Goal: Communication & Community: Share content

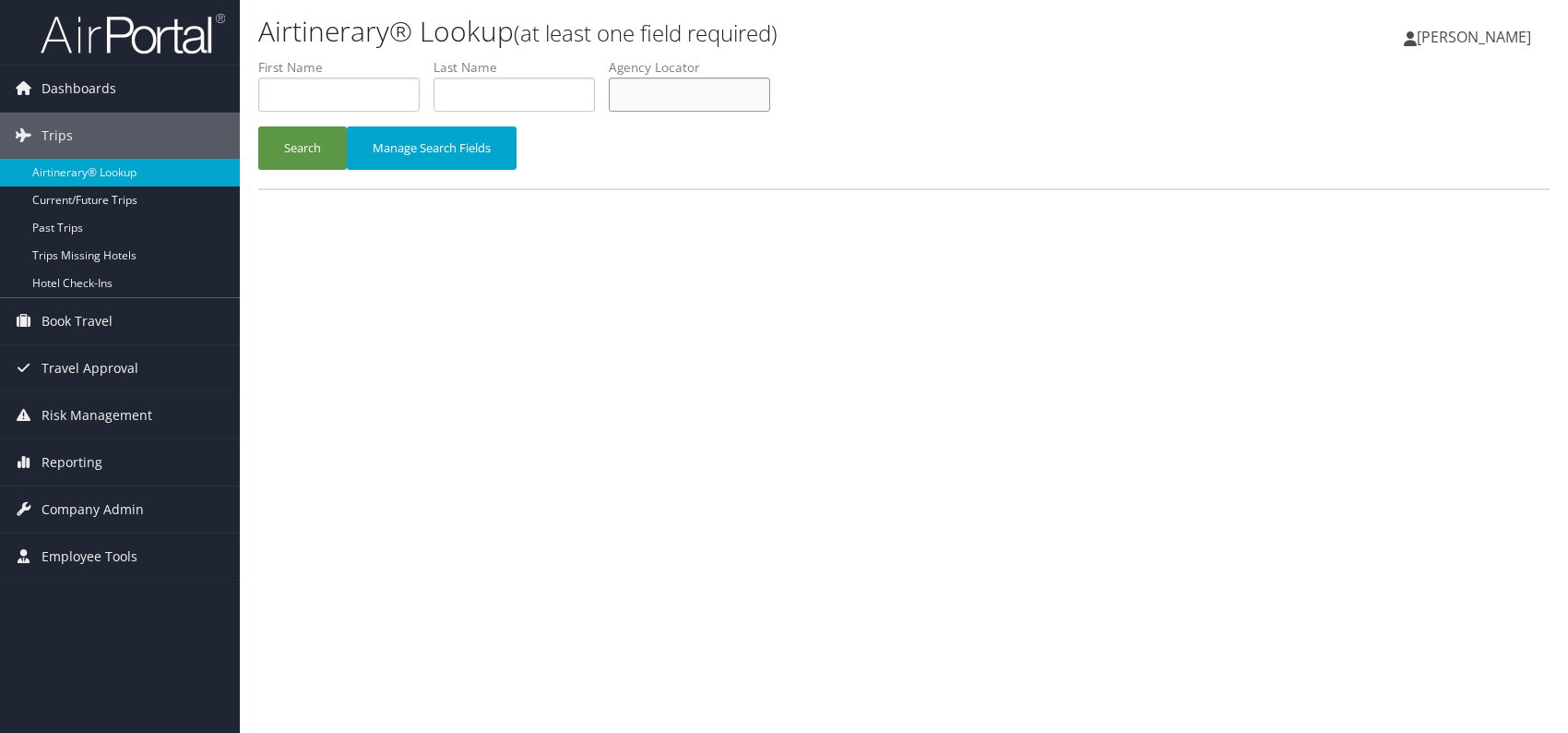
paste input "FLIUAJ"
type input "FLIUAJ"
click at [589, 346] on div "Airtinerary® Lookup (at least one field required) [PERSON_NAME] [PERSON_NAME] M…" at bounding box center [904, 366] width 1328 height 733
click at [305, 135] on button "Search" at bounding box center [302, 147] width 89 height 43
paste input "FLIUAJ"
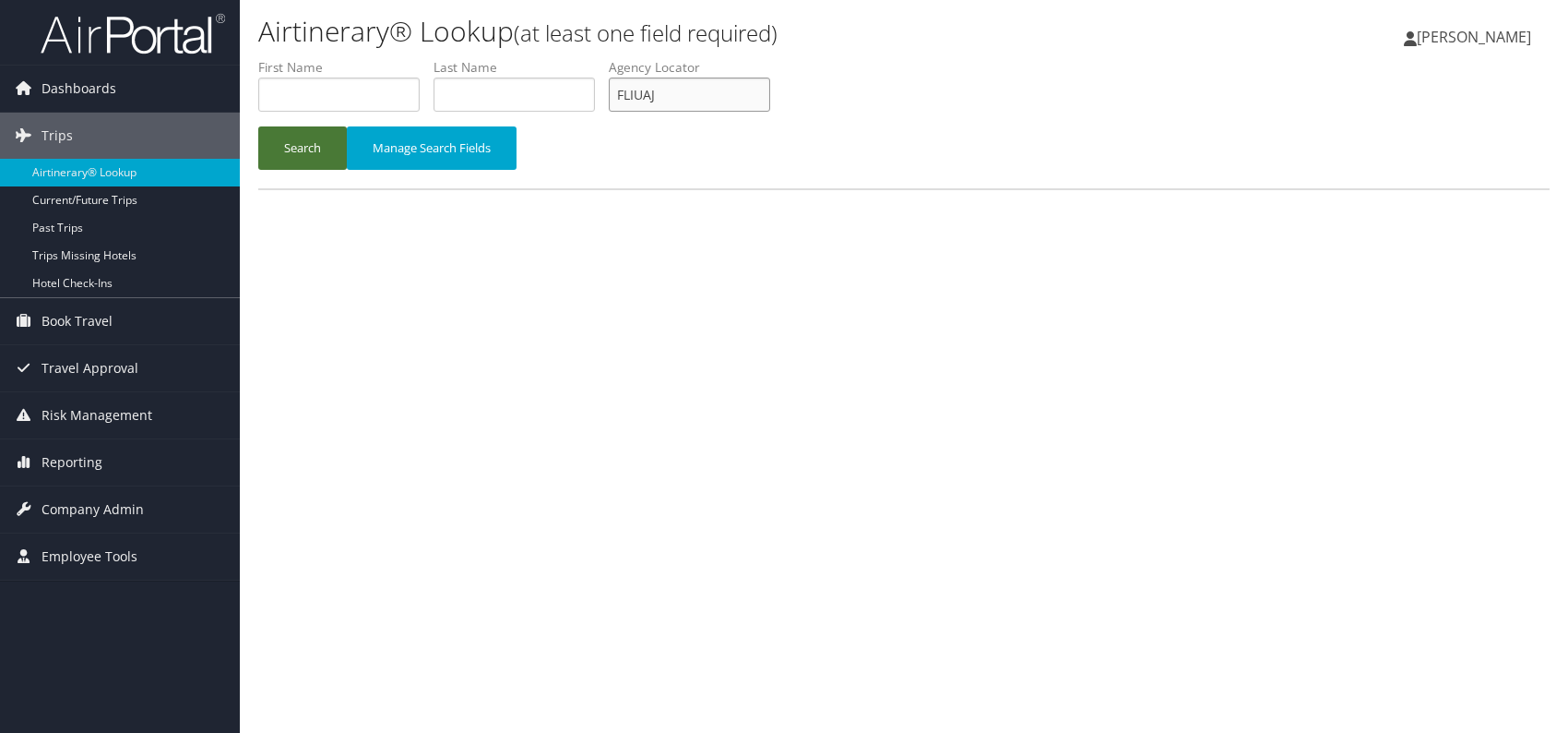
type input "FLIUAJ"
click at [297, 140] on button "Search" at bounding box center [302, 147] width 89 height 43
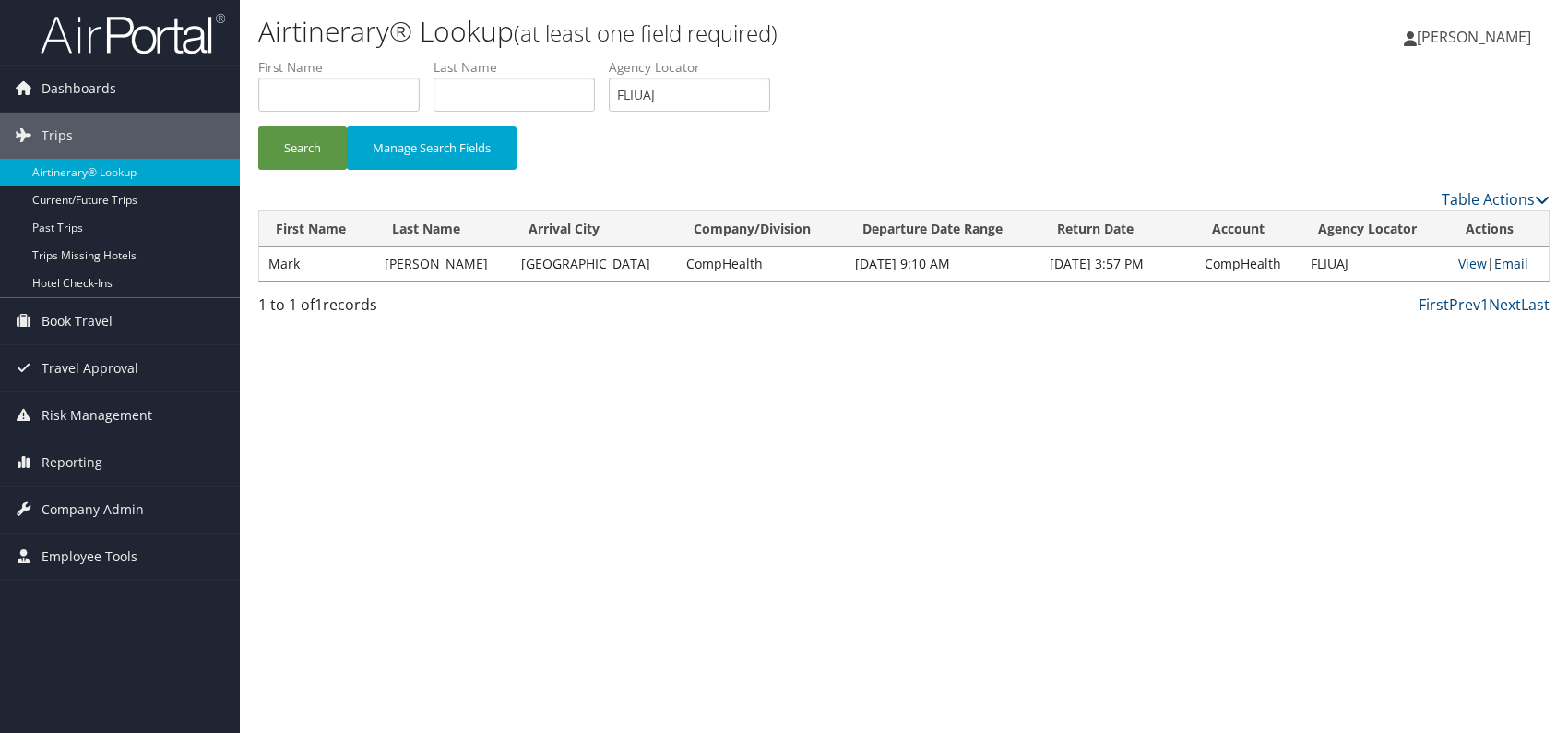
click at [1506, 257] on link "Email" at bounding box center [1512, 263] width 34 height 17
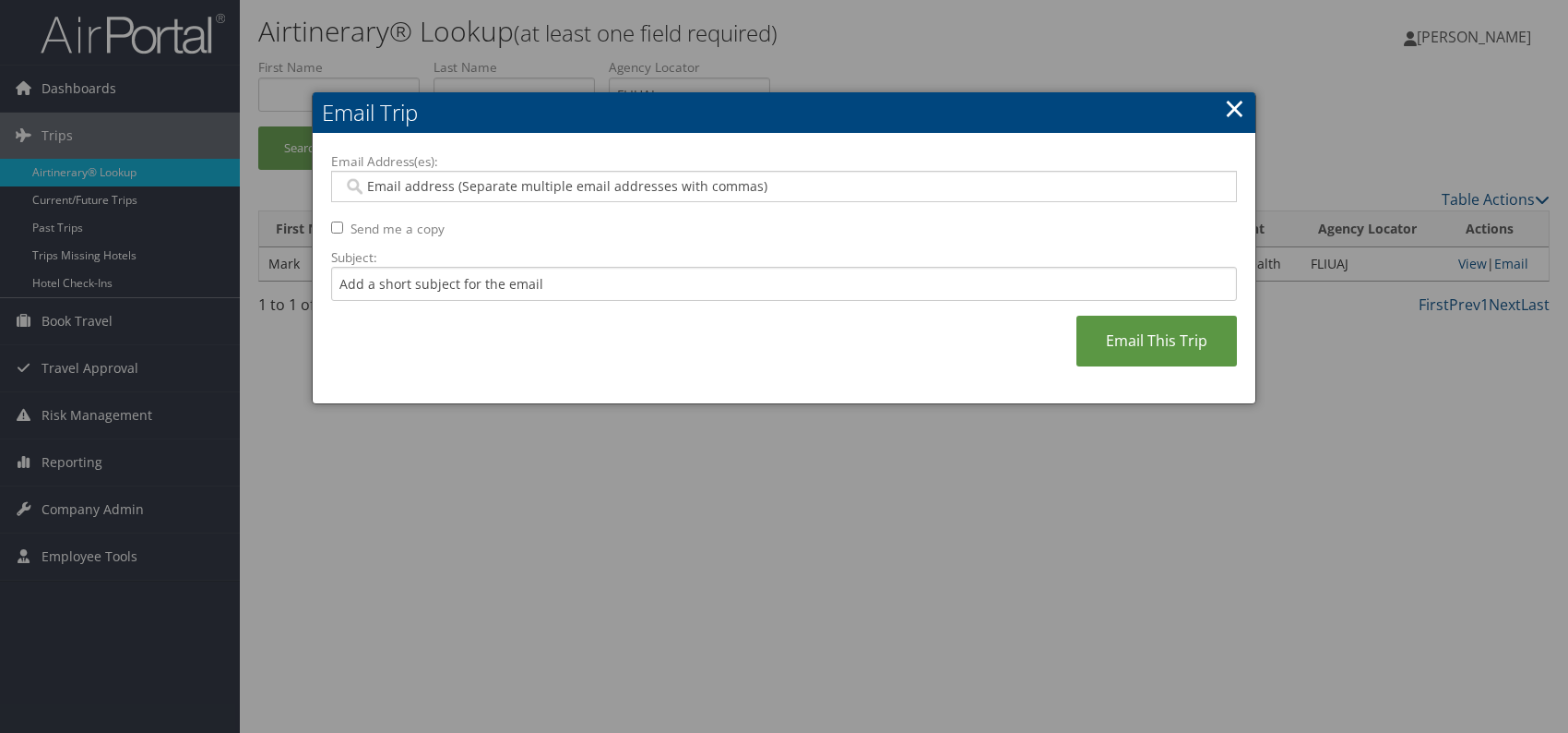
paste input "[PERSON_NAME][EMAIL_ADDRESS][PERSON_NAME][DOMAIN_NAME]"
type input "[PERSON_NAME][EMAIL_ADDRESS][PERSON_NAME][DOMAIN_NAME]"
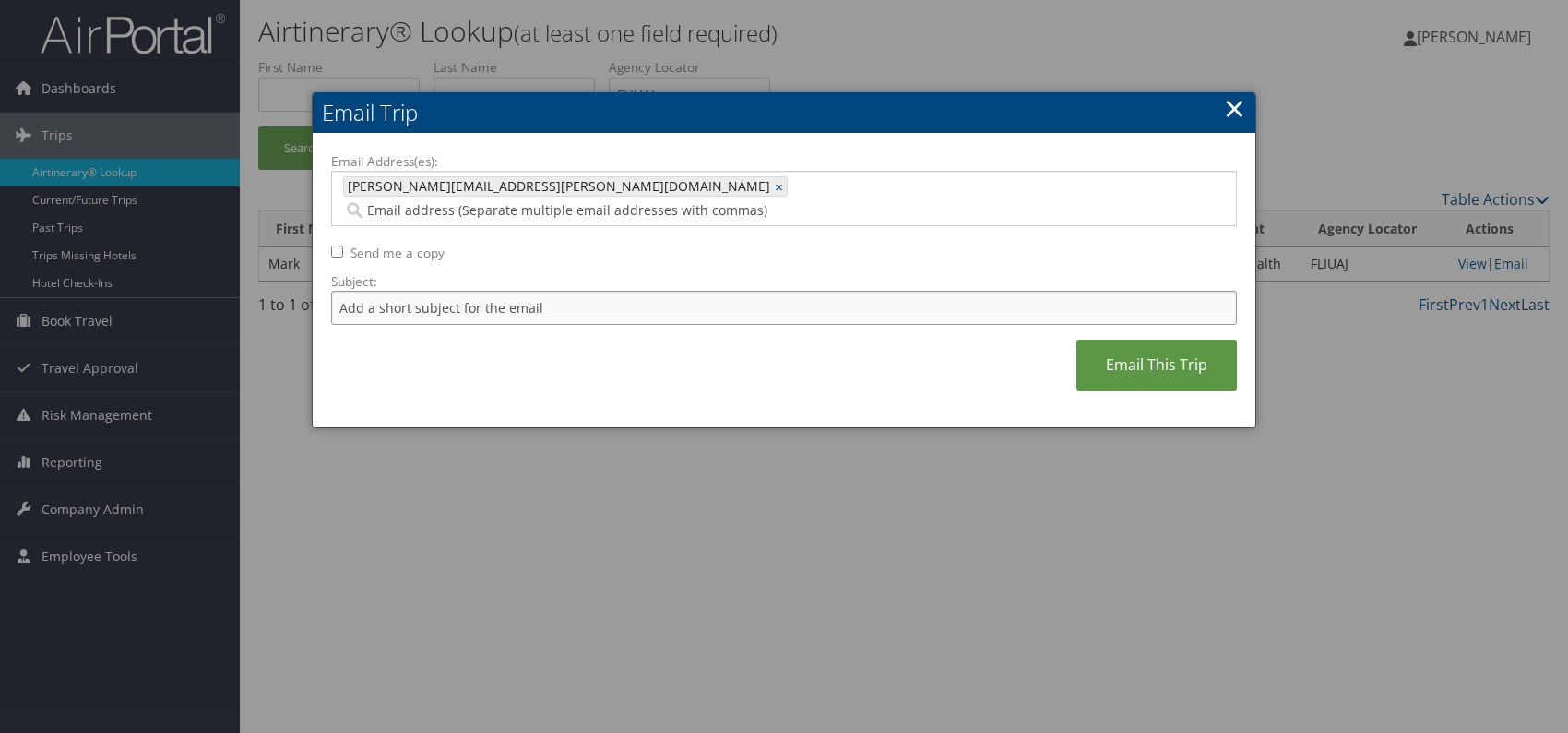
click at [453, 291] on input "Subject:" at bounding box center [784, 308] width 906 height 34
click at [595, 327] on div "Email Address(es): [PERSON_NAME][EMAIL_ADDRESS][PERSON_NAME][DOMAIN_NAME] [PERS…" at bounding box center [784, 280] width 906 height 257
click at [609, 291] on input "Itinerary change. Please see notes in TR-756070" at bounding box center [784, 308] width 906 height 34
paste input "61578"
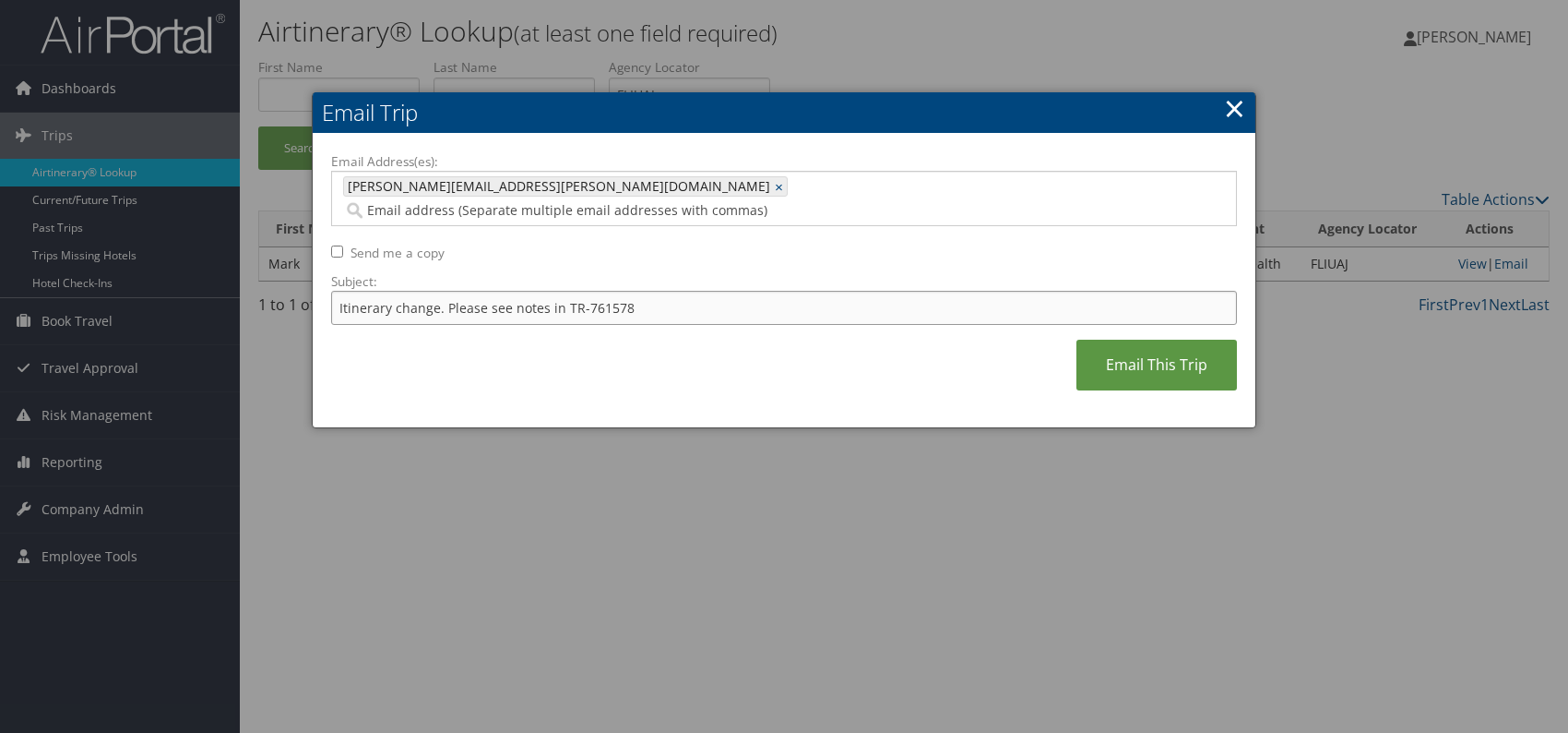
type input "Itinerary change. Please see notes in TR-761578"
drag, startPoint x: 735, startPoint y: 353, endPoint x: 760, endPoint y: 351, distance: 25.1
click at [736, 352] on div "Email Address(es): [PERSON_NAME][EMAIL_ADDRESS][PERSON_NAME][DOMAIN_NAME] [PERS…" at bounding box center [784, 280] width 906 height 257
click at [1106, 356] on link "Email This Trip" at bounding box center [1157, 364] width 161 height 51
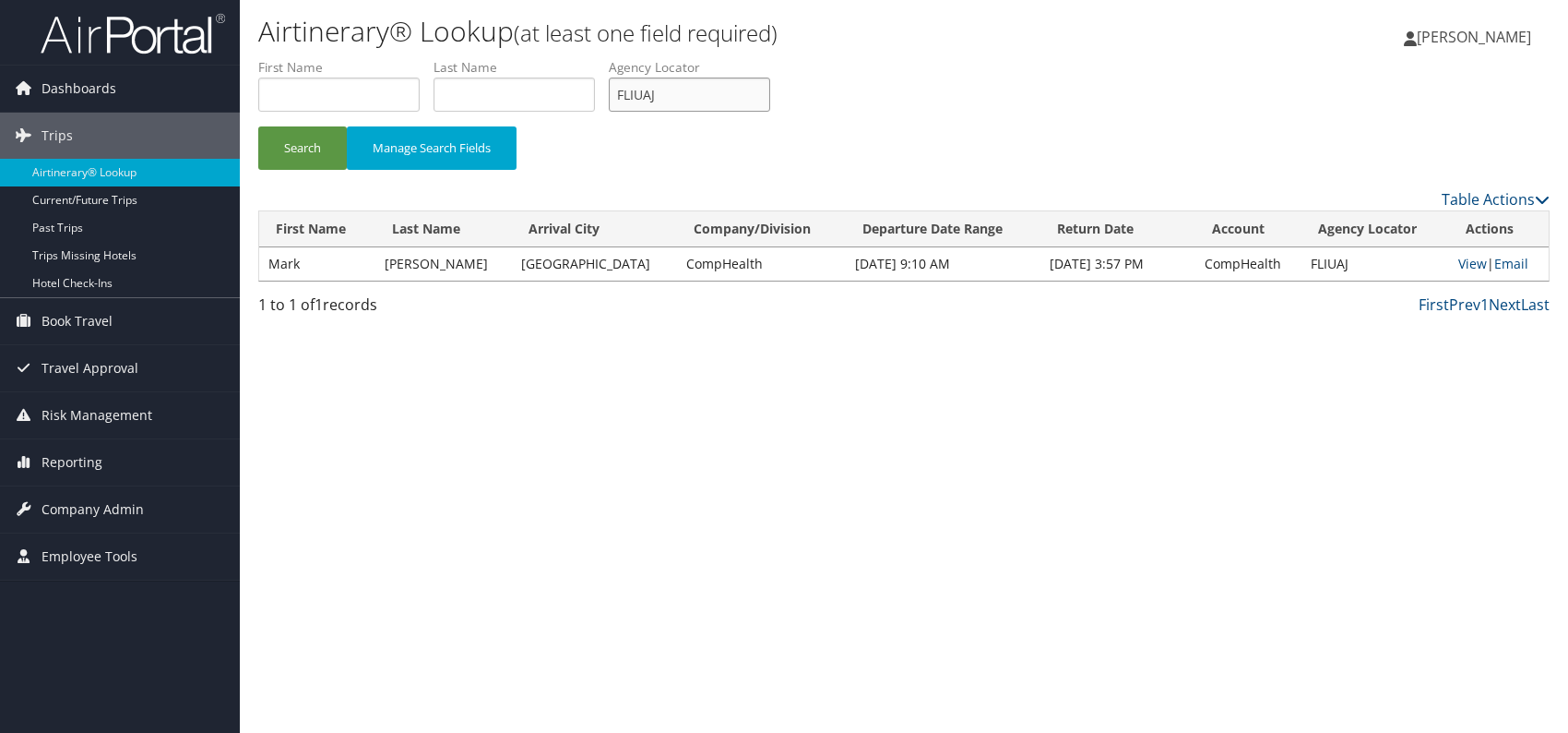
drag, startPoint x: 643, startPoint y: 94, endPoint x: 612, endPoint y: 94, distance: 31.0
click at [612, 58] on ul "First Name Last Name Departure City Arrival City Company/Division Airport/City …" at bounding box center [904, 58] width 1292 height 0
paste input "CPFYLC"
drag, startPoint x: 581, startPoint y: 425, endPoint x: 443, endPoint y: 271, distance: 206.8
click at [581, 426] on div "Airtinerary® Lookup (at least one field required) [PERSON_NAME] [PERSON_NAME] M…" at bounding box center [904, 366] width 1328 height 733
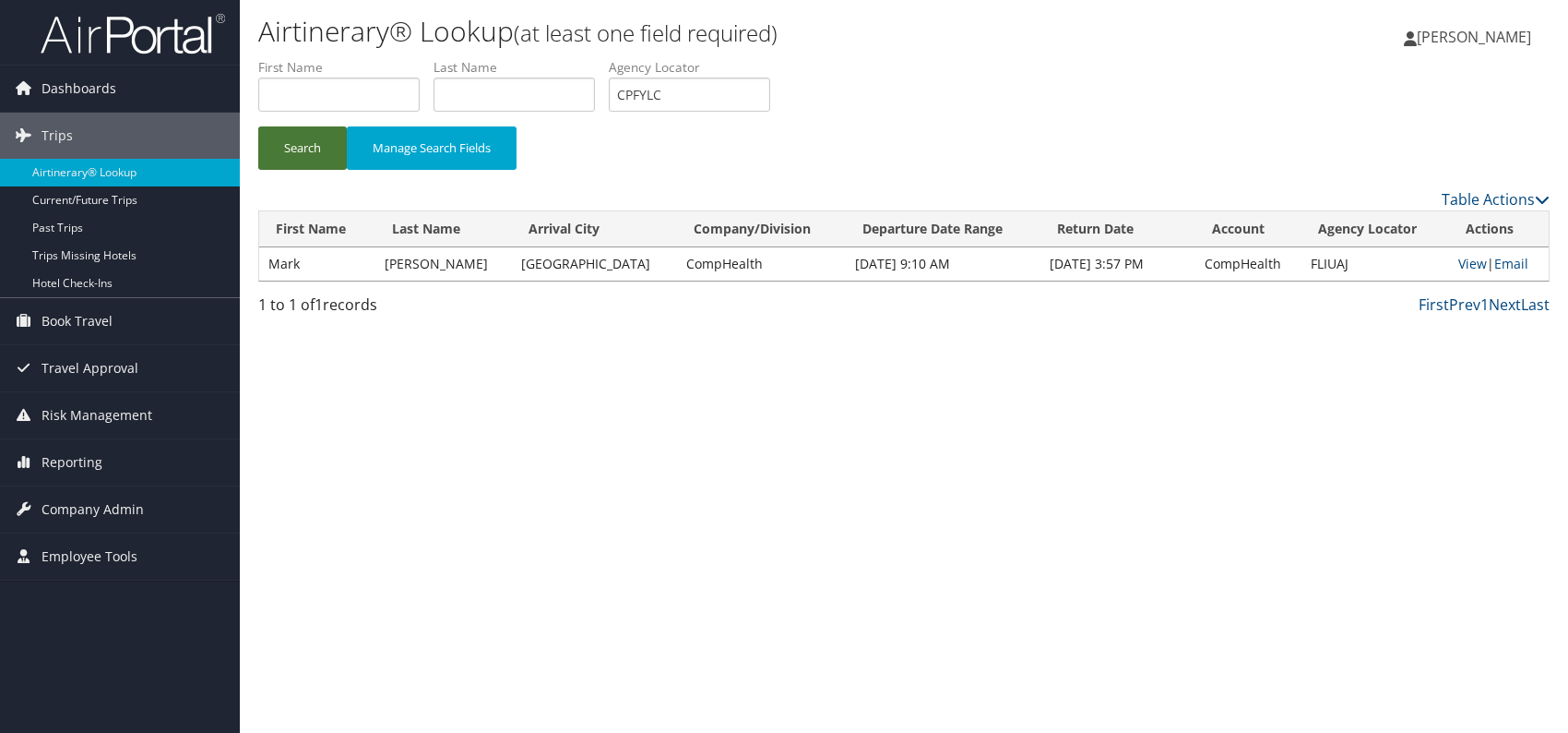
click at [310, 138] on button "Search" at bounding box center [302, 147] width 89 height 43
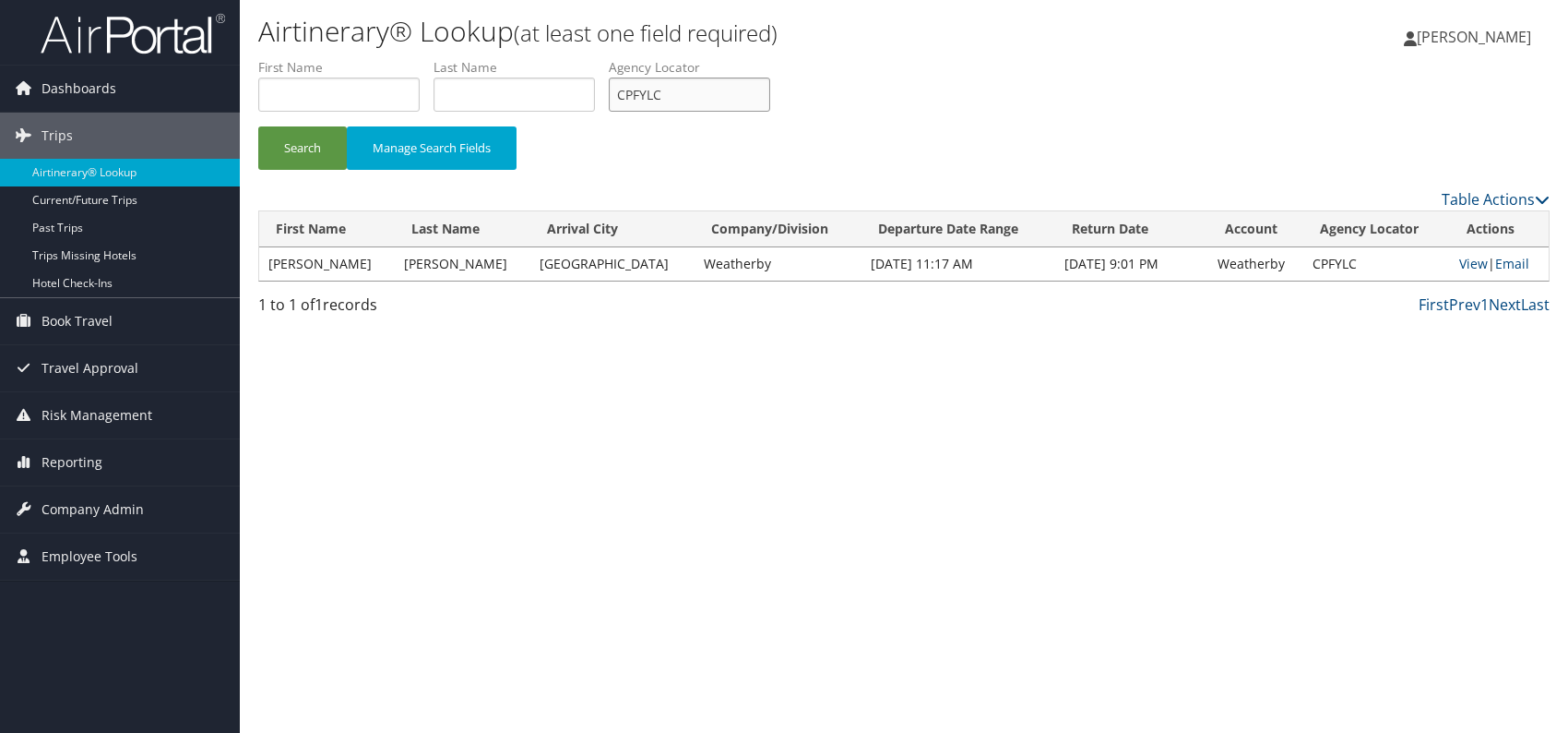
drag, startPoint x: 698, startPoint y: 102, endPoint x: 687, endPoint y: 99, distance: 11.4
click at [594, 58] on ul "First Name Last Name Departure City Arrival City Company/Division Airport/City …" at bounding box center [904, 58] width 1292 height 0
paste input "WSMHZK"
click at [596, 420] on div "Airtinerary® Lookup (at least one field required) [PERSON_NAME] [PERSON_NAME] M…" at bounding box center [904, 366] width 1328 height 733
click at [291, 152] on button "Search" at bounding box center [302, 147] width 89 height 43
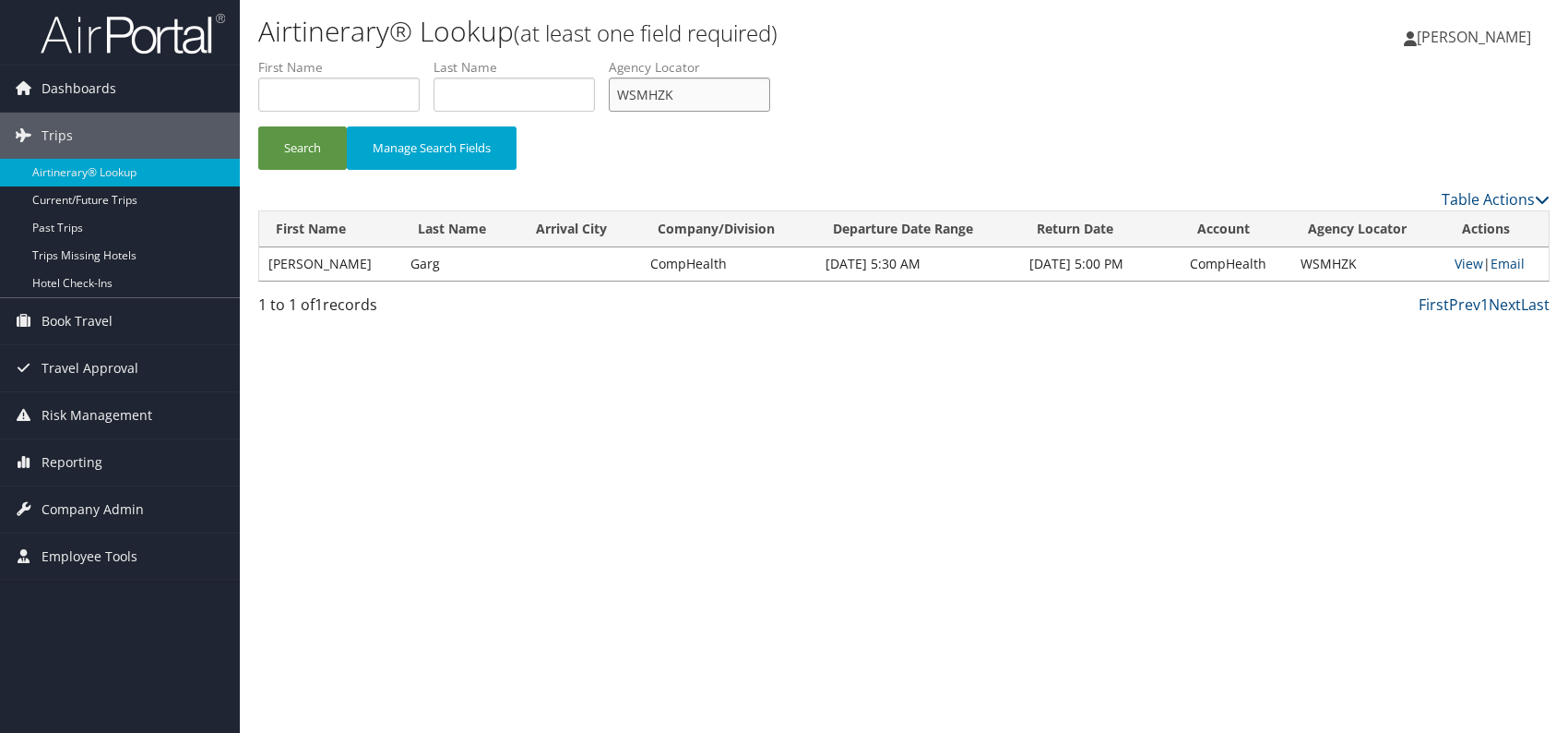
drag, startPoint x: 676, startPoint y: 97, endPoint x: 603, endPoint y: 100, distance: 73.1
click at [603, 58] on ul "First Name Last Name Departure City Arrival City Company/Division Airport/City …" at bounding box center [904, 58] width 1292 height 0
paste input "UWTJFT"
type input "UWTJFT"
drag, startPoint x: 294, startPoint y: 151, endPoint x: 298, endPoint y: 134, distance: 17.5
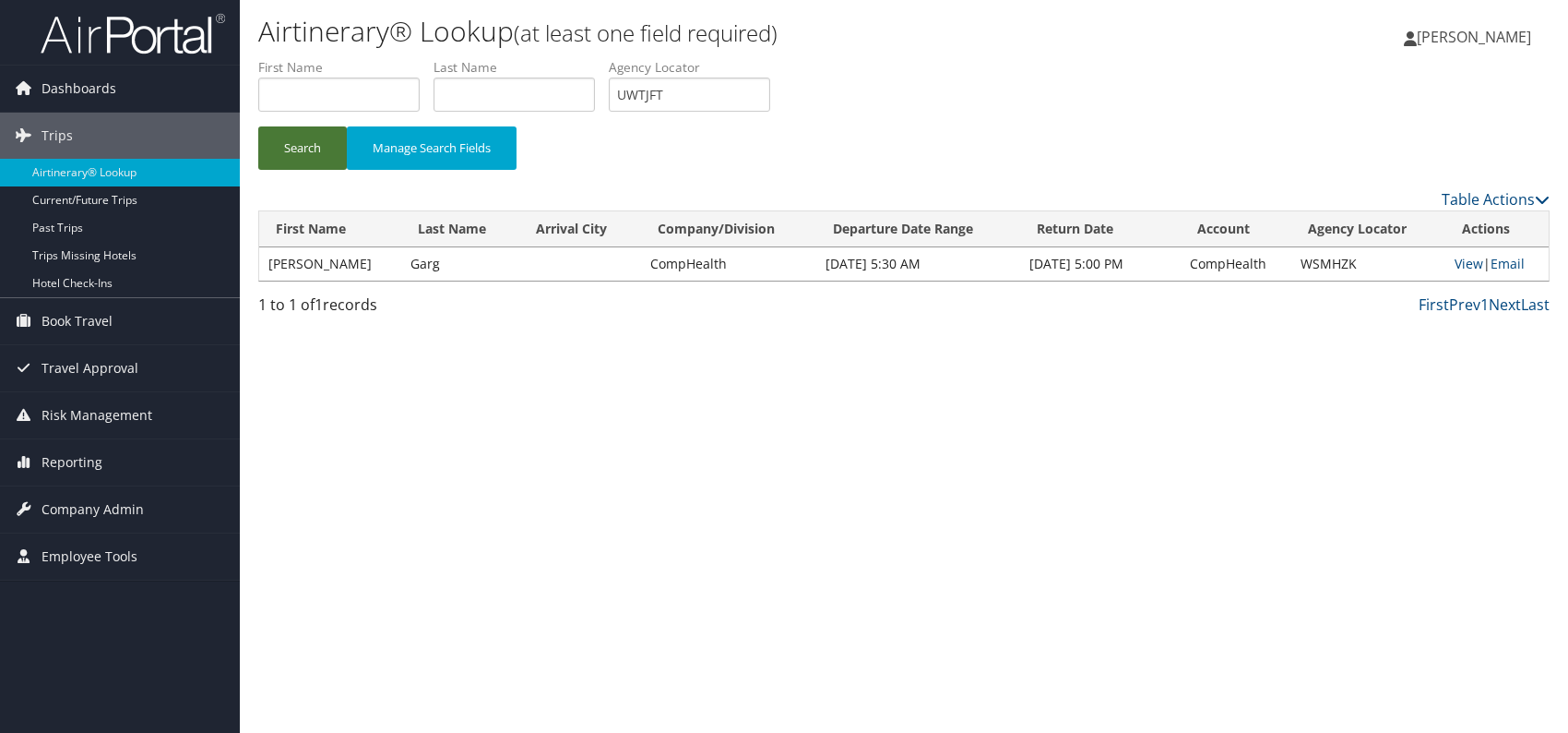
click at [294, 150] on button "Search" at bounding box center [302, 147] width 89 height 43
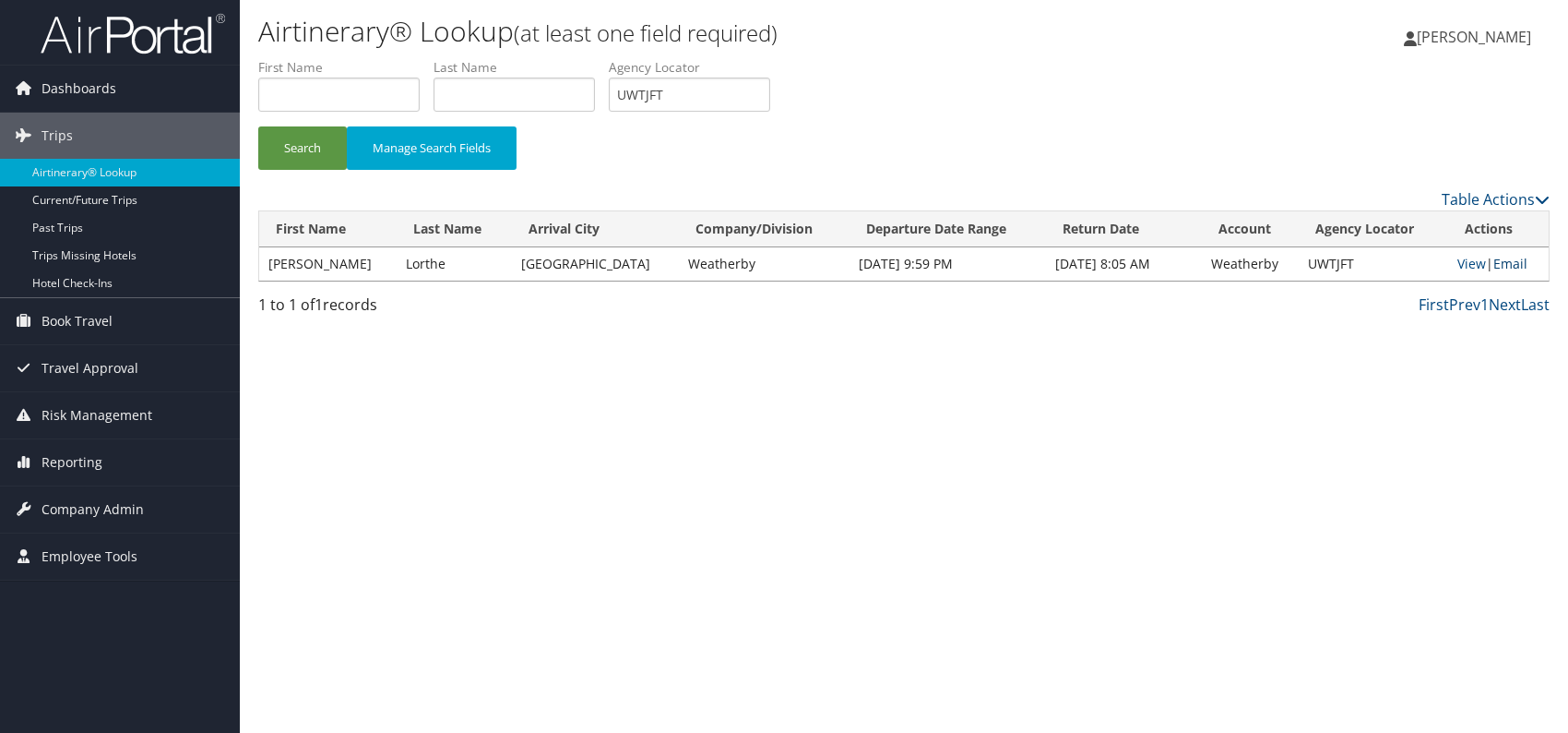
click at [1499, 264] on link "Email" at bounding box center [1511, 263] width 34 height 17
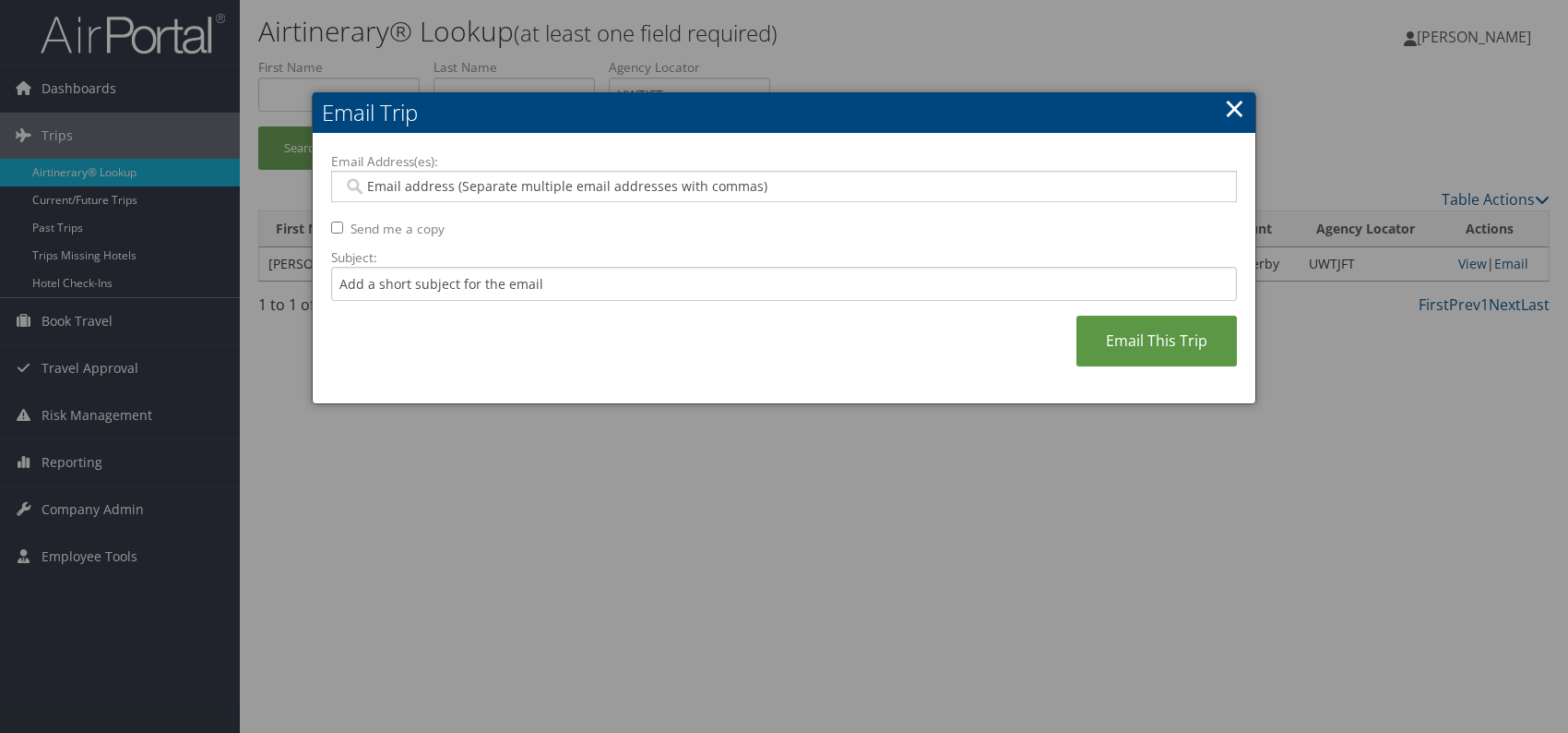
paste input "[PERSON_NAME][EMAIL_ADDRESS][PERSON_NAME][DOMAIN_NAME]"
type input "[PERSON_NAME][EMAIL_ADDRESS][PERSON_NAME][DOMAIN_NAME]"
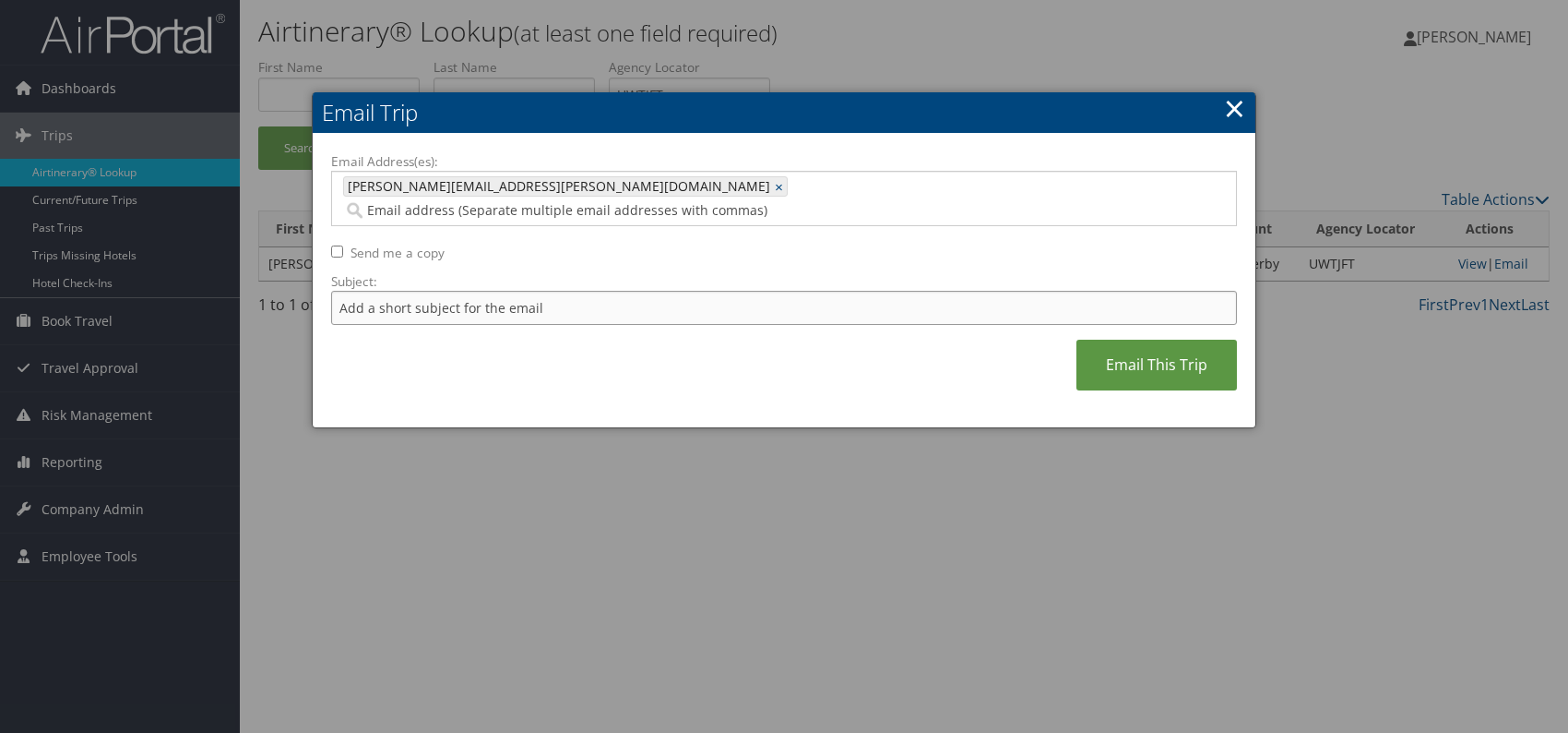
click at [482, 291] on input "Subject:" at bounding box center [784, 308] width 906 height 34
drag, startPoint x: 700, startPoint y: 333, endPoint x: 711, endPoint y: 334, distance: 11.0
click at [701, 333] on div "Email Address(es): [PERSON_NAME][EMAIL_ADDRESS][PERSON_NAME][DOMAIN_NAME] [PERS…" at bounding box center [784, 280] width 906 height 257
click at [607, 291] on input "Itinerary change. Please see notes in TR-756070" at bounding box center [784, 308] width 906 height 34
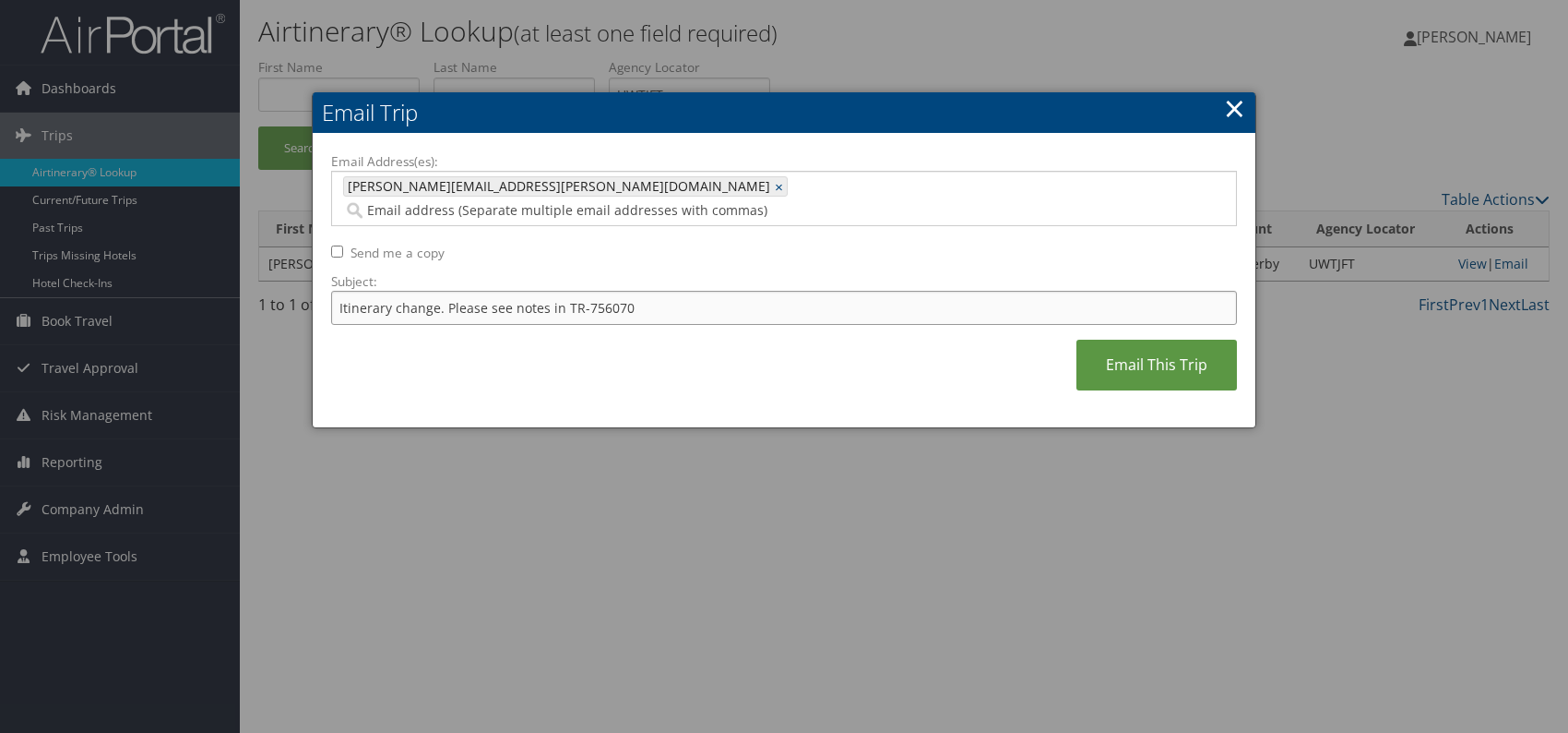
paste input "5032"
type input "Itinerary change. Please see notes in TR-755032"
click at [728, 365] on div "Email Address(es): [PERSON_NAME][EMAIL_ADDRESS][PERSON_NAME][DOMAIN_NAME] [PERS…" at bounding box center [784, 280] width 906 height 257
click at [1136, 347] on link "Email This Trip" at bounding box center [1157, 364] width 161 height 51
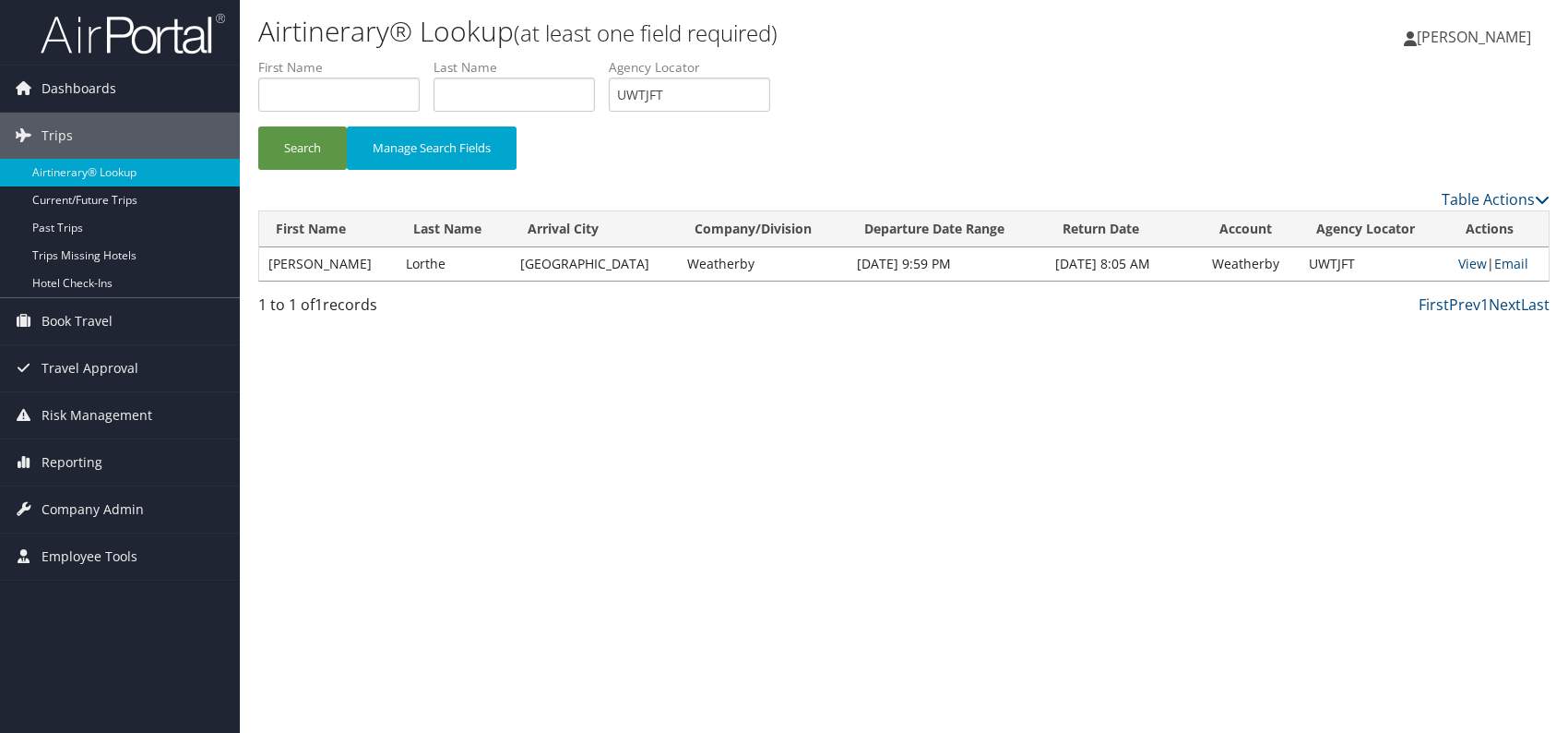
click at [719, 387] on div "Airtinerary® Lookup (at least one field required) [PERSON_NAME] [PERSON_NAME] M…" at bounding box center [904, 366] width 1328 height 733
drag, startPoint x: 709, startPoint y: 103, endPoint x: 622, endPoint y: 94, distance: 87.5
click at [622, 94] on input "UWTJFT" at bounding box center [689, 95] width 161 height 34
paste input "NYZDTA"
type input "NYZDTA"
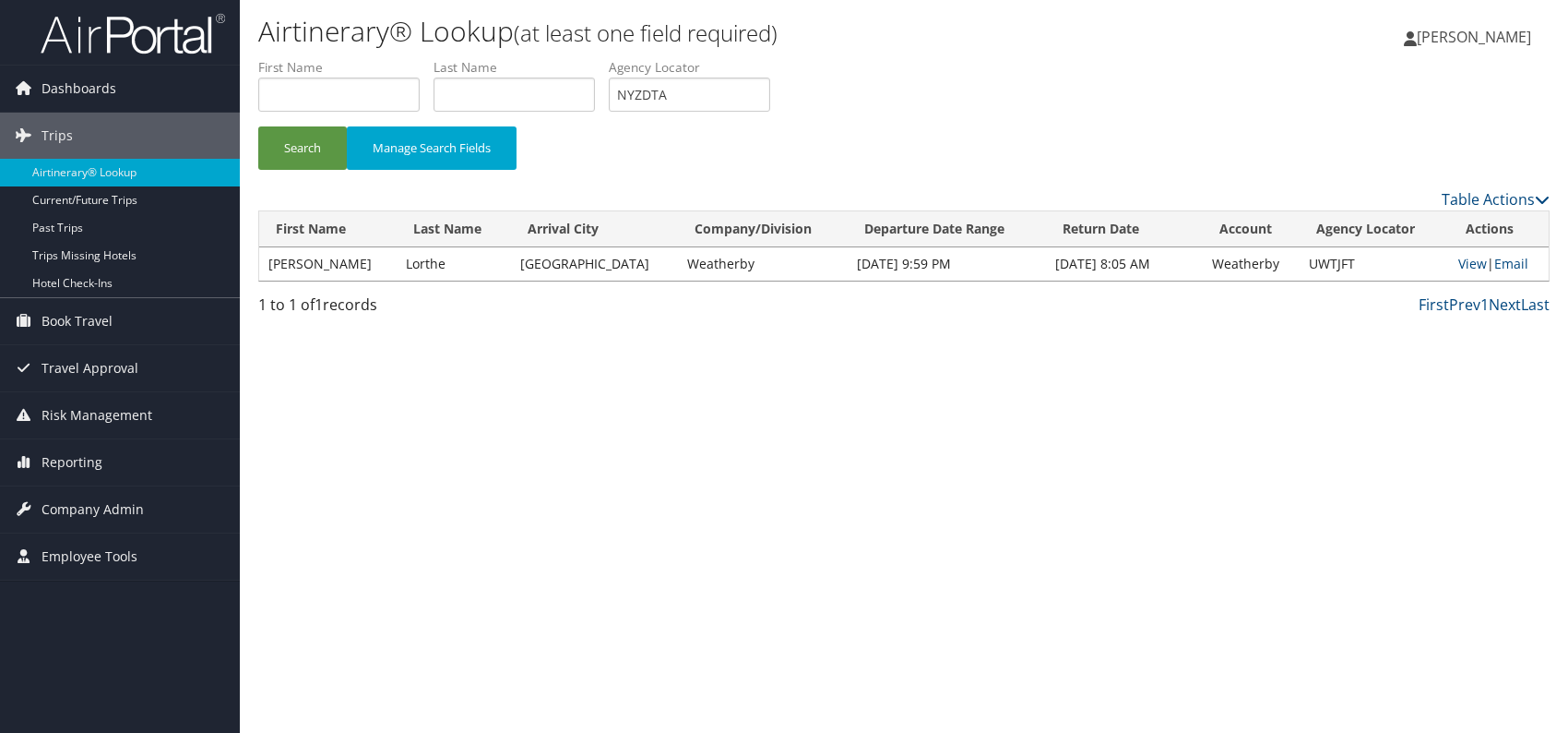
drag, startPoint x: 581, startPoint y: 466, endPoint x: 478, endPoint y: 377, distance: 136.1
click at [576, 465] on div "Airtinerary® Lookup (at least one field required) [PERSON_NAME] [PERSON_NAME] M…" at bounding box center [904, 366] width 1328 height 733
click at [290, 128] on button "Search" at bounding box center [302, 147] width 89 height 43
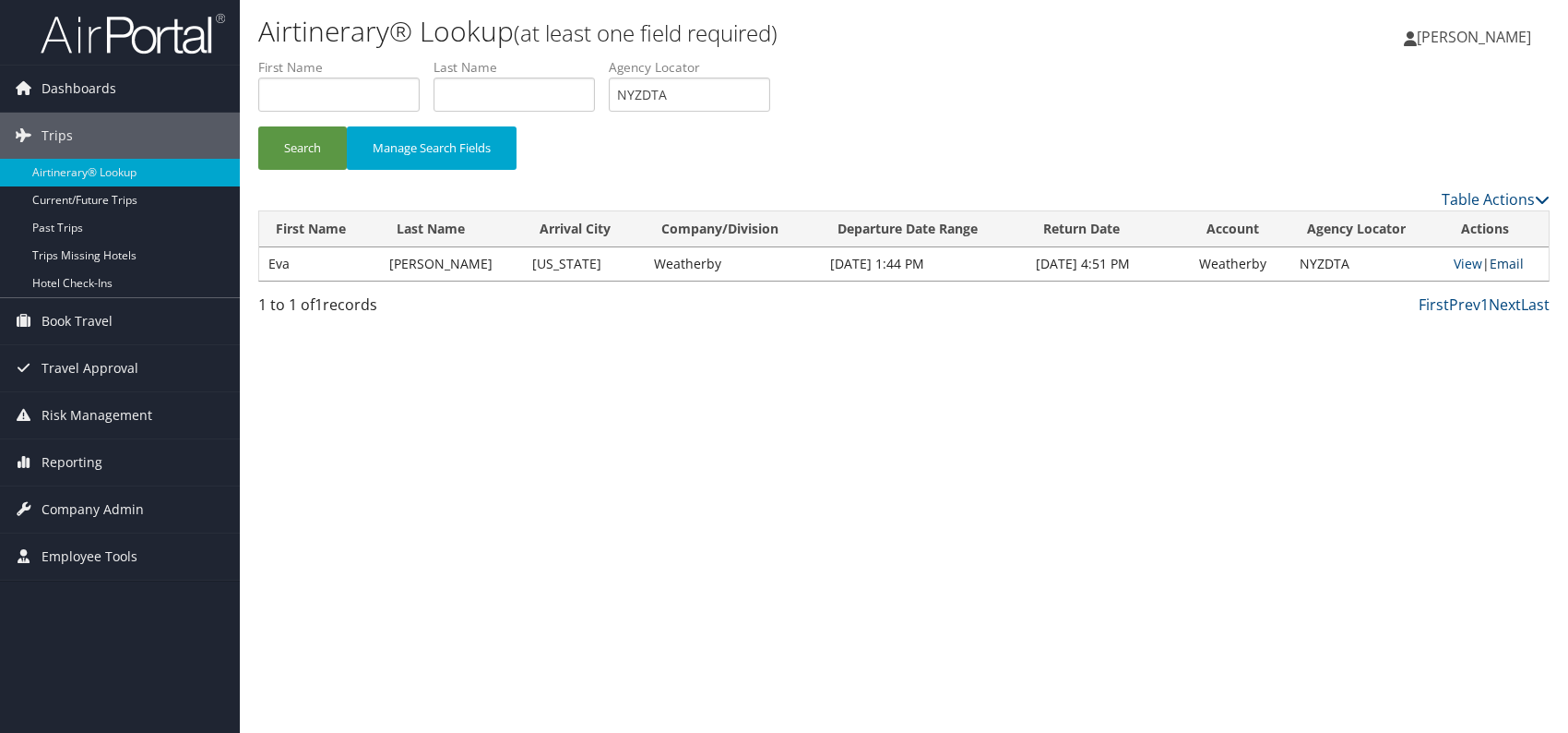
click at [1510, 257] on link "Email" at bounding box center [1507, 263] width 34 height 17
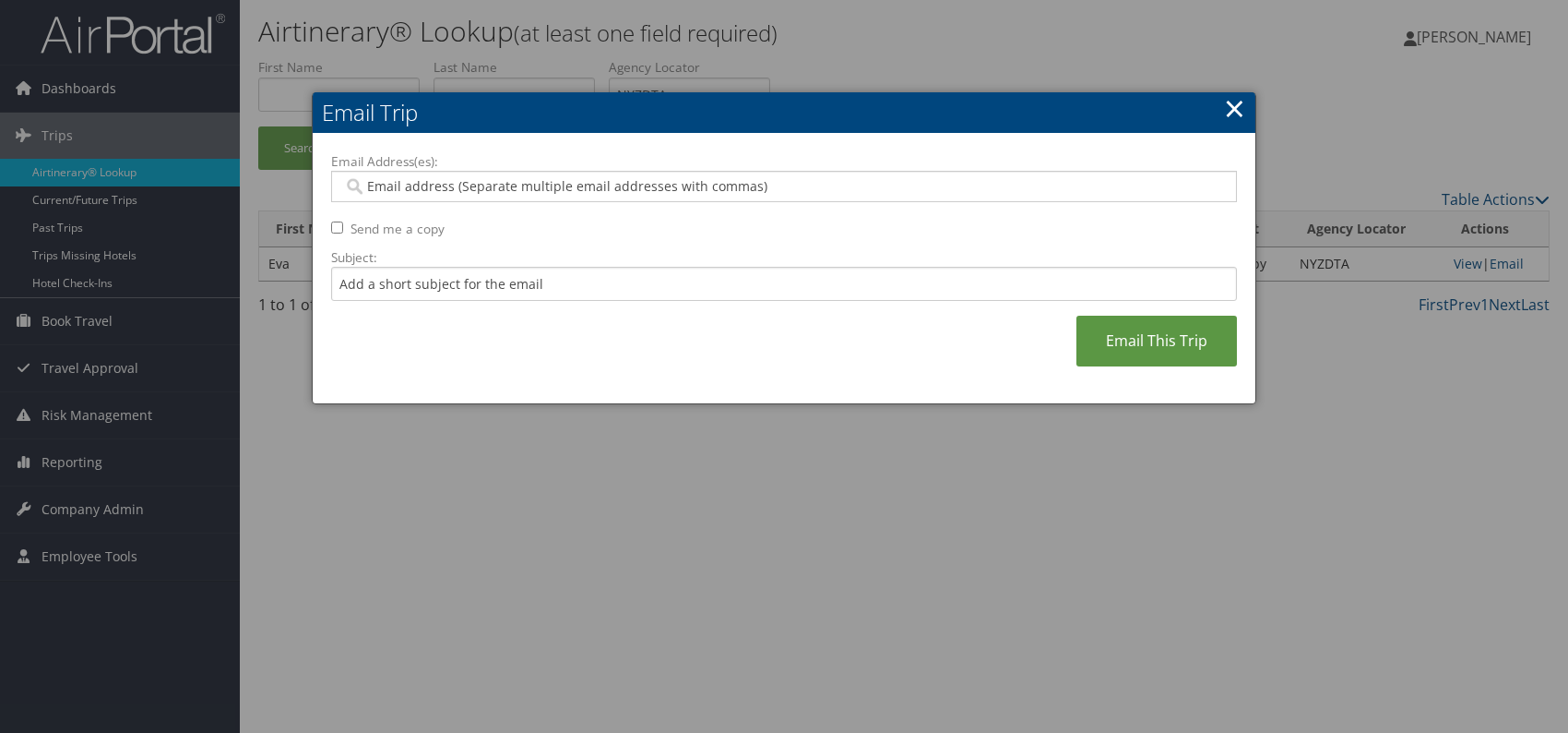
drag, startPoint x: 395, startPoint y: 173, endPoint x: 370, endPoint y: 184, distance: 27.3
click at [370, 184] on input "Email Address(es):" at bounding box center [784, 185] width 881 height 18
paste input "[EMAIL_ADDRESS][DOMAIN_NAME]"
type input "[EMAIL_ADDRESS][DOMAIN_NAME]"
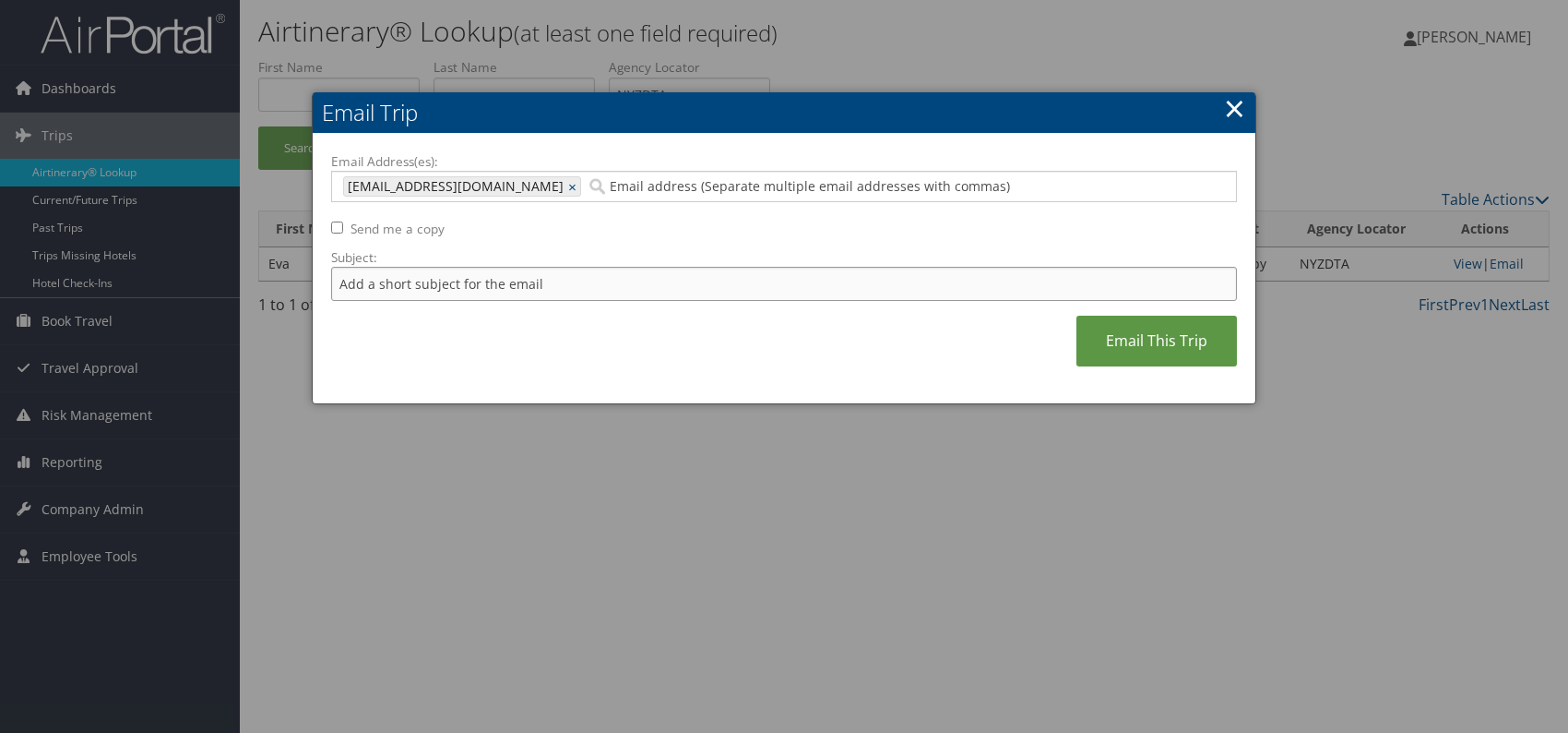
drag, startPoint x: 499, startPoint y: 279, endPoint x: 515, endPoint y: 292, distance: 20.6
click at [499, 279] on input "Subject:" at bounding box center [784, 284] width 906 height 34
click at [708, 342] on div "Email Address(es): [EMAIL_ADDRESS][DOMAIN_NAME] [DOMAIN_NAME][EMAIL_ADDRESS][DO…" at bounding box center [784, 269] width 906 height 233
drag, startPoint x: 630, startPoint y: 285, endPoint x: 581, endPoint y: 288, distance: 49.1
click at [581, 288] on input "Itinerary change. Please see notes in TR-756070" at bounding box center [784, 284] width 906 height 34
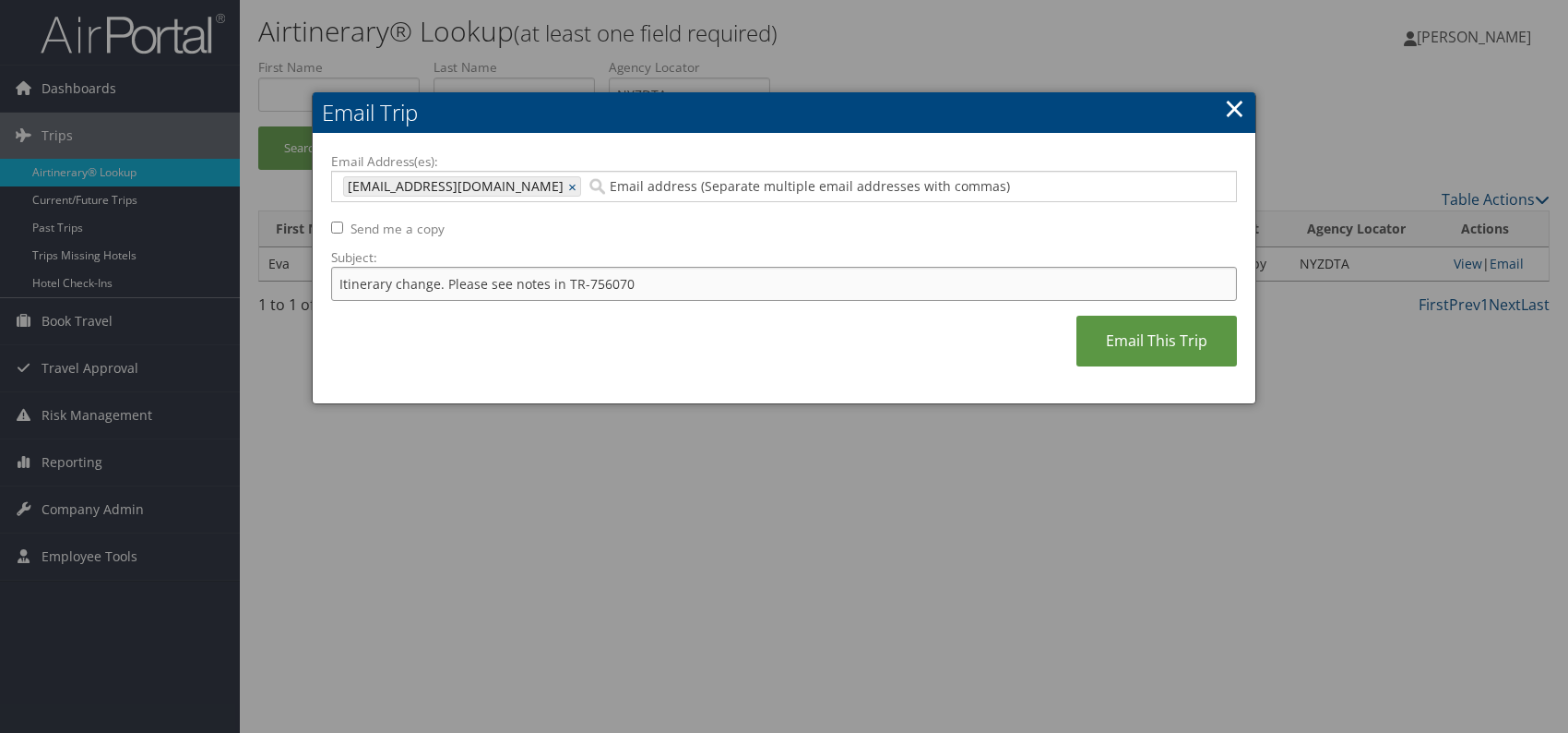
paste input "63809"
type input "Itinerary change. Please see notes in TR-763809"
drag, startPoint x: 759, startPoint y: 350, endPoint x: 948, endPoint y: 339, distance: 189.3
click at [760, 350] on div "Email Address(es): [EMAIL_ADDRESS][DOMAIN_NAME] [DOMAIN_NAME][EMAIL_ADDRESS][DO…" at bounding box center [784, 269] width 906 height 233
click at [1109, 337] on link "Email This Trip" at bounding box center [1157, 340] width 161 height 51
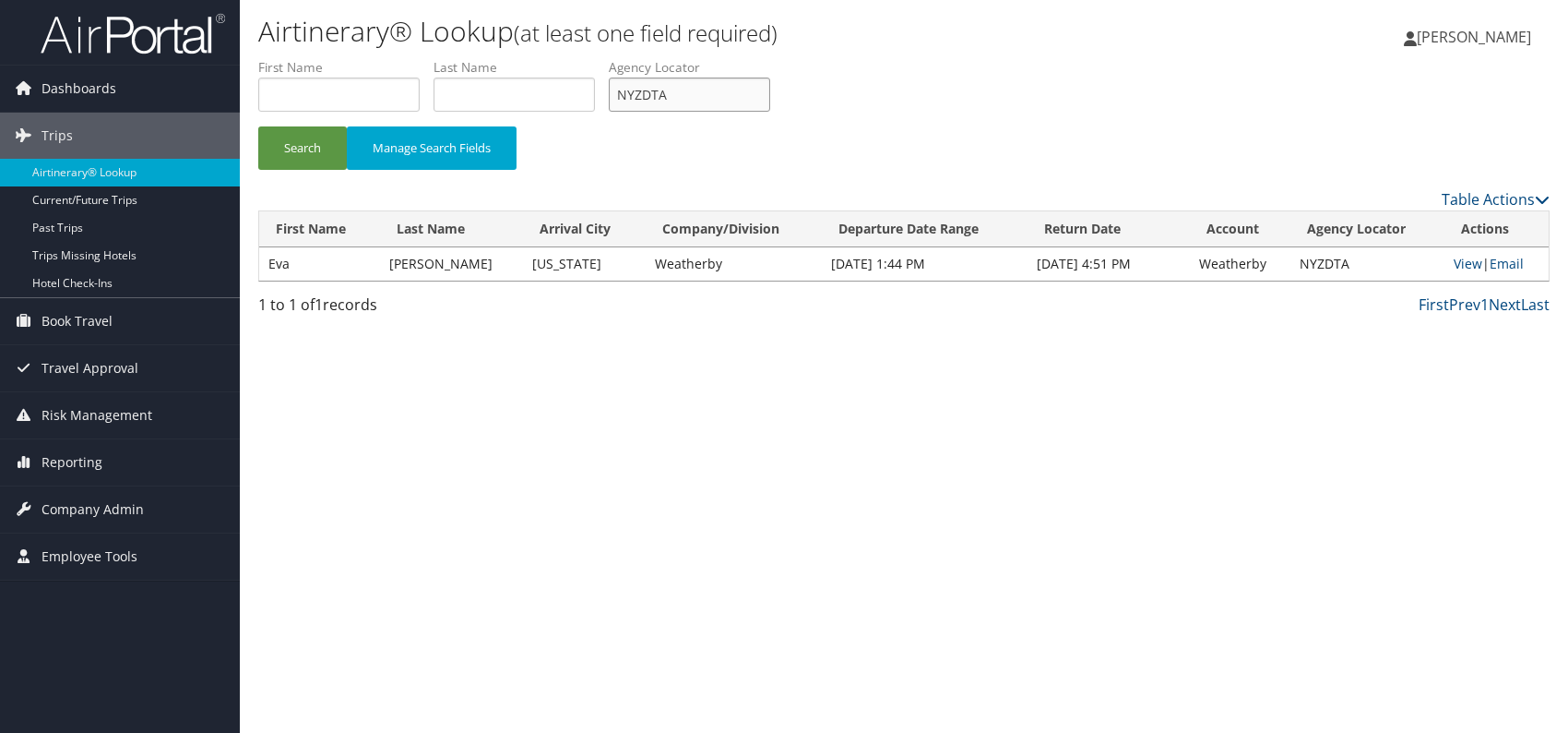
drag, startPoint x: 623, startPoint y: 95, endPoint x: 610, endPoint y: 95, distance: 13.0
click at [610, 58] on ul "First Name Last Name Departure City Arrival City Company/Division Airport/City …" at bounding box center [904, 58] width 1292 height 0
paste input "GHJCWU"
type input "GHJCWU"
drag, startPoint x: 569, startPoint y: 416, endPoint x: 560, endPoint y: 402, distance: 16.6
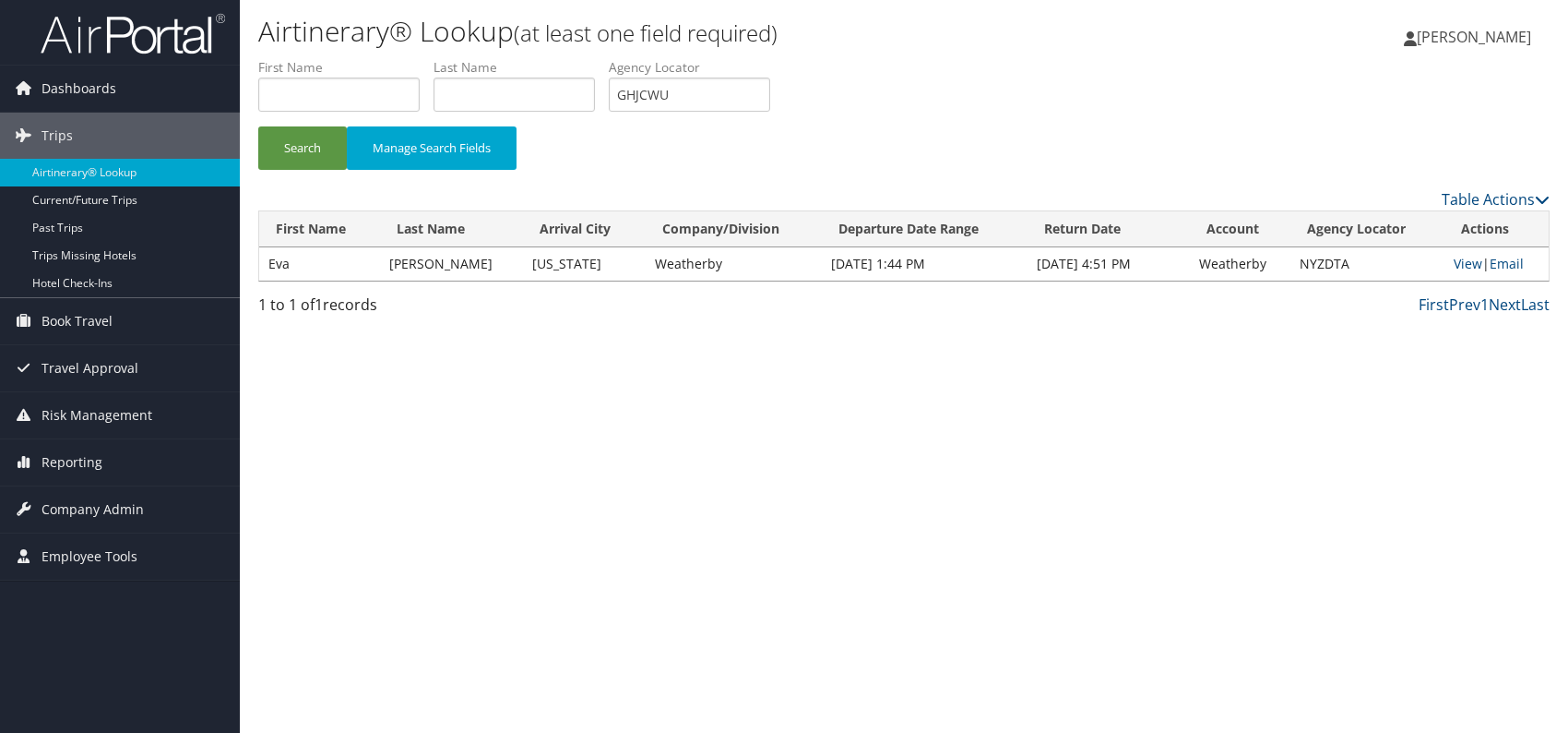
click at [568, 416] on div "Airtinerary® Lookup (at least one field required) [PERSON_NAME] [PERSON_NAME] M…" at bounding box center [904, 366] width 1328 height 733
click at [311, 140] on button "Search" at bounding box center [302, 147] width 89 height 43
click at [1514, 262] on link "Email" at bounding box center [1507, 263] width 34 height 17
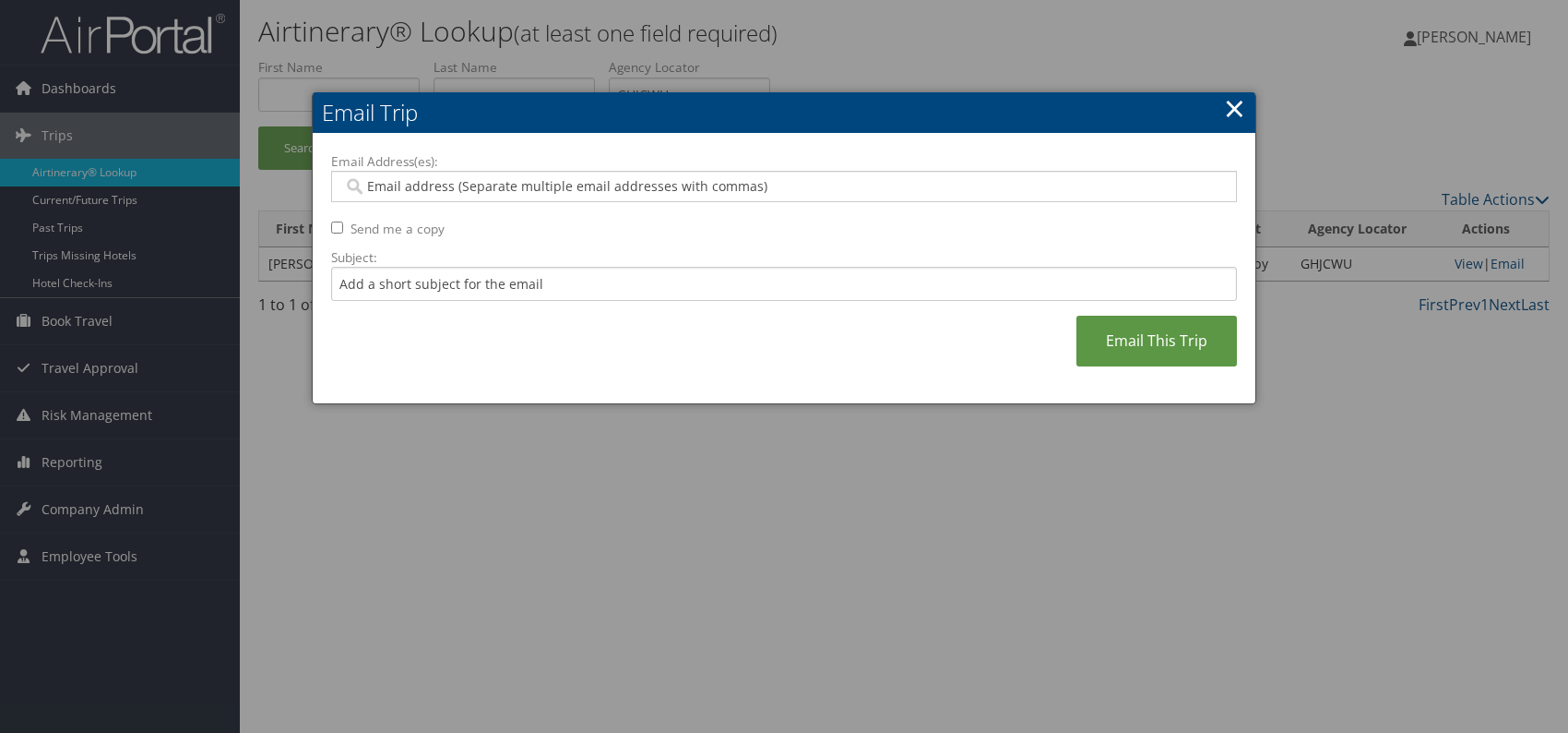
paste input "[PERSON_NAME][EMAIL_ADDRESS][DOMAIN_NAME]"
type input "[PERSON_NAME][EMAIL_ADDRESS][DOMAIN_NAME]"
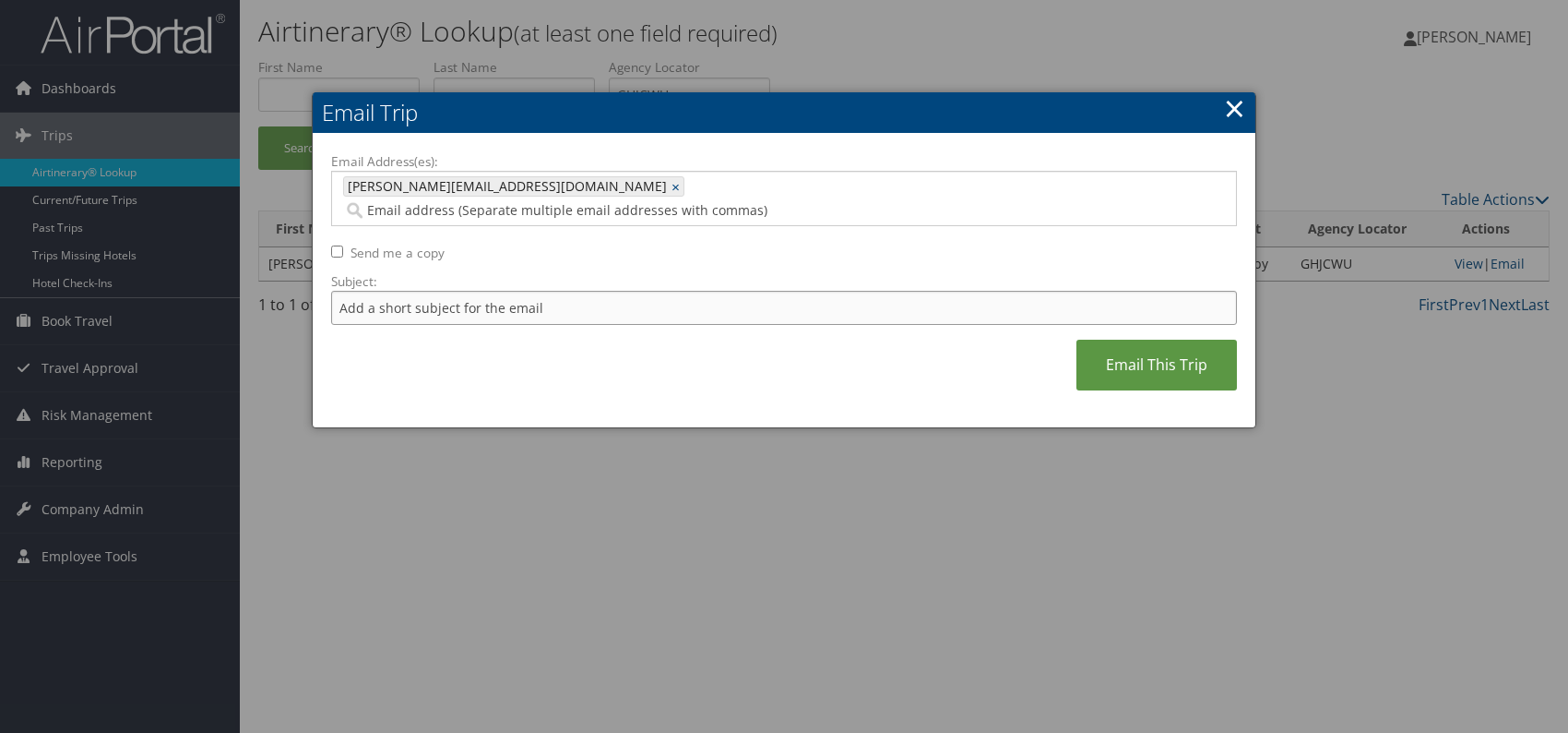
drag, startPoint x: 433, startPoint y: 277, endPoint x: 442, endPoint y: 298, distance: 22.8
click at [433, 291] on input "Subject:" at bounding box center [784, 308] width 906 height 34
click at [664, 340] on div "Email Address(es): [PERSON_NAME][EMAIL_ADDRESS][DOMAIN_NAME] [PERSON_NAME][DOMA…" at bounding box center [784, 280] width 906 height 257
drag, startPoint x: 630, startPoint y: 282, endPoint x: 579, endPoint y: 285, distance: 51.1
click at [579, 291] on input "Itinerary change. Please see notes in TR-756070" at bounding box center [784, 308] width 906 height 34
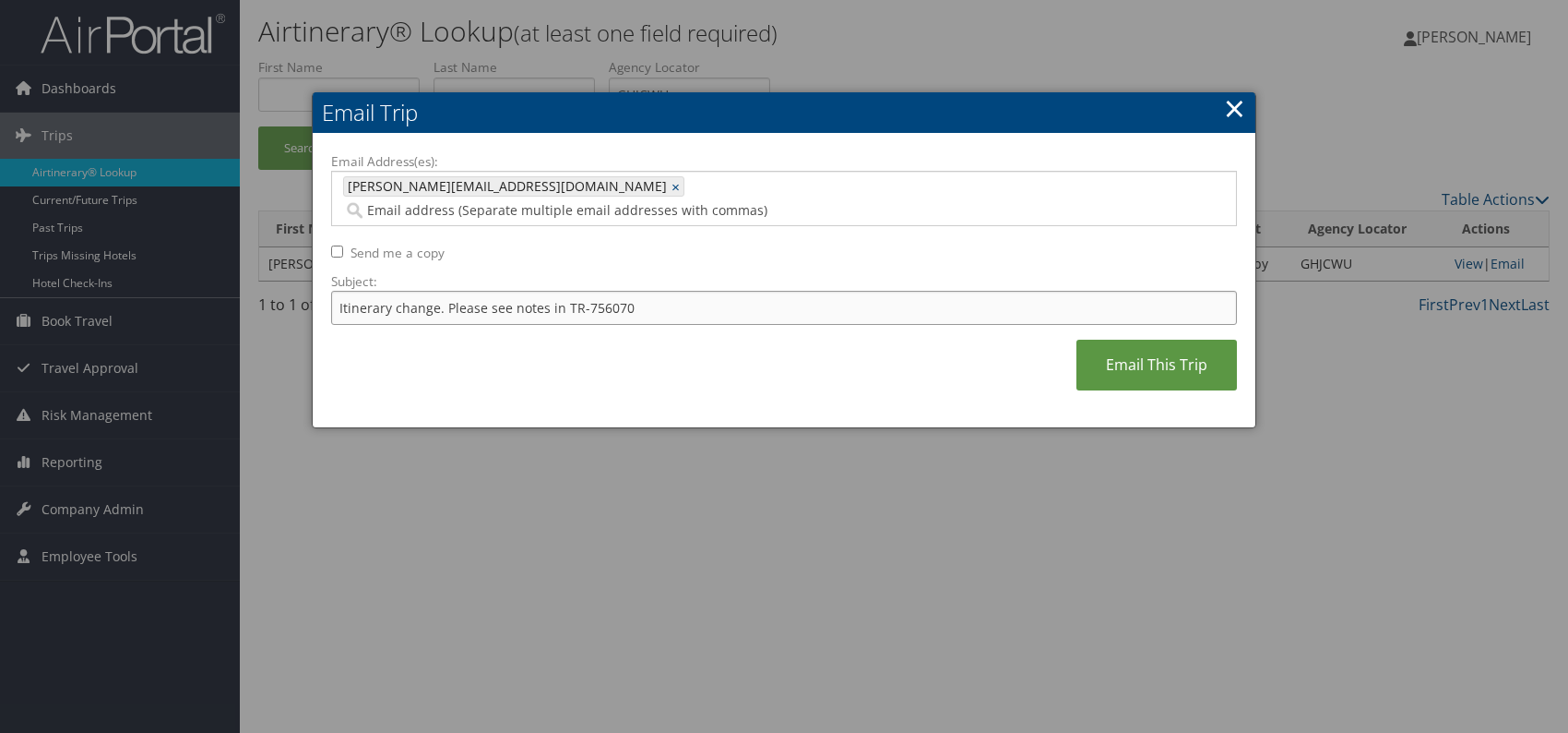
paste input "42629"
type input "Itinerary change. Please see notes in TR-742629"
click at [741, 340] on div "Email Address(es): [PERSON_NAME][EMAIL_ADDRESS][DOMAIN_NAME] [PERSON_NAME][DOMA…" at bounding box center [784, 280] width 906 height 257
click at [1098, 350] on link "Email This Trip" at bounding box center [1157, 364] width 161 height 51
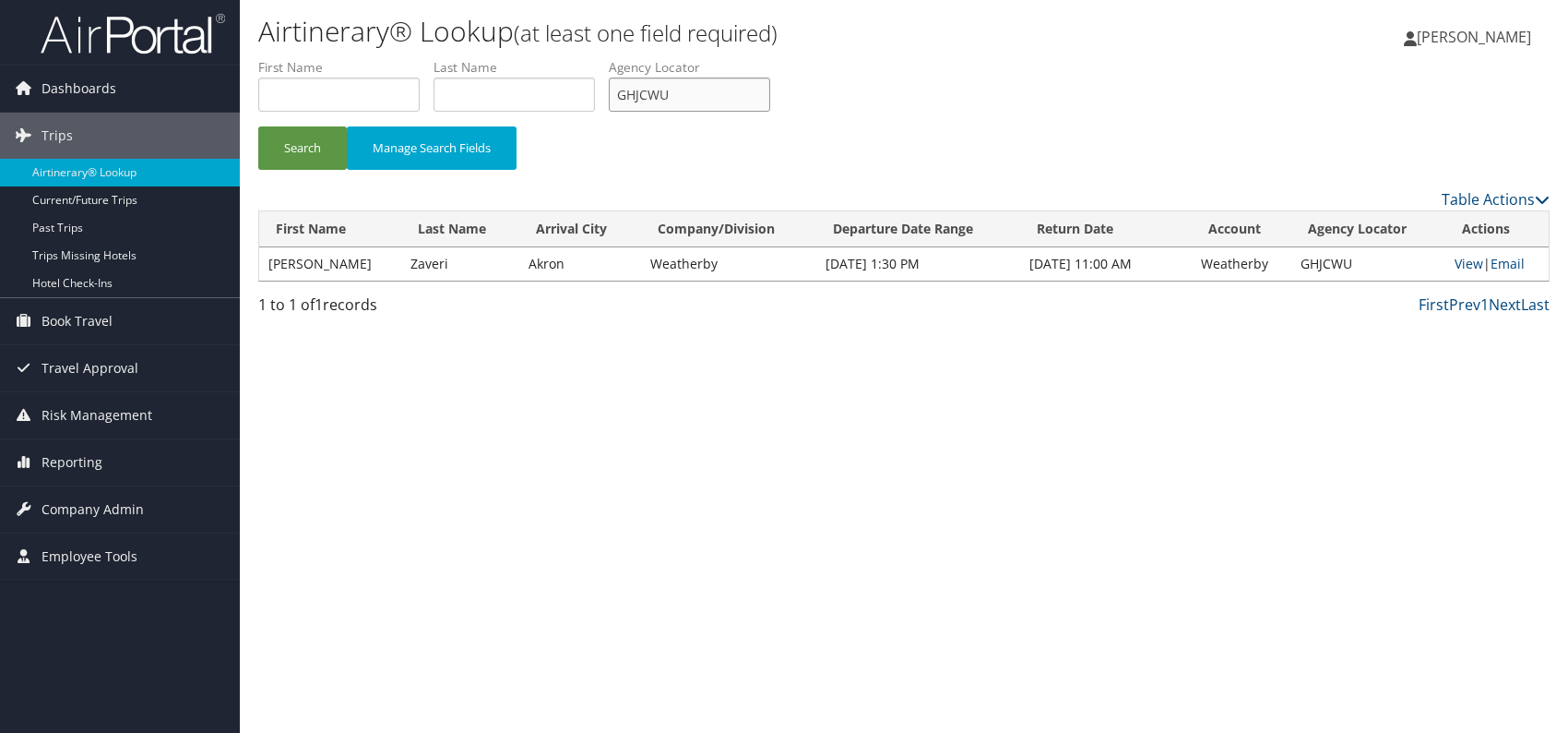
drag, startPoint x: 677, startPoint y: 89, endPoint x: 646, endPoint y: 99, distance: 32.6
click at [610, 58] on ul "First Name Last Name Departure City Arrival City Company/Division Airport/City …" at bounding box center [904, 58] width 1292 height 0
paste input "HFZKWL"
drag, startPoint x: 537, startPoint y: 375, endPoint x: 466, endPoint y: 279, distance: 119.4
click at [533, 373] on div "Airtinerary® Lookup (at least one field required) [PERSON_NAME] [PERSON_NAME] M…" at bounding box center [904, 366] width 1328 height 733
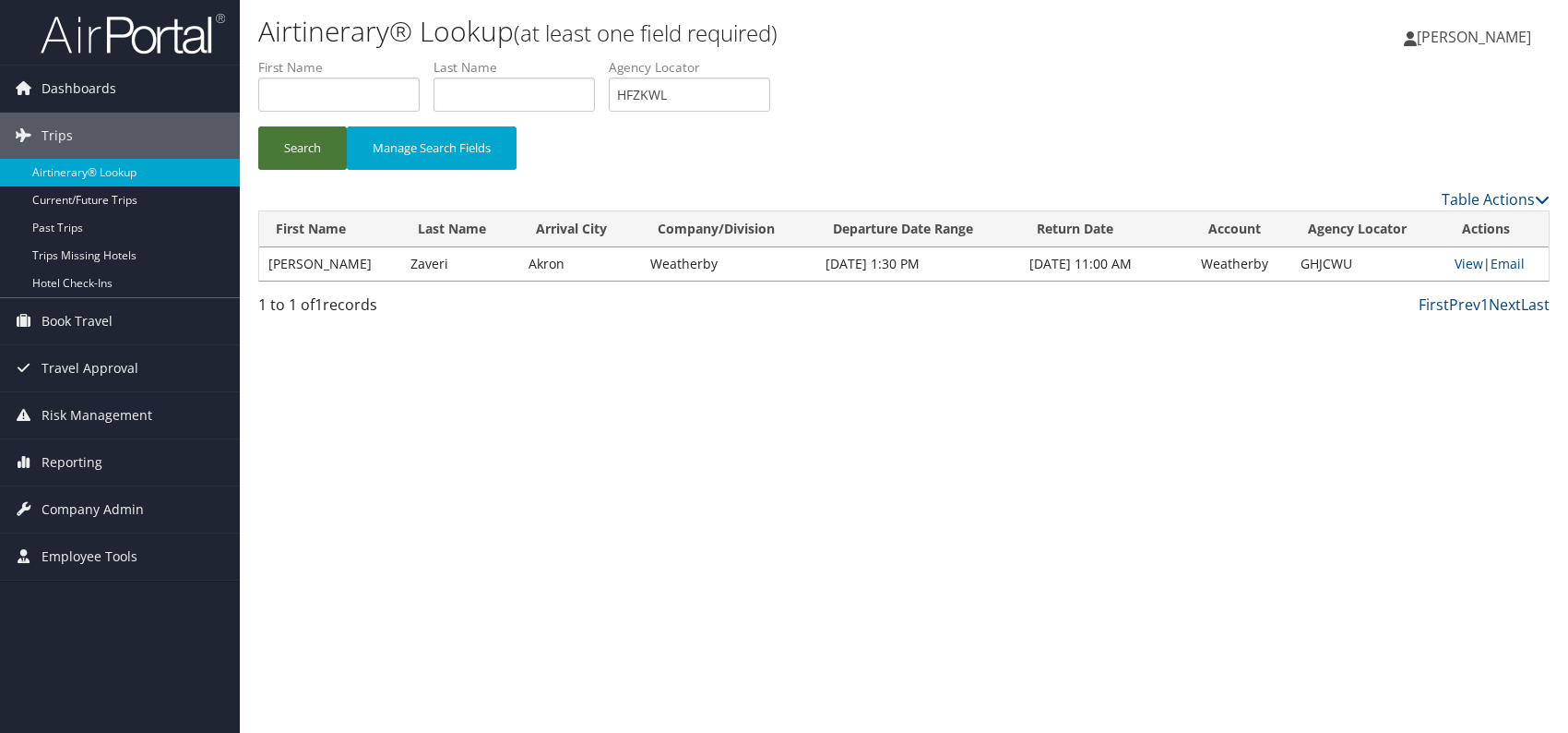
drag, startPoint x: 303, startPoint y: 140, endPoint x: 303, endPoint y: 86, distance: 54.0
click at [303, 140] on button "Search" at bounding box center [302, 147] width 89 height 43
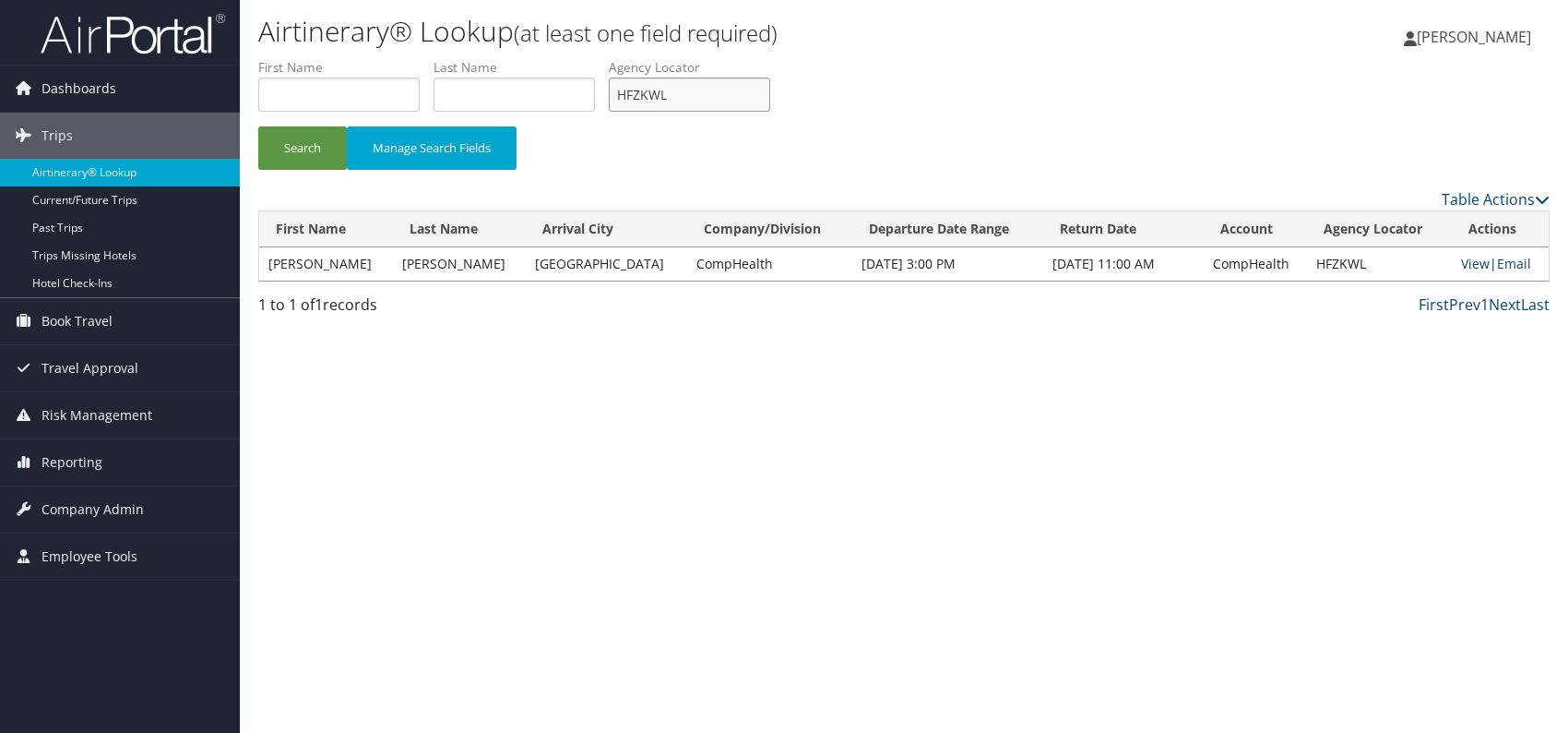
drag, startPoint x: 663, startPoint y: 96, endPoint x: 625, endPoint y: 96, distance: 38.0
click at [625, 96] on input "HFZKWL" at bounding box center [689, 95] width 161 height 34
paste input "UJOXVB"
drag, startPoint x: 543, startPoint y: 434, endPoint x: 533, endPoint y: 414, distance: 22.4
click at [539, 427] on div "Airtinerary® Lookup (at least one field required) [PERSON_NAME] [PERSON_NAME] M…" at bounding box center [904, 366] width 1328 height 733
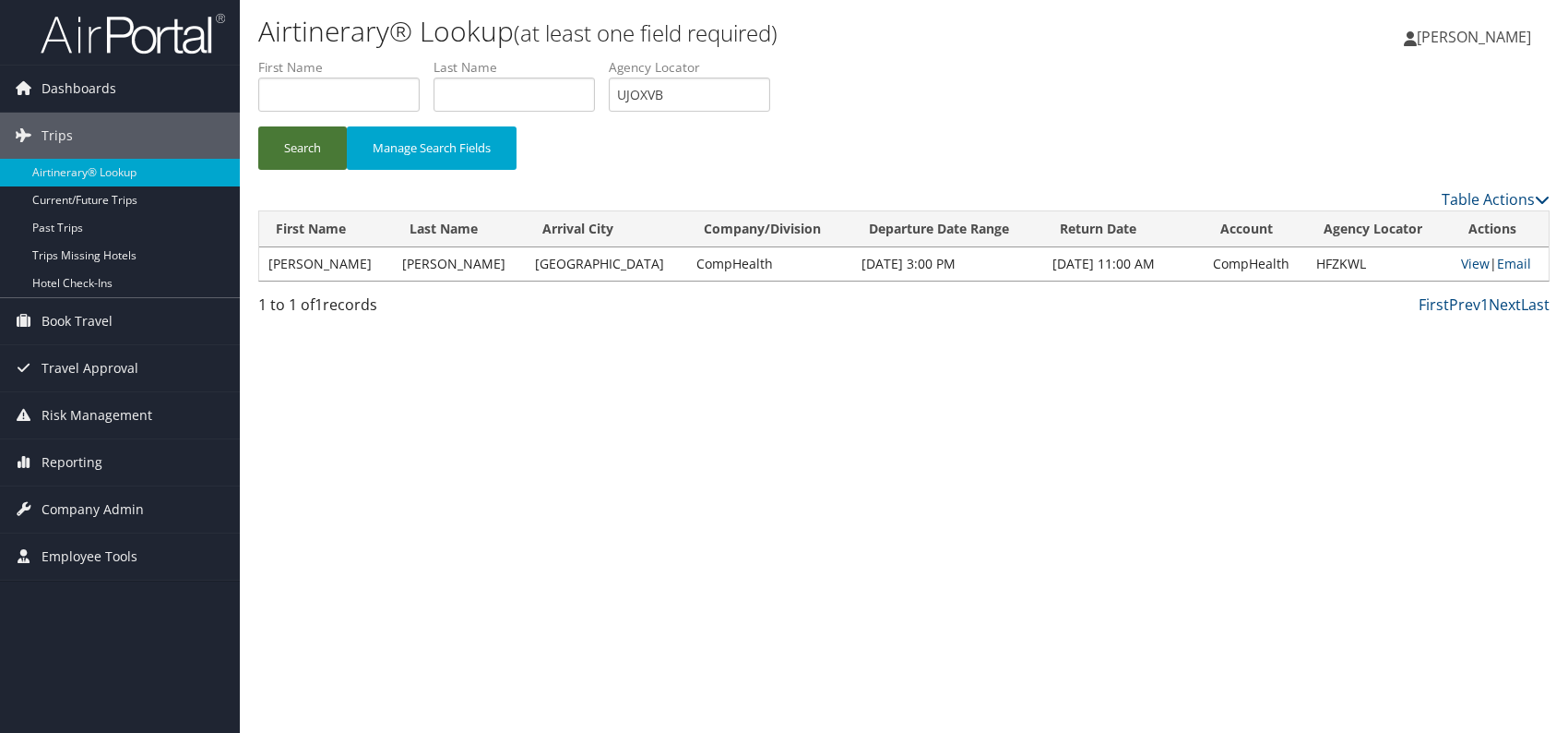
click at [286, 137] on button "Search" at bounding box center [302, 147] width 89 height 43
drag, startPoint x: 629, startPoint y: 98, endPoint x: 618, endPoint y: 95, distance: 11.4
click at [618, 95] on input "UJOXVB" at bounding box center [689, 95] width 161 height 34
paste input "OEEMSN"
type input "OEEMSN"
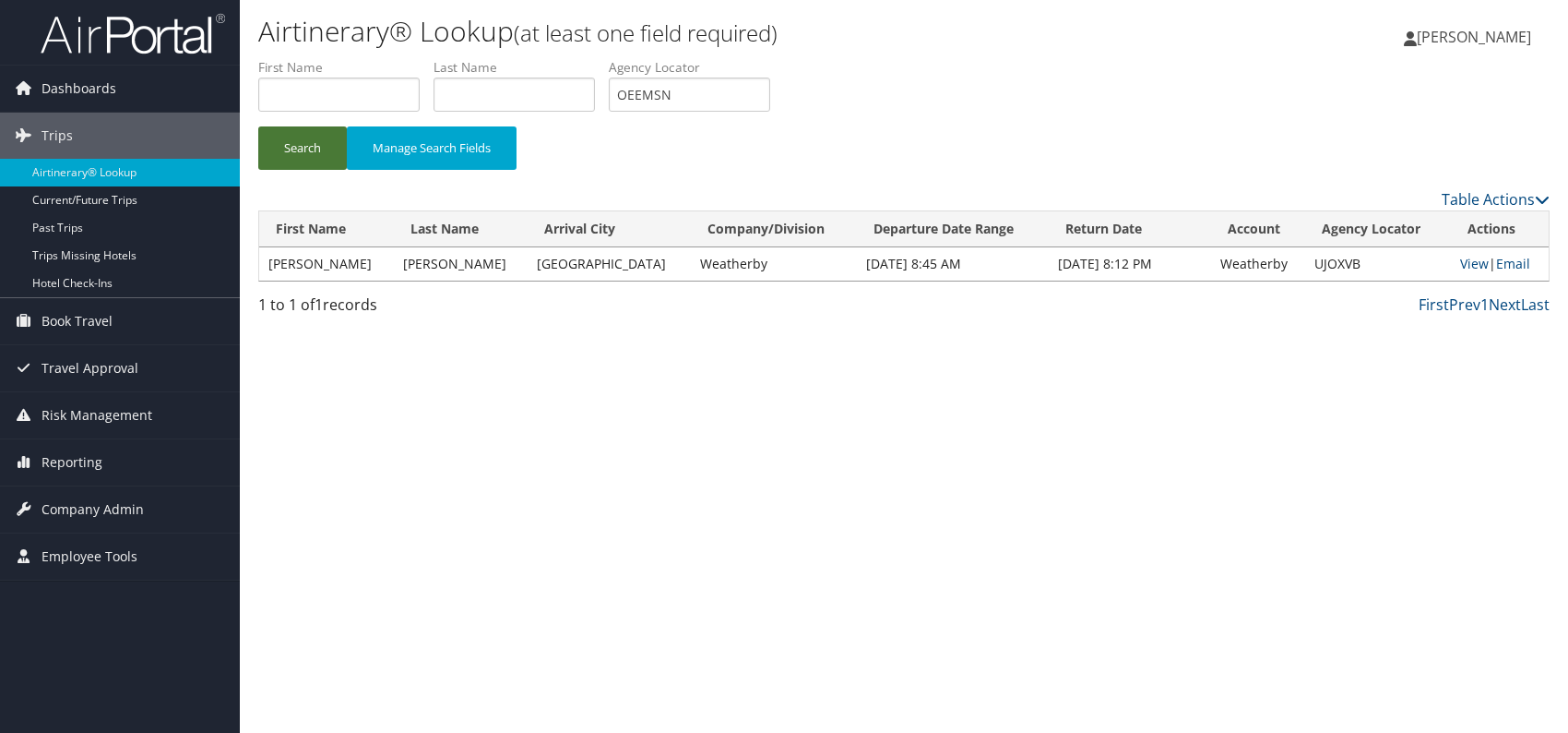
drag, startPoint x: 283, startPoint y: 141, endPoint x: 311, endPoint y: 6, distance: 137.9
click at [283, 139] on button "Search" at bounding box center [302, 147] width 89 height 43
click at [1514, 262] on link "Email" at bounding box center [1515, 263] width 34 height 17
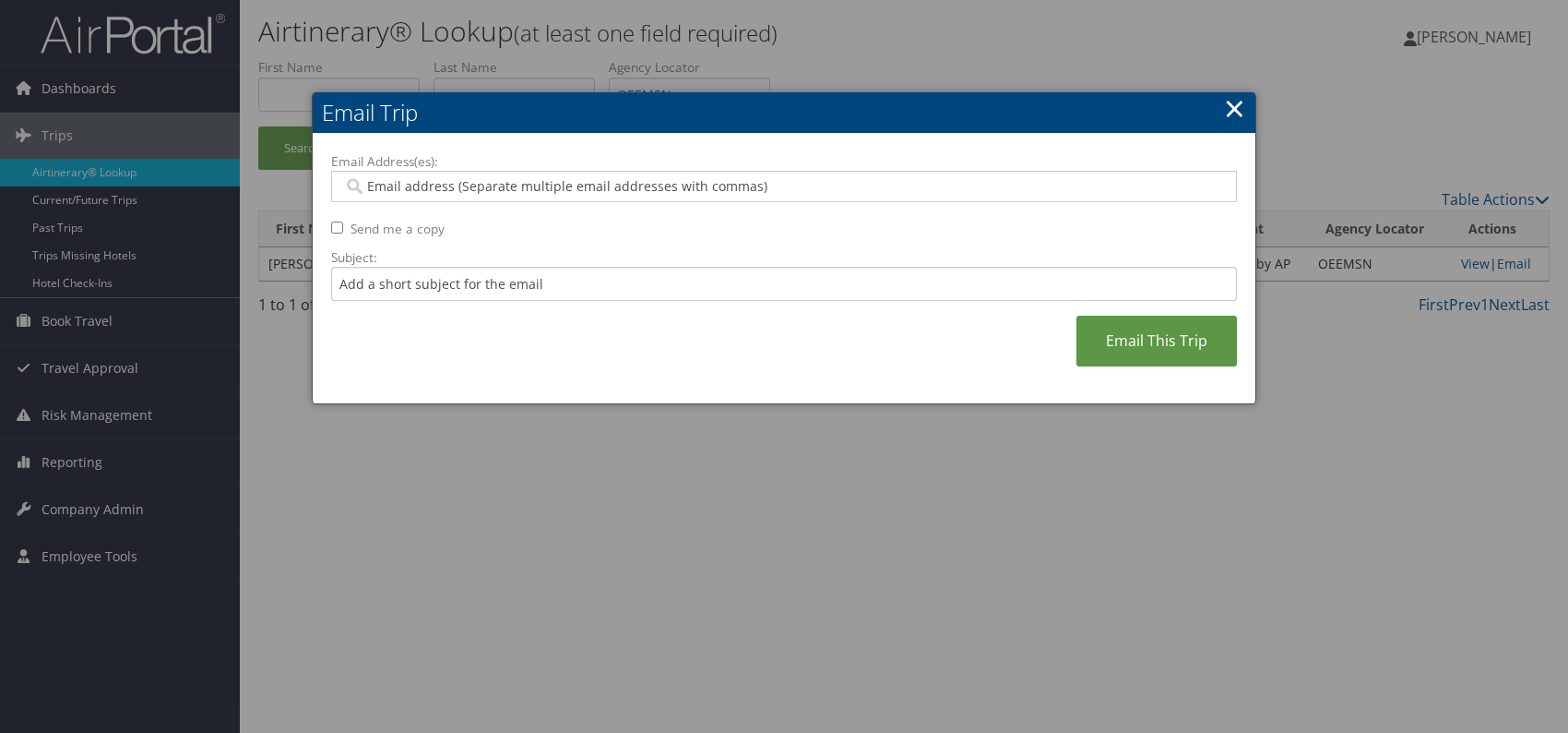
paste input "[DOMAIN_NAME][EMAIL_ADDRESS][DEMOGRAPHIC_DATA][DOMAIN_NAME]"
type input "[DOMAIN_NAME][EMAIL_ADDRESS][DEMOGRAPHIC_DATA][DOMAIN_NAME]"
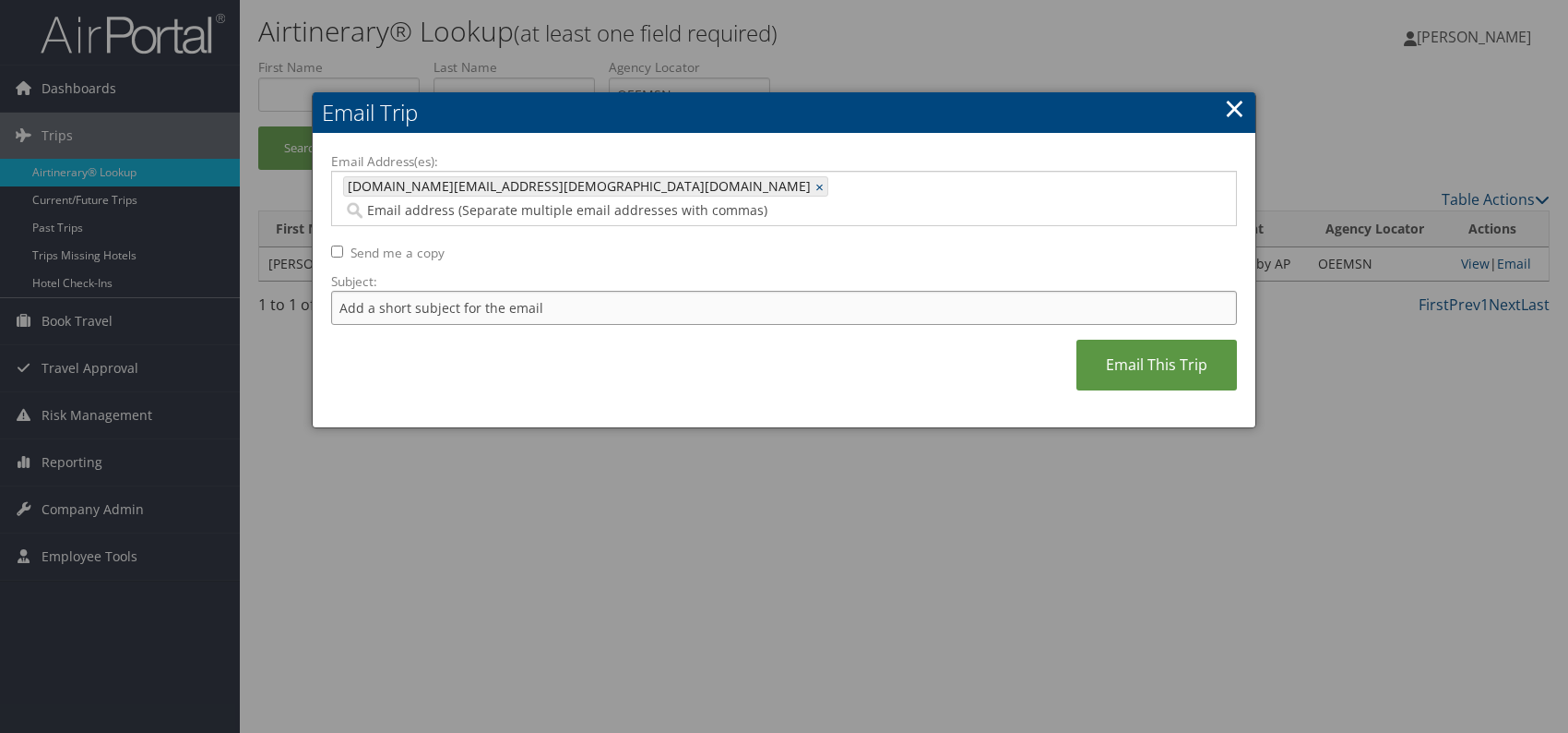
click at [445, 291] on input "Subject:" at bounding box center [784, 308] width 906 height 34
click at [676, 346] on div "Email Address(es): [DOMAIN_NAME][EMAIL_ADDRESS][DEMOGRAPHIC_DATA][DOMAIN_NAME] …" at bounding box center [784, 280] width 906 height 257
click at [603, 291] on input "Itinerary change. Please see notes in TR-756070" at bounding box center [784, 308] width 906 height 34
paste input "16082"
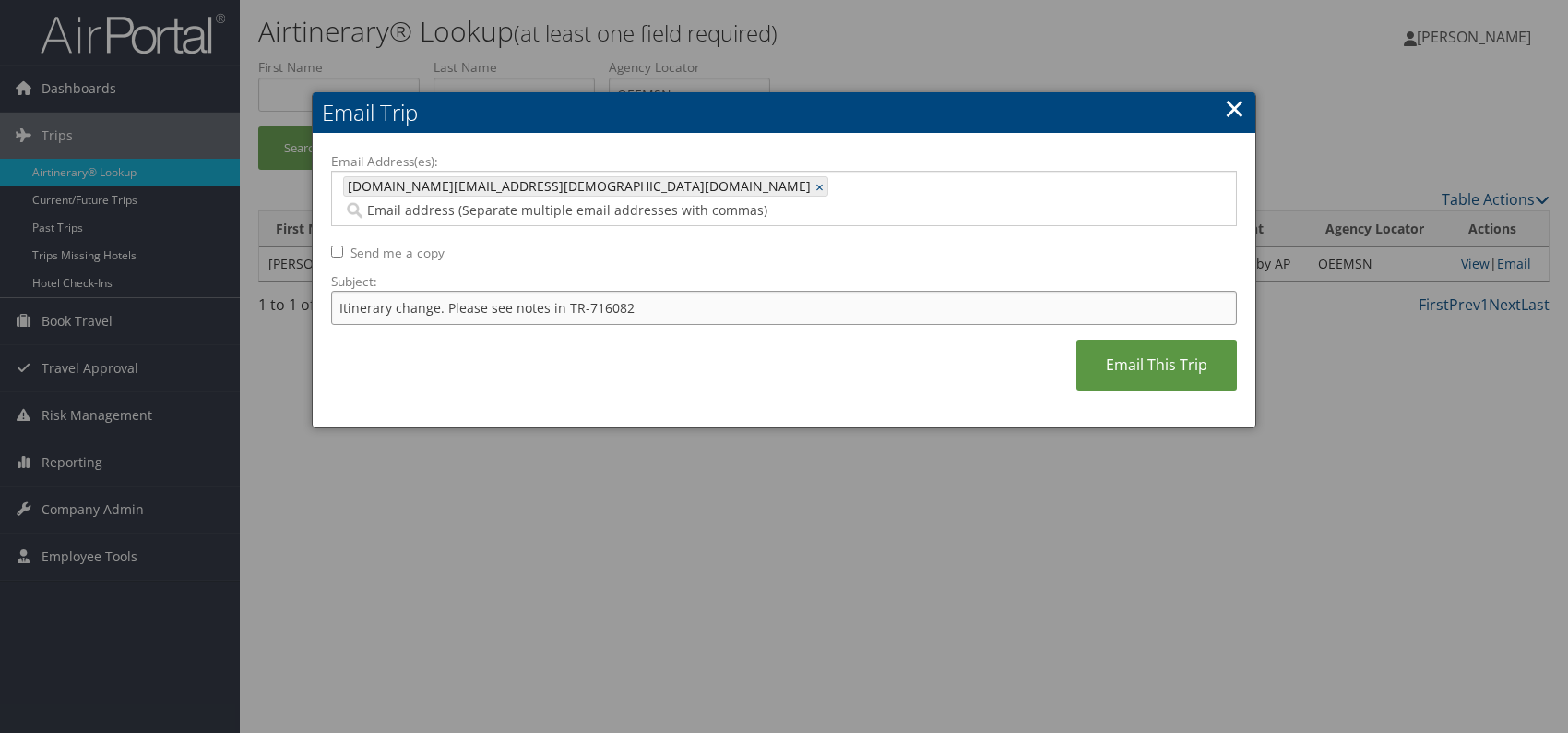
type input "Itinerary change. Please see notes in TR-716082"
click at [731, 374] on div "Email Address(es): [DOMAIN_NAME][EMAIL_ADDRESS][DEMOGRAPHIC_DATA][DOMAIN_NAME] …" at bounding box center [784, 280] width 906 height 257
click at [1108, 339] on link "Email This Trip" at bounding box center [1157, 364] width 161 height 51
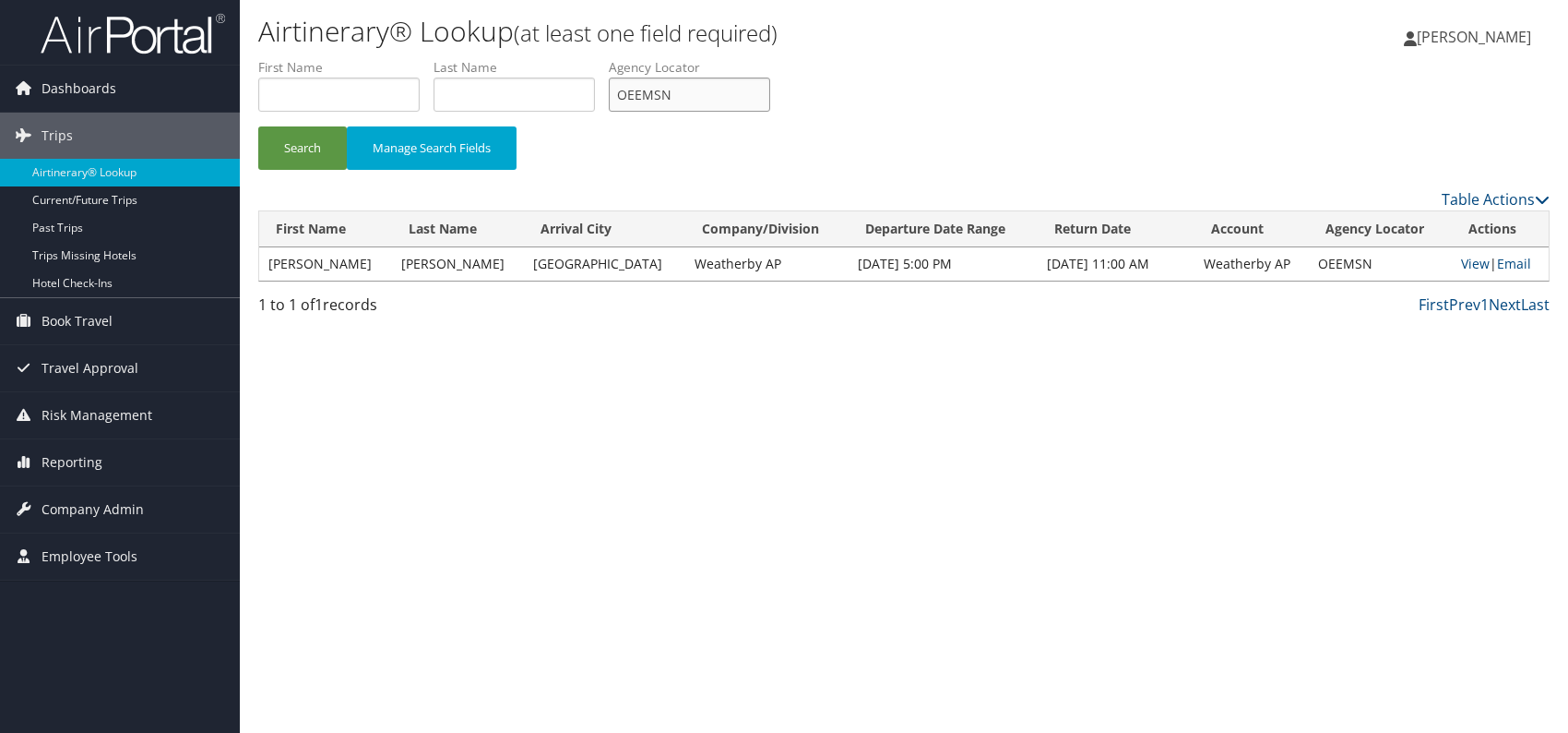
drag, startPoint x: 667, startPoint y: 98, endPoint x: 614, endPoint y: 103, distance: 53.2
click at [610, 58] on ul "First Name Last Name Departure City Arrival City Company/Division Airport/City …" at bounding box center [904, 58] width 1292 height 0
paste input "HJMNYB"
type input "HJMNYB"
drag, startPoint x: 563, startPoint y: 445, endPoint x: 378, endPoint y: 315, distance: 226.1
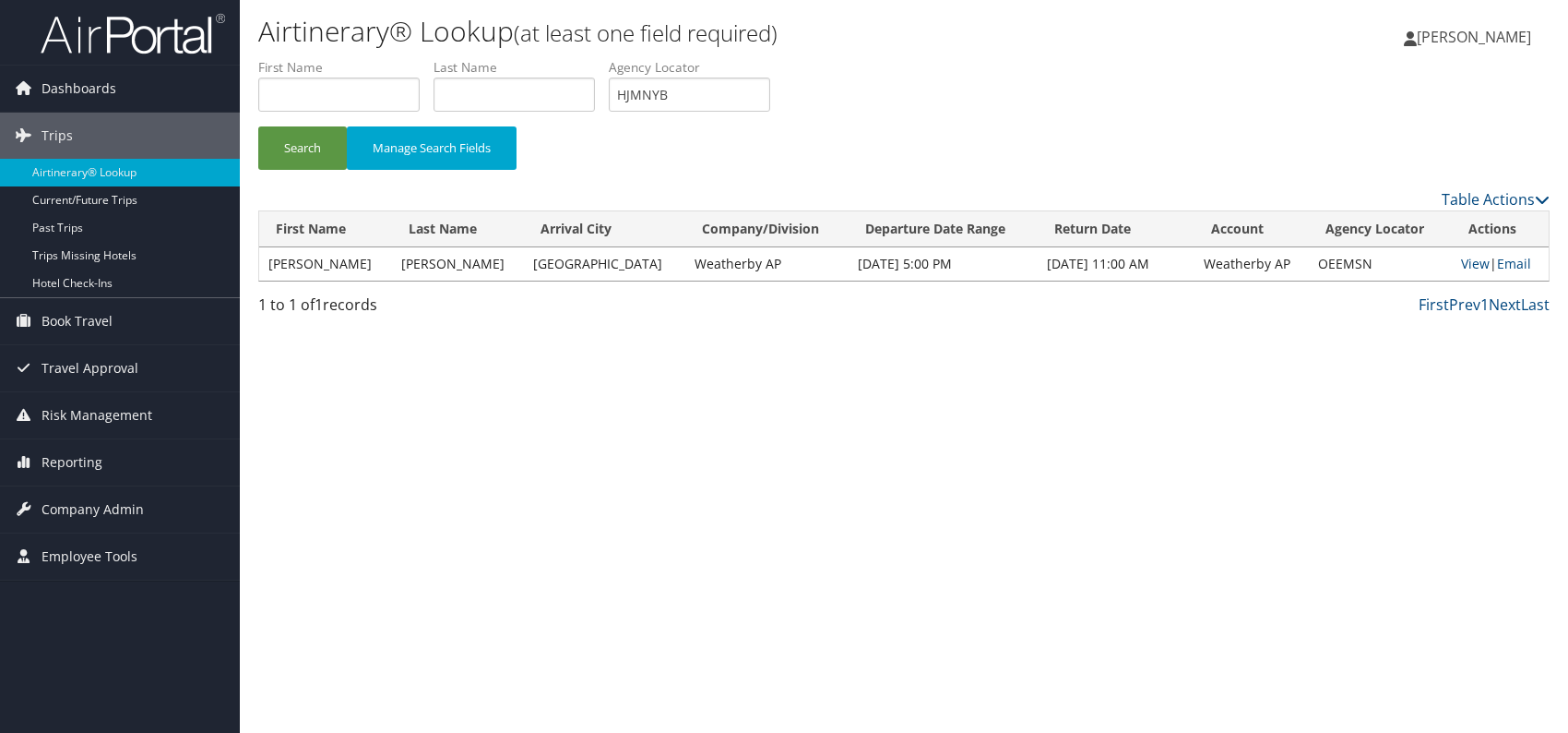
click at [560, 445] on div "Airtinerary® Lookup (at least one field required) [PERSON_NAME] [PERSON_NAME] M…" at bounding box center [904, 366] width 1328 height 733
drag, startPoint x: 311, startPoint y: 142, endPoint x: 319, endPoint y: 67, distance: 75.4
click at [311, 141] on button "Search" at bounding box center [302, 147] width 89 height 43
click at [1510, 261] on link "Email" at bounding box center [1513, 263] width 34 height 17
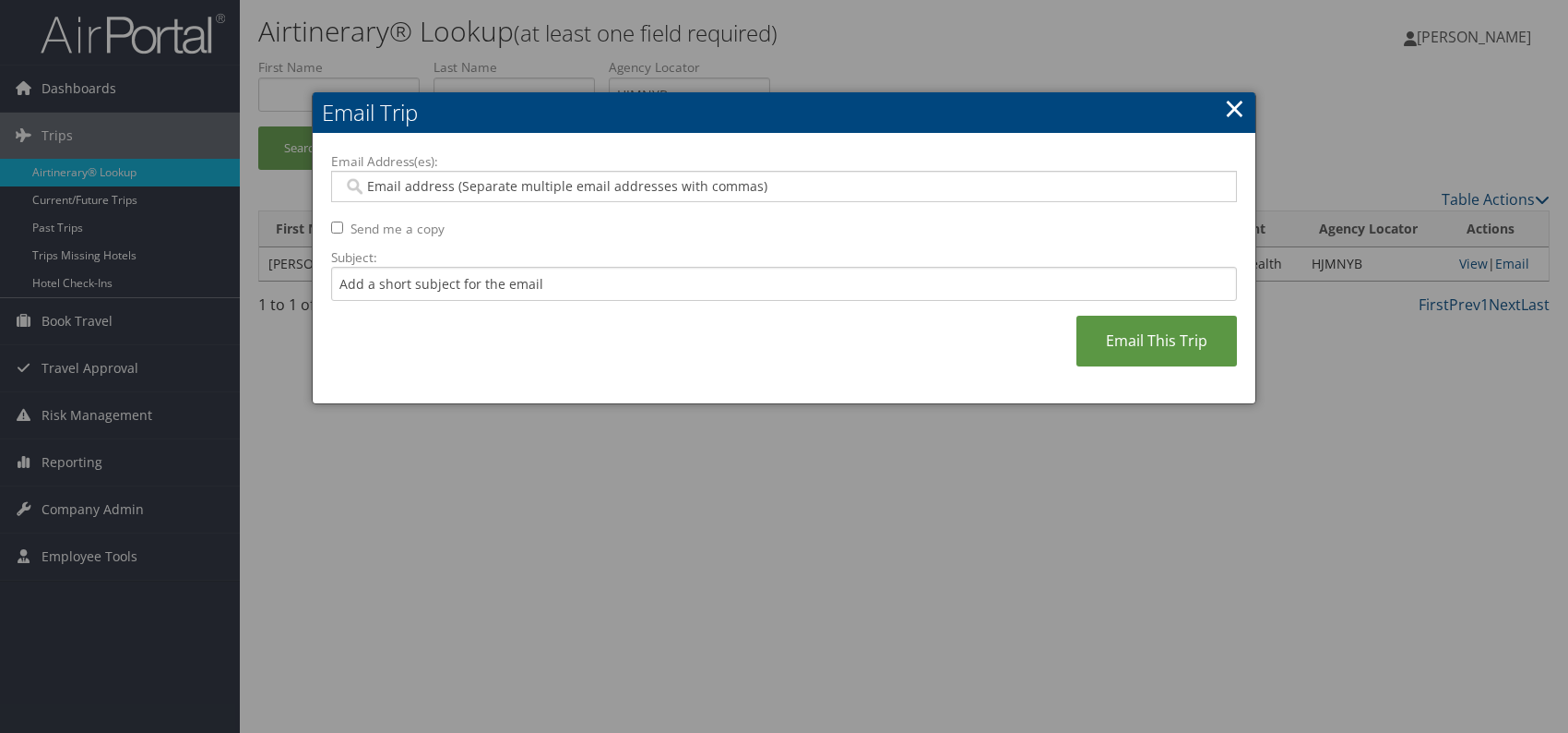
paste input "[EMAIL_ADDRESS][PERSON_NAME][DOMAIN_NAME]"
type input "[EMAIL_ADDRESS][PERSON_NAME][DOMAIN_NAME]"
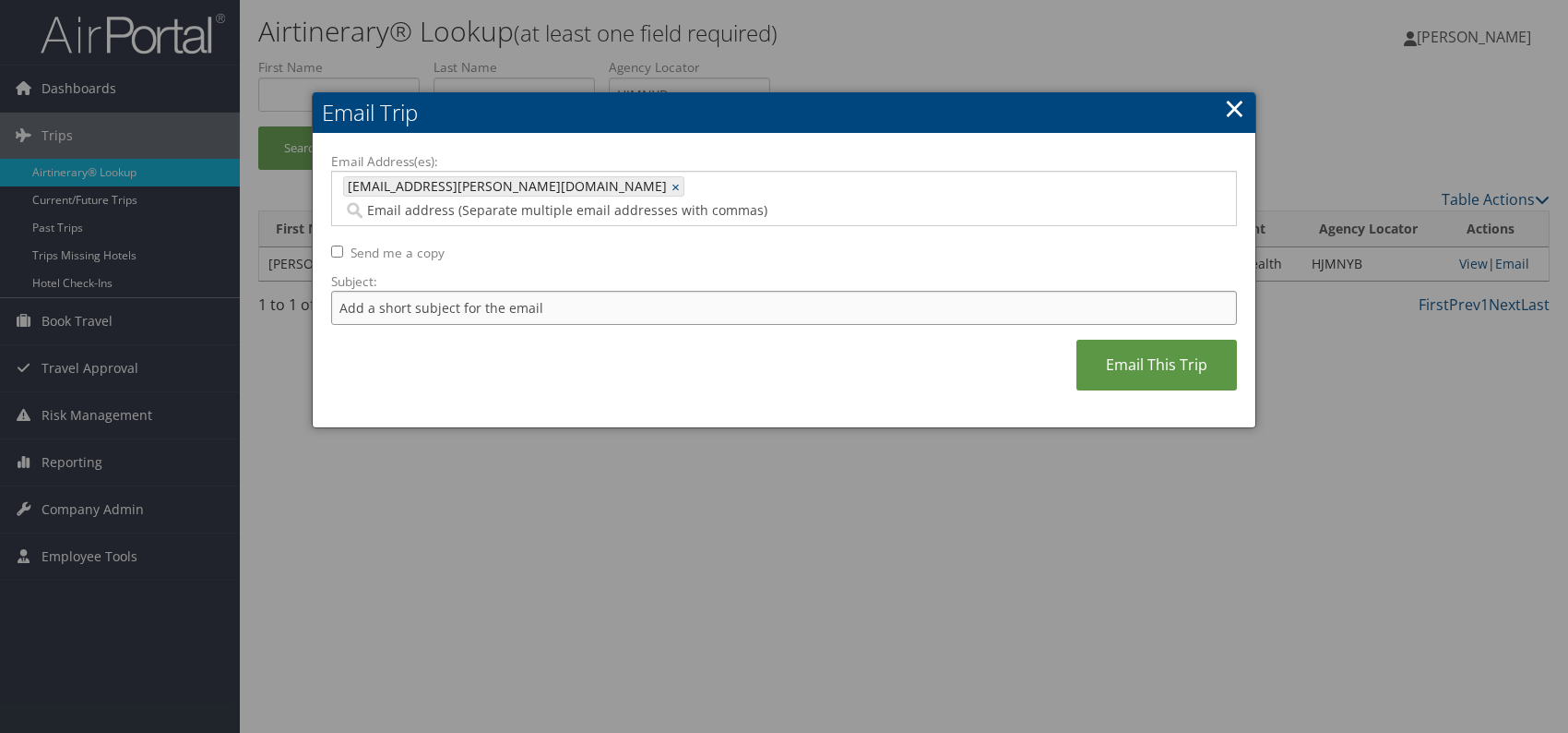
click at [433, 291] on input "Subject:" at bounding box center [784, 308] width 906 height 34
click at [670, 347] on div "Email Address(es): [EMAIL_ADDRESS][PERSON_NAME][DOMAIN_NAME] [DOMAIN_NAME][EMAI…" at bounding box center [784, 280] width 906 height 257
click at [593, 291] on input "Itinerary change. Please see notes in TR-756070" at bounding box center [784, 308] width 906 height 34
paste input "9242"
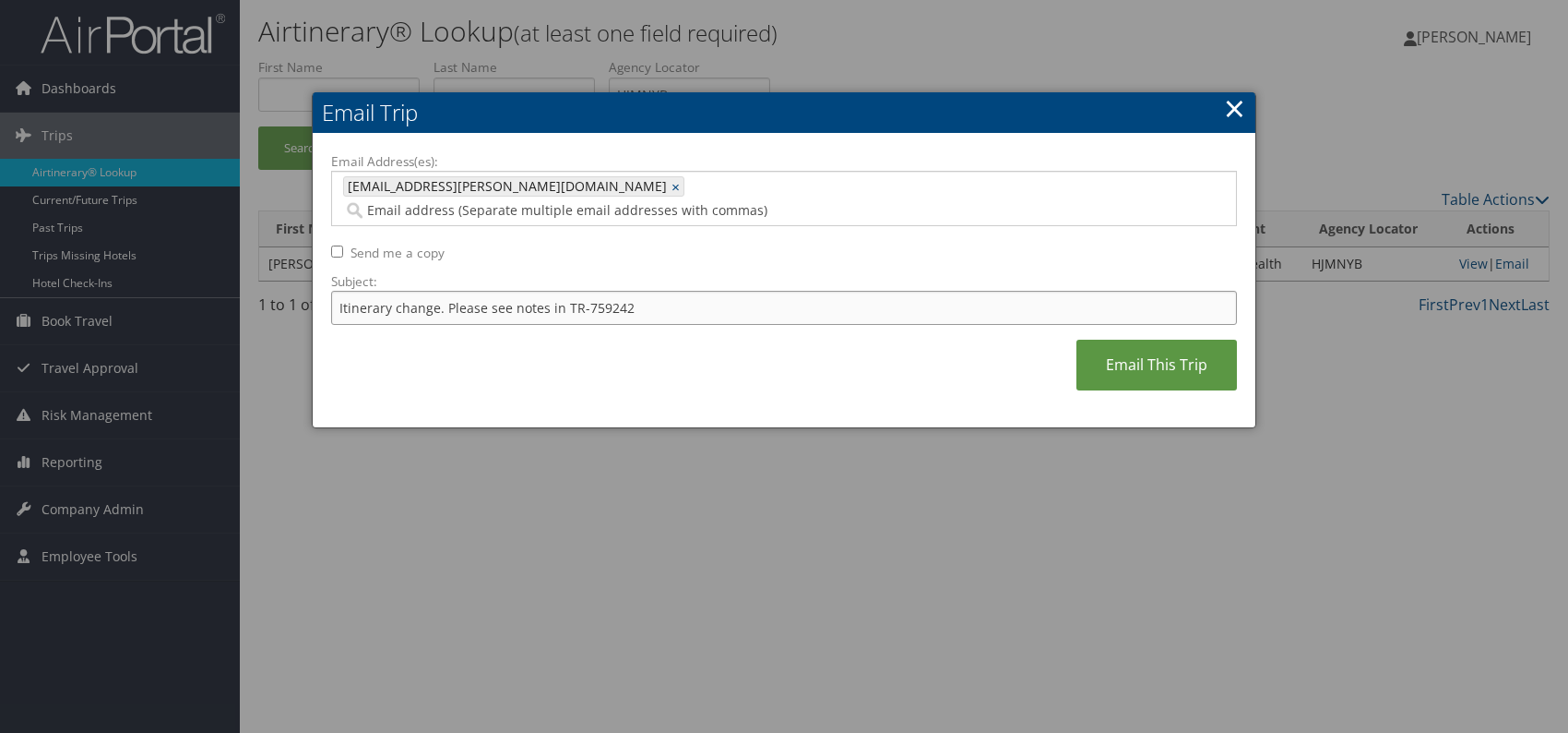
type input "Itinerary change. Please see notes in TR-759242"
click at [751, 340] on div "Email Address(es): [EMAIL_ADDRESS][PERSON_NAME][DOMAIN_NAME] [DOMAIN_NAME][EMAI…" at bounding box center [784, 280] width 906 height 257
click at [1097, 339] on link "Email This Trip" at bounding box center [1157, 364] width 161 height 51
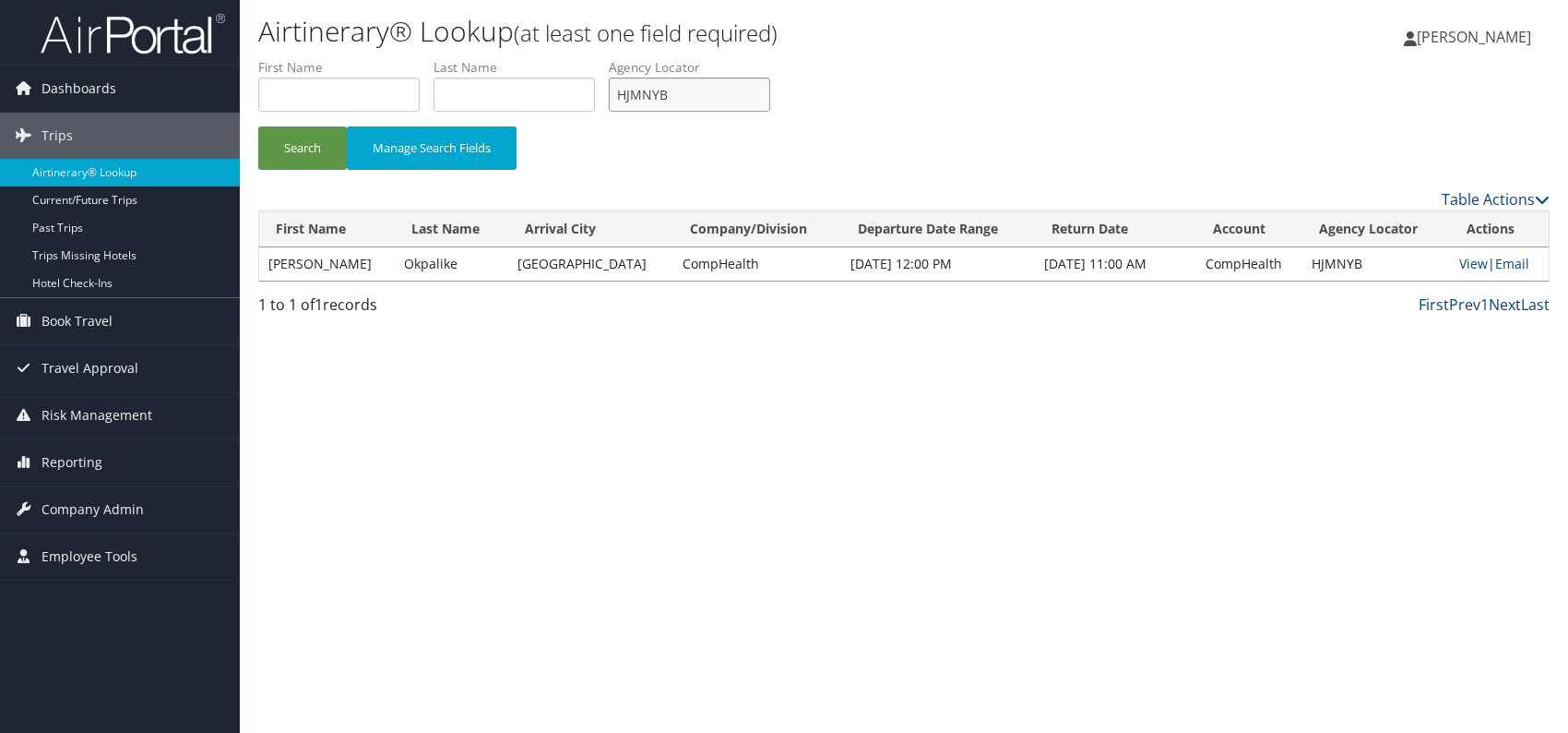
drag, startPoint x: 682, startPoint y: 94, endPoint x: 627, endPoint y: 90, distance: 55.1
click at [617, 89] on input "HJMNYB" at bounding box center [689, 95] width 161 height 34
paste input "DOGSMS"
type input "DOGSMS"
click at [283, 116] on li "First Name" at bounding box center [345, 92] width 175 height 67
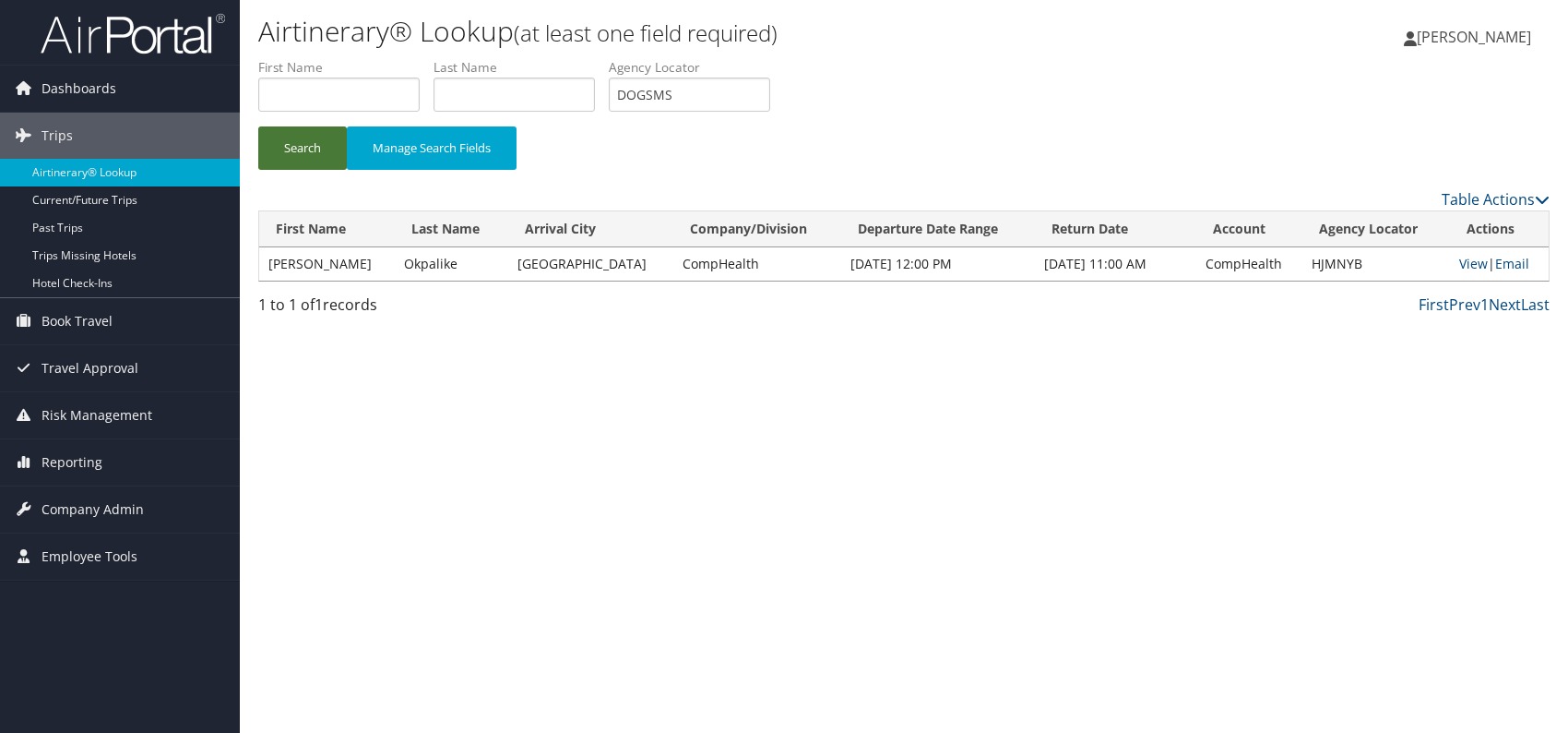
click at [300, 138] on button "Search" at bounding box center [302, 147] width 89 height 43
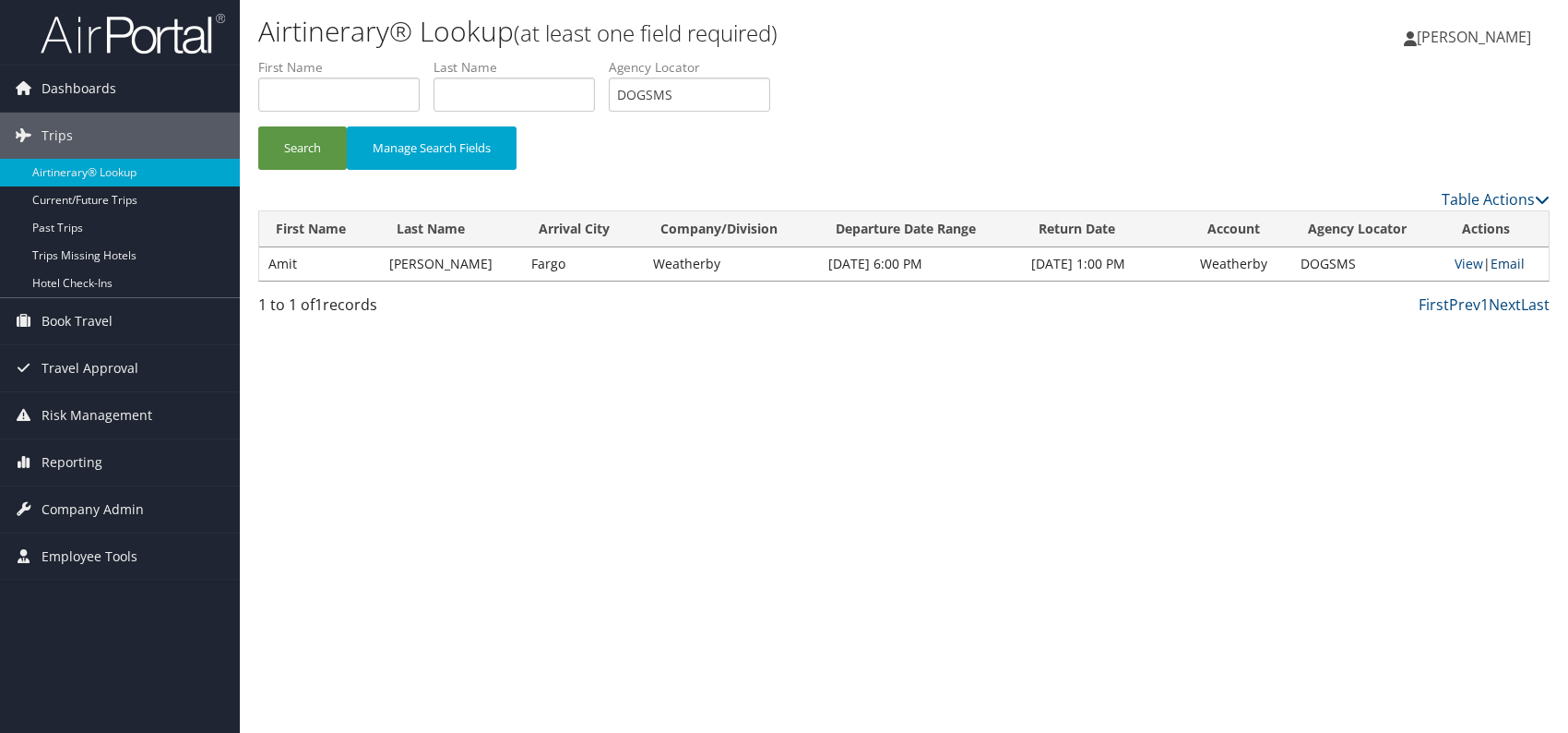
click at [1494, 259] on link "Email" at bounding box center [1508, 263] width 34 height 17
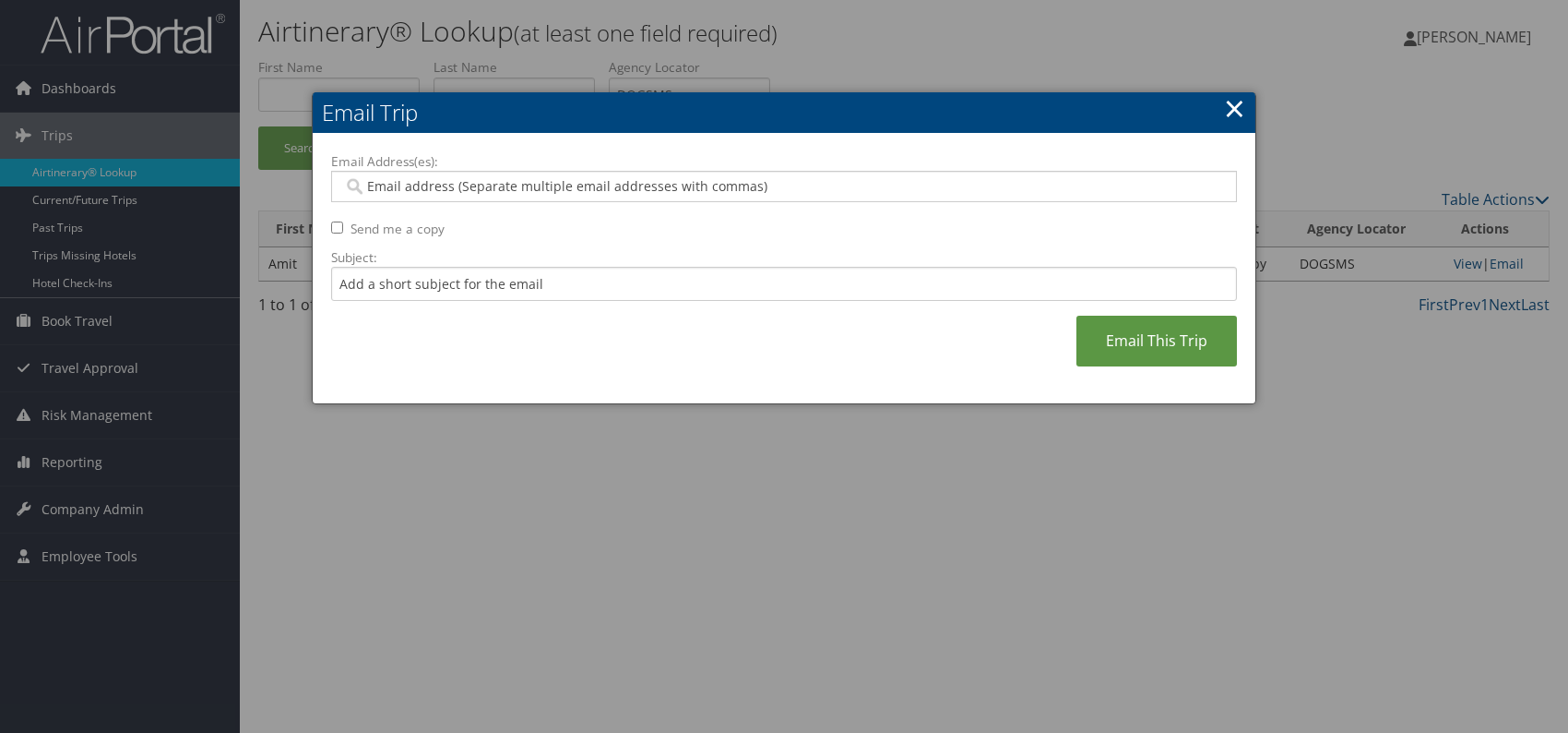
paste input "[PERSON_NAME][EMAIL_ADDRESS][PERSON_NAME][DOMAIN_NAME]"
type input "[PERSON_NAME][EMAIL_ADDRESS][PERSON_NAME][DOMAIN_NAME]"
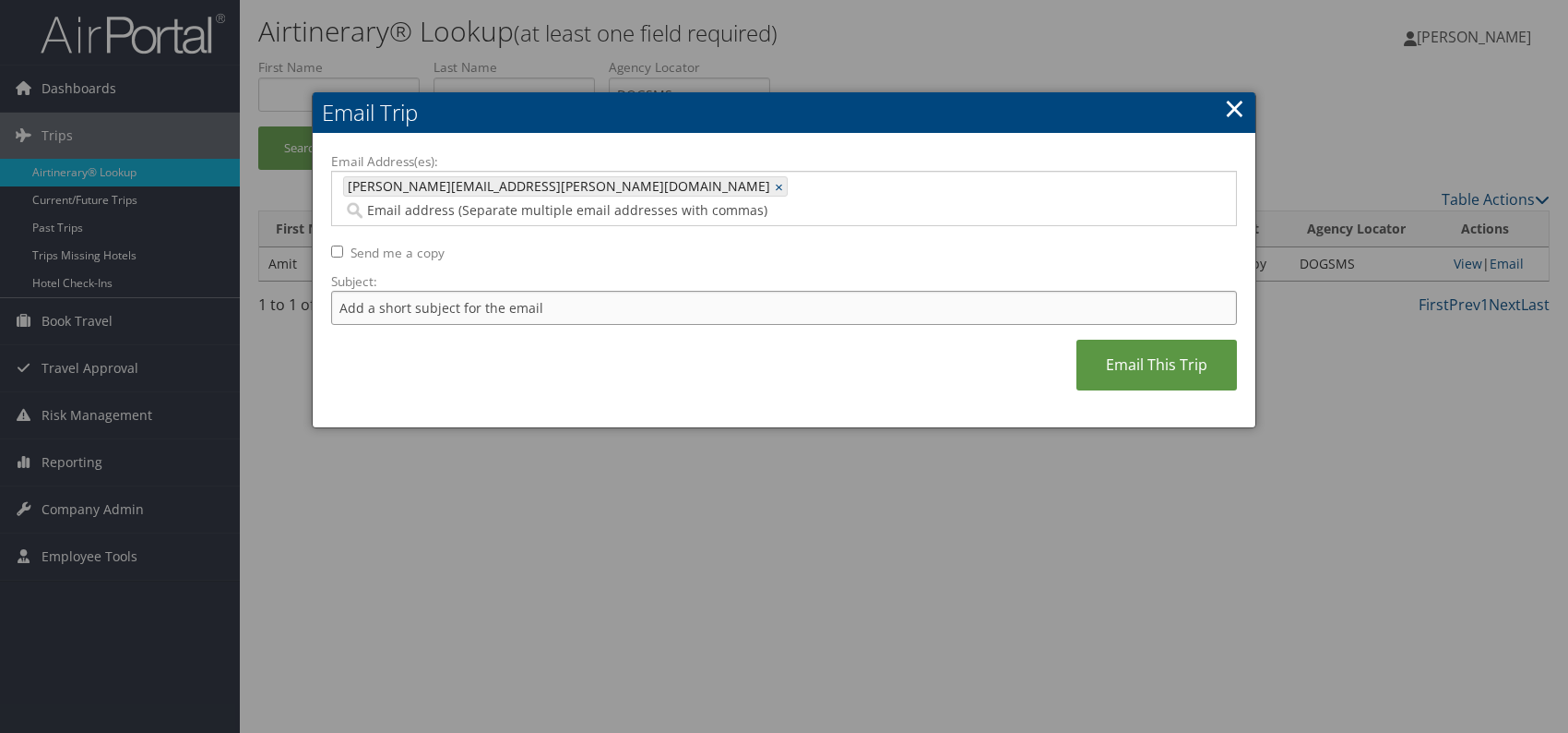
drag, startPoint x: 466, startPoint y: 280, endPoint x: 483, endPoint y: 299, distance: 25.5
click at [466, 291] on input "Subject:" at bounding box center [784, 308] width 906 height 34
click at [568, 331] on div "Email Address(es): [PERSON_NAME][EMAIL_ADDRESS][PERSON_NAME][DOMAIN_NAME] [PERS…" at bounding box center [784, 280] width 906 height 257
drag, startPoint x: 617, startPoint y: 285, endPoint x: 586, endPoint y: 286, distance: 31.0
click at [581, 291] on input "Itinerary change. Please see notes in TR-756070" at bounding box center [784, 308] width 906 height 34
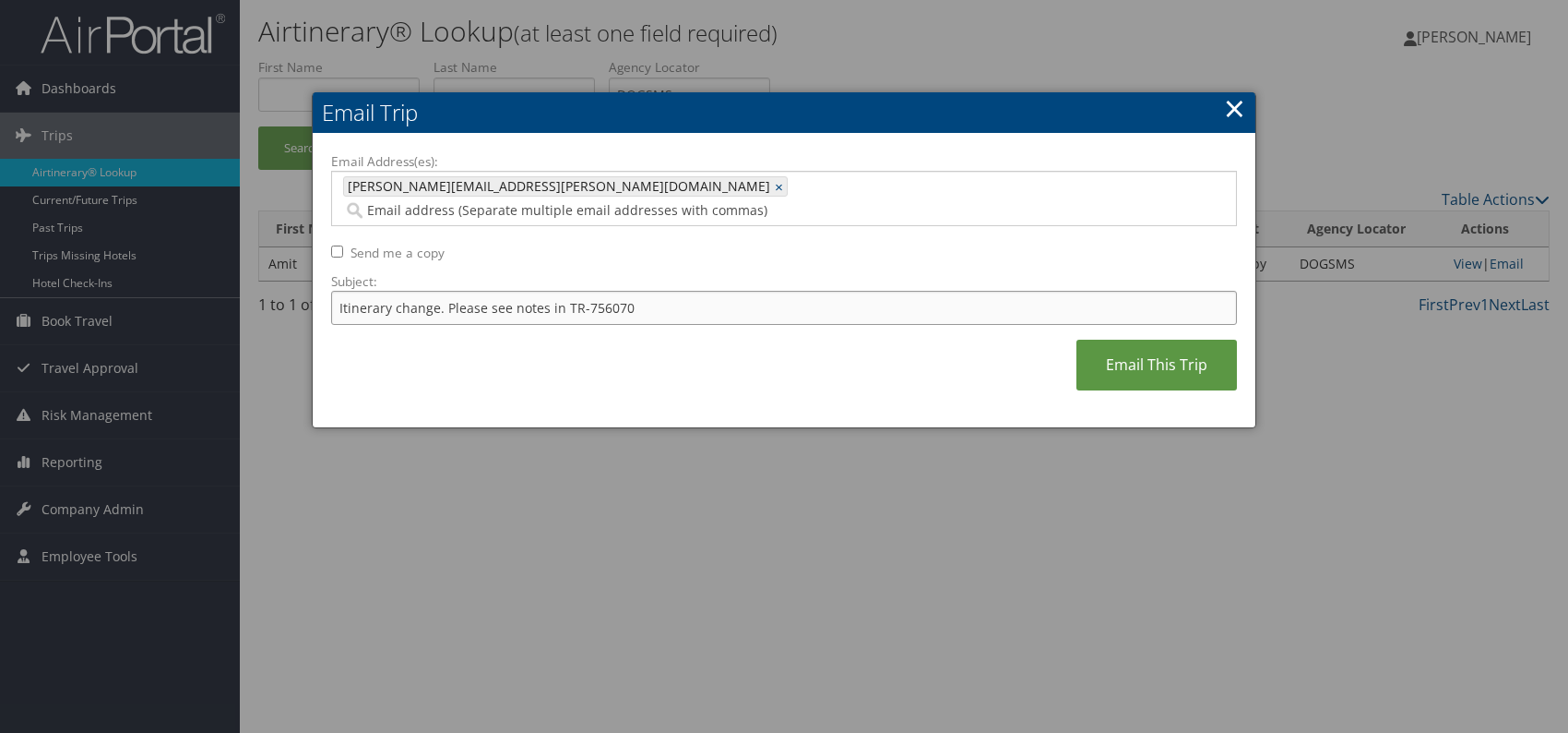
paste input "659"
type input "Itinerary change. Please see notes in TR-756659"
click at [760, 335] on div "Email Address(es): [PERSON_NAME][EMAIL_ADDRESS][PERSON_NAME][DOMAIN_NAME] [PERS…" at bounding box center [784, 280] width 906 height 257
click at [1121, 339] on link "Email This Trip" at bounding box center [1157, 364] width 161 height 51
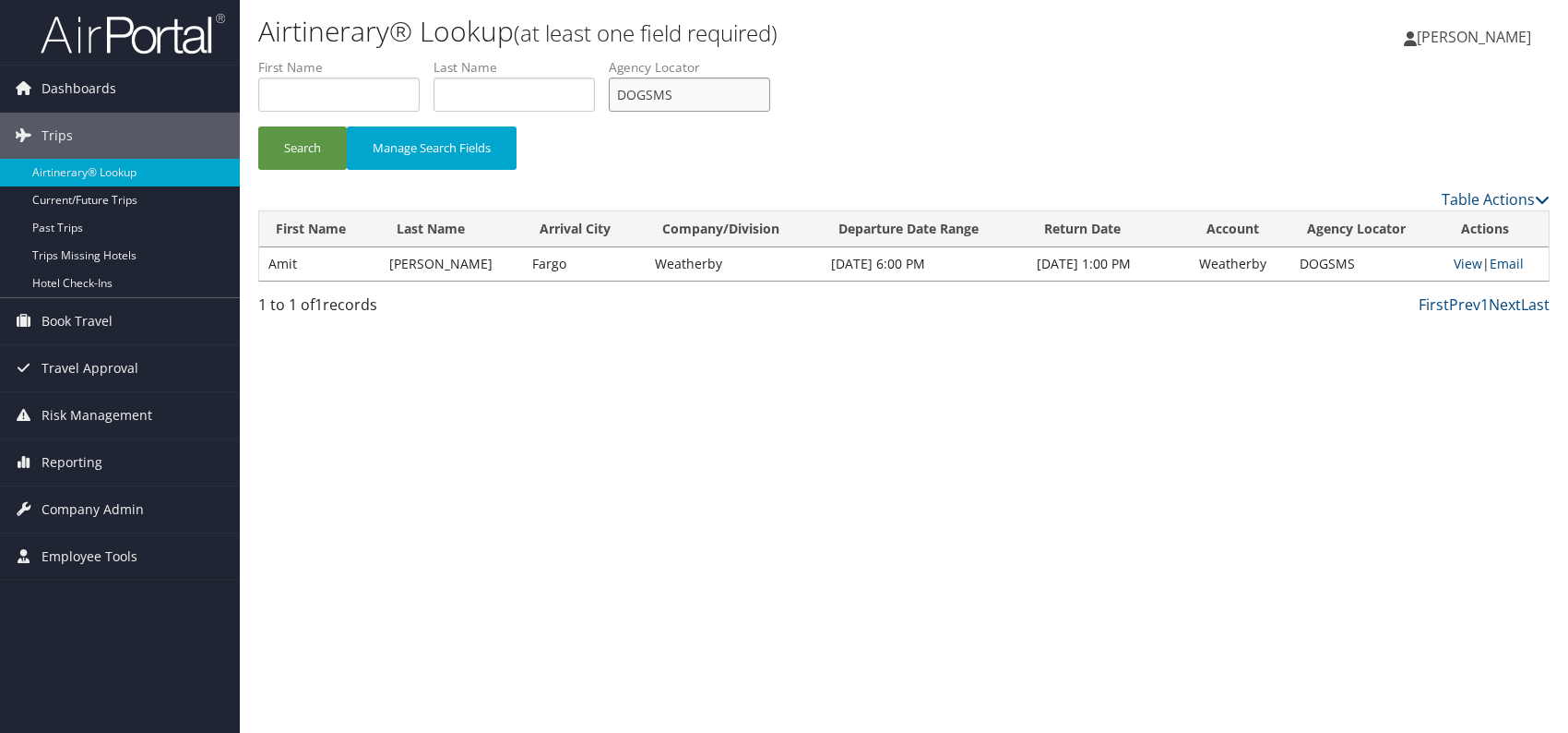
drag, startPoint x: 666, startPoint y: 91, endPoint x: 625, endPoint y: 91, distance: 41.0
click at [625, 91] on input "DOGSMS" at bounding box center [689, 95] width 161 height 34
paste input "KWWQFK"
click at [299, 143] on button "Search" at bounding box center [302, 147] width 89 height 43
drag, startPoint x: 635, startPoint y: 94, endPoint x: 615, endPoint y: 94, distance: 20.0
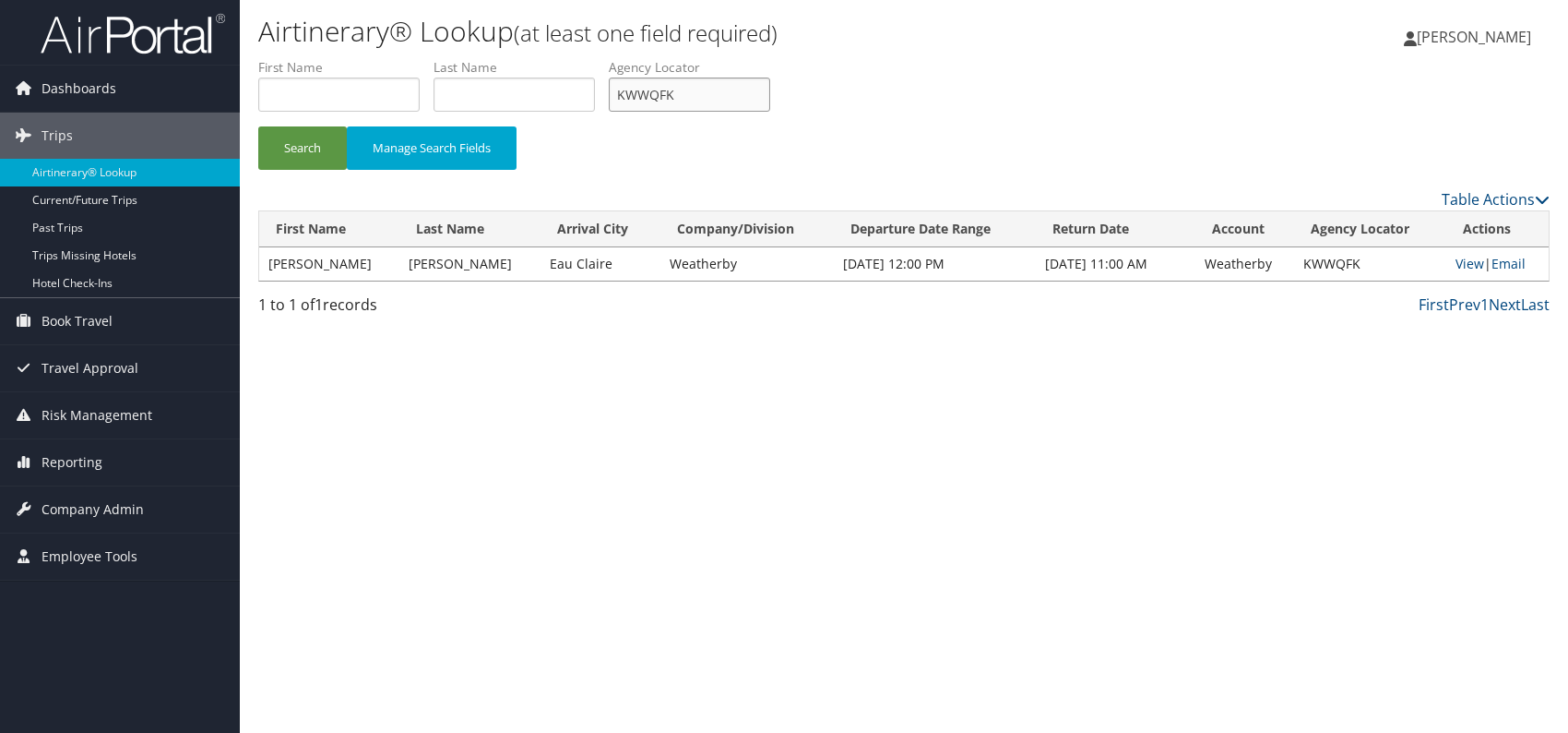
click at [615, 94] on input "KWWQFK" at bounding box center [689, 95] width 161 height 34
paste input "DWURLI"
type input "DWURLI"
click at [294, 136] on button "Search" at bounding box center [302, 147] width 89 height 43
click at [1497, 261] on link "Email" at bounding box center [1513, 263] width 34 height 17
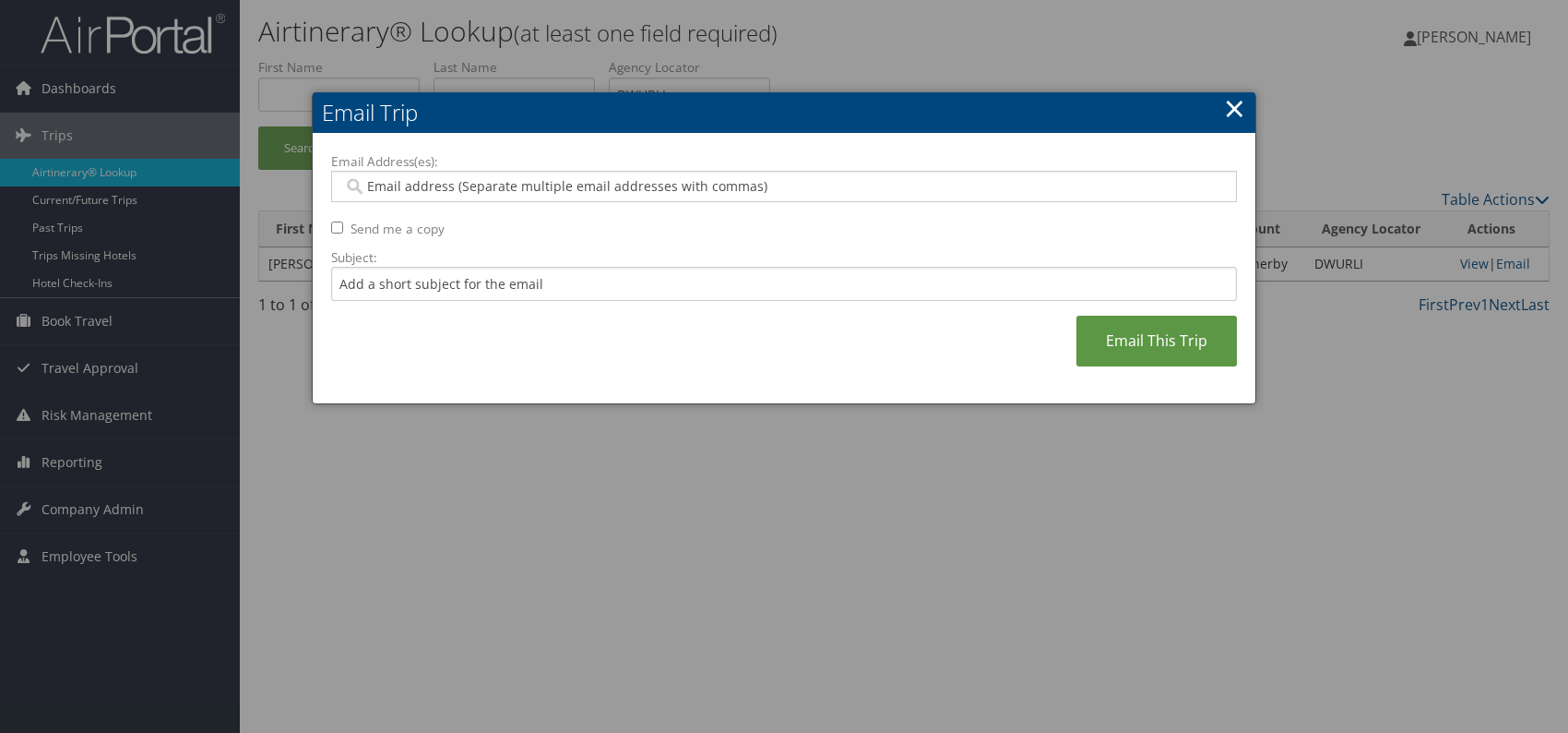
paste input "[PERSON_NAME][EMAIL_ADDRESS][PERSON_NAME][DOMAIN_NAME]"
type input "[PERSON_NAME][EMAIL_ADDRESS][PERSON_NAME][DOMAIN_NAME]"
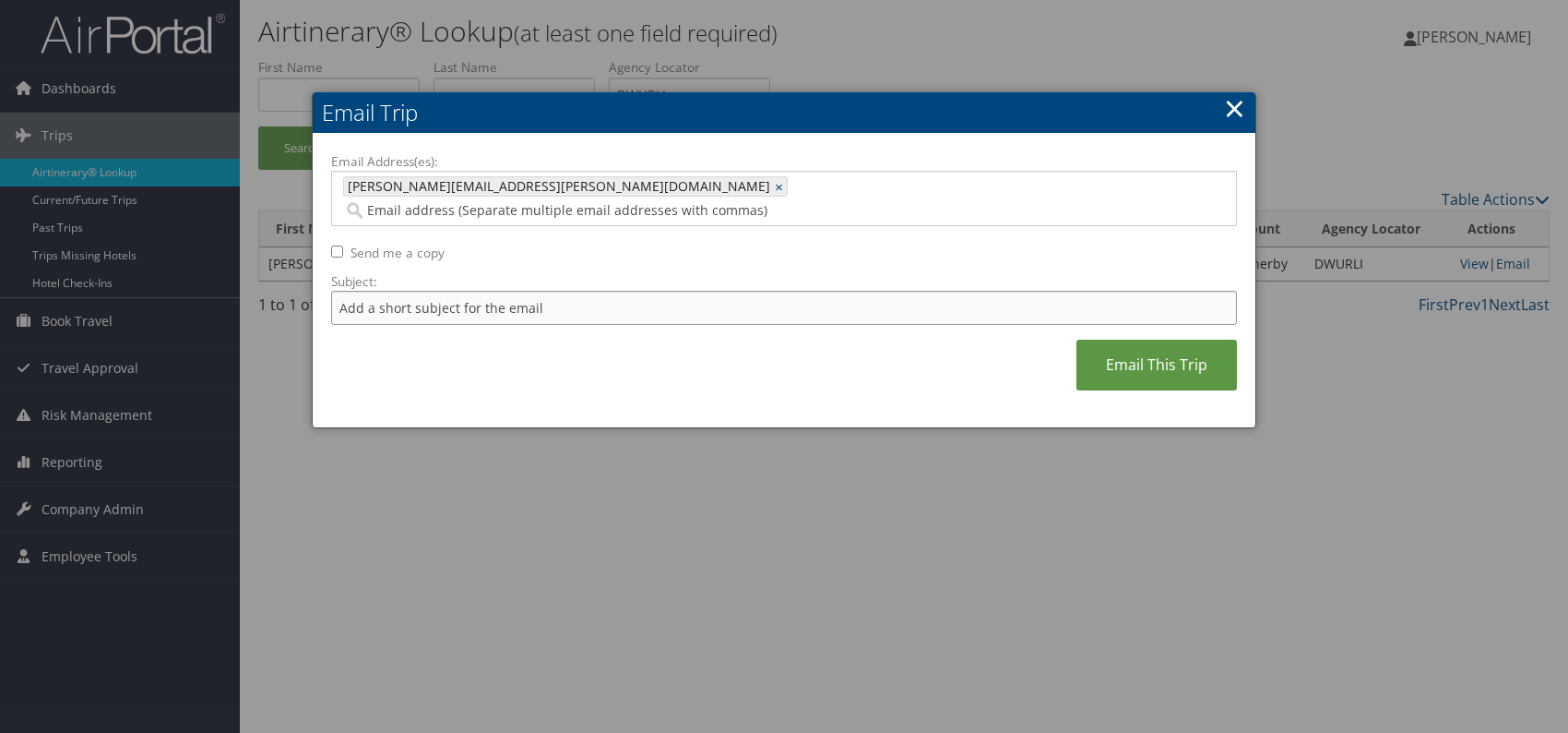
click at [460, 291] on input "Subject:" at bounding box center [784, 308] width 906 height 34
click at [664, 342] on div "Email Address(es): [PERSON_NAME][EMAIL_ADDRESS][PERSON_NAME][DOMAIN_NAME] [PERS…" at bounding box center [784, 280] width 906 height 257
click at [610, 291] on input "Itinerary change. Please see notes in TR-756070" at bounding box center [784, 308] width 906 height 34
paste input "08"
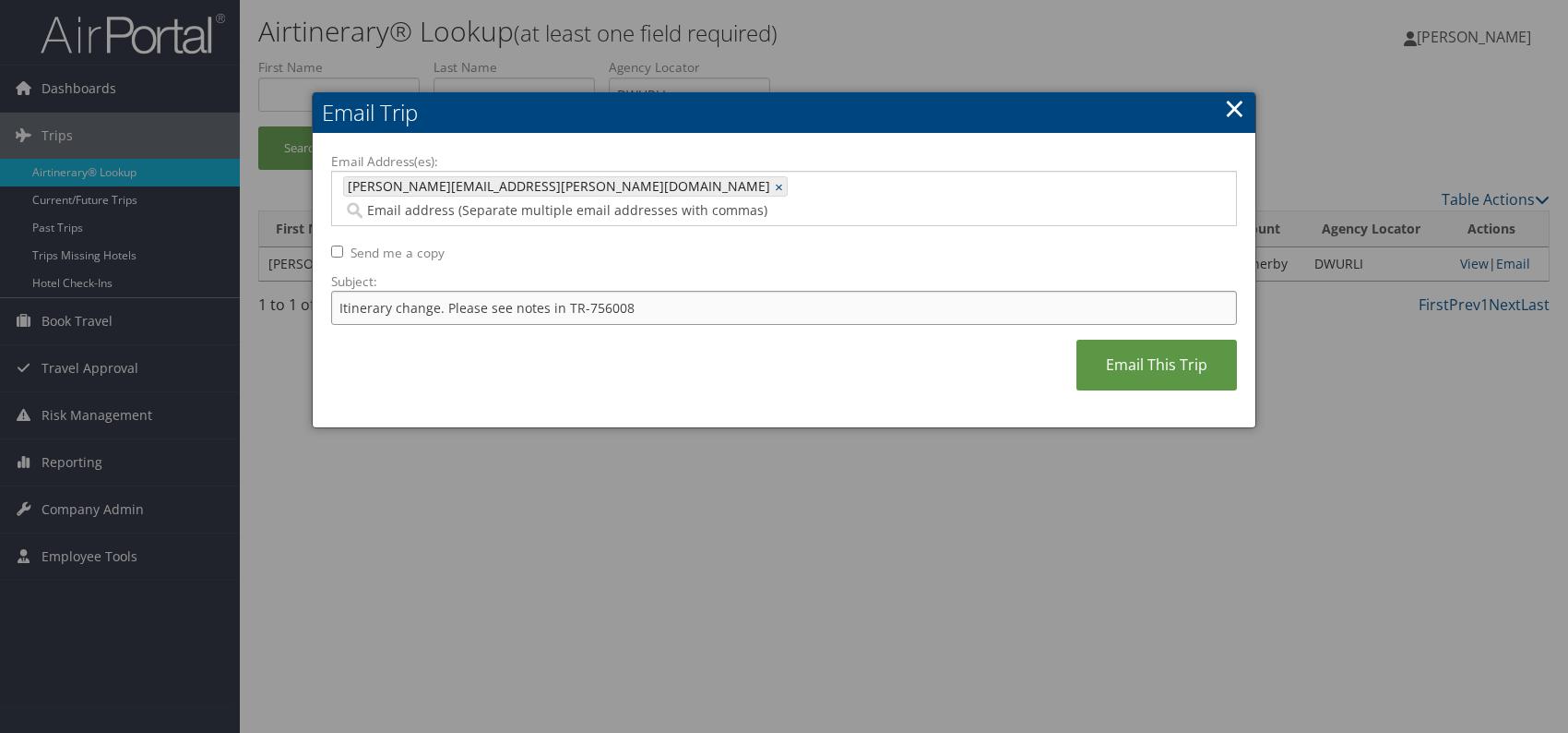
type input "Itinerary change. Please see notes in TR-756008"
click at [743, 343] on div "Email Address(es): [PERSON_NAME][EMAIL_ADDRESS][PERSON_NAME][DOMAIN_NAME] [PERS…" at bounding box center [784, 280] width 906 height 257
click at [1154, 339] on link "Email This Trip" at bounding box center [1157, 364] width 161 height 51
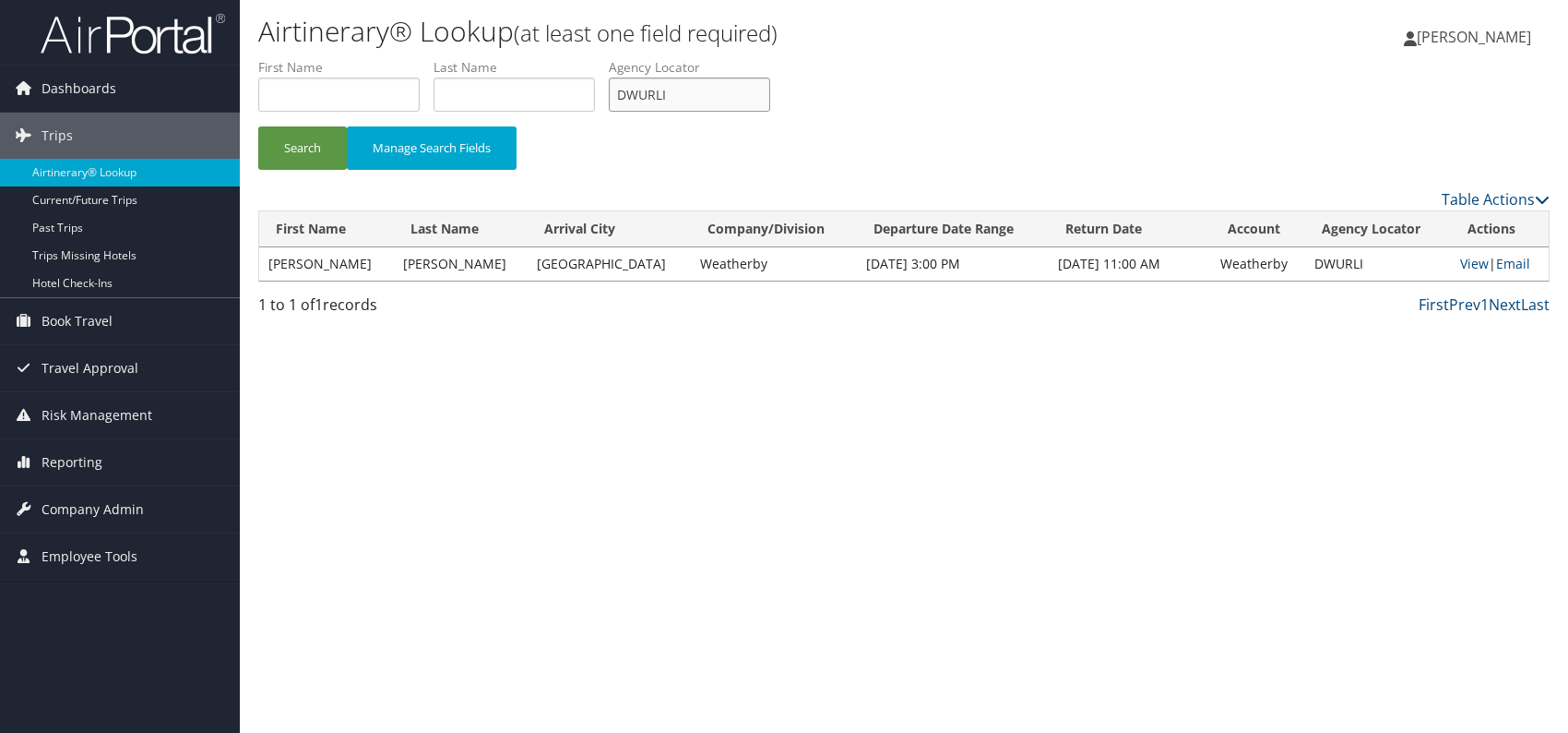
drag, startPoint x: 698, startPoint y: 90, endPoint x: 615, endPoint y: 96, distance: 83.2
click at [615, 96] on input "DWURLI" at bounding box center [689, 95] width 161 height 34
paste input "NHBWHJ"
click at [312, 150] on button "Search" at bounding box center [302, 147] width 89 height 43
drag, startPoint x: 679, startPoint y: 101, endPoint x: 626, endPoint y: 105, distance: 53.2
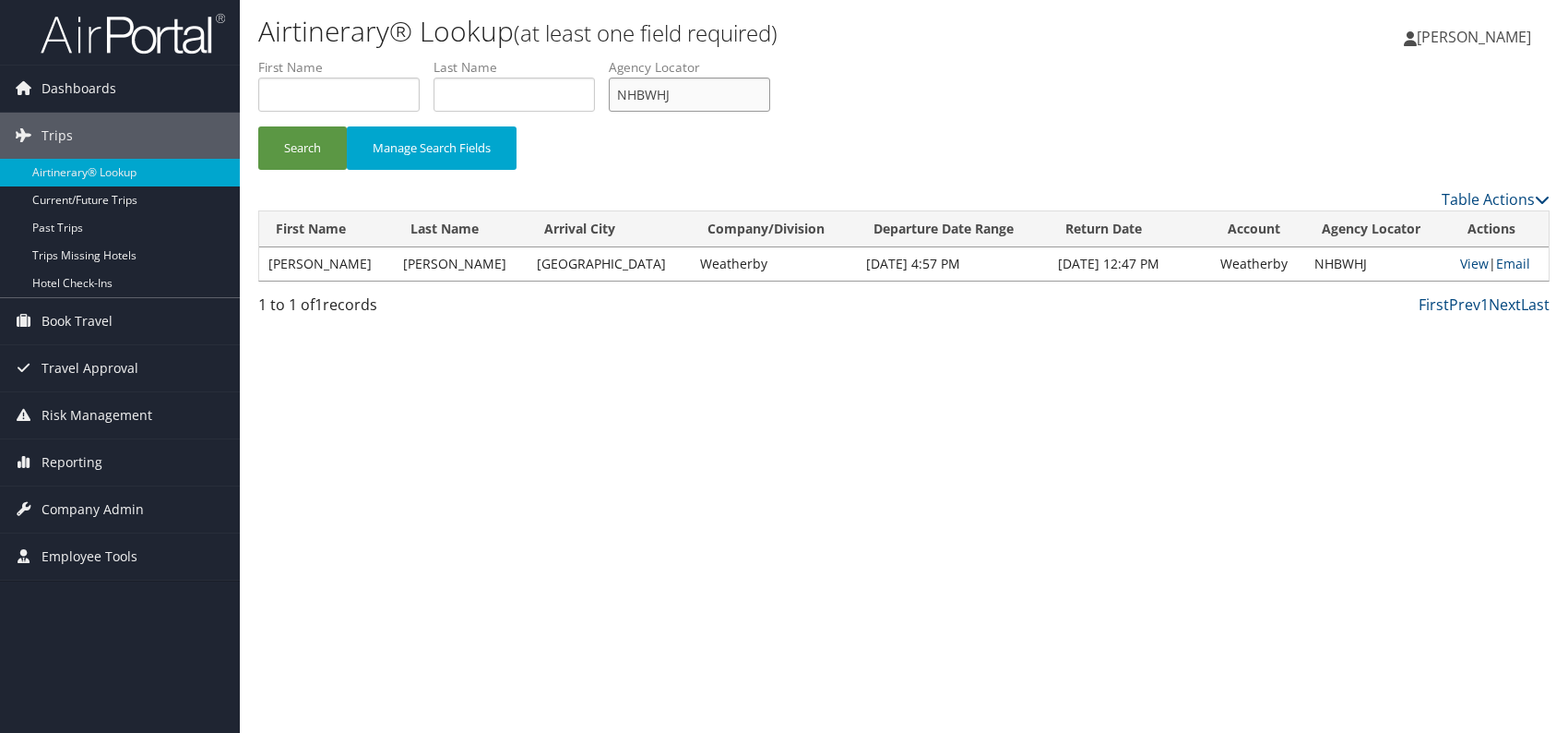
click at [626, 105] on input "NHBWHJ" at bounding box center [689, 95] width 161 height 34
paste input "KEASCM"
type input "KEASCM"
drag, startPoint x: 304, startPoint y: 140, endPoint x: 327, endPoint y: 48, distance: 94.8
click at [304, 138] on button "Search" at bounding box center [302, 147] width 89 height 43
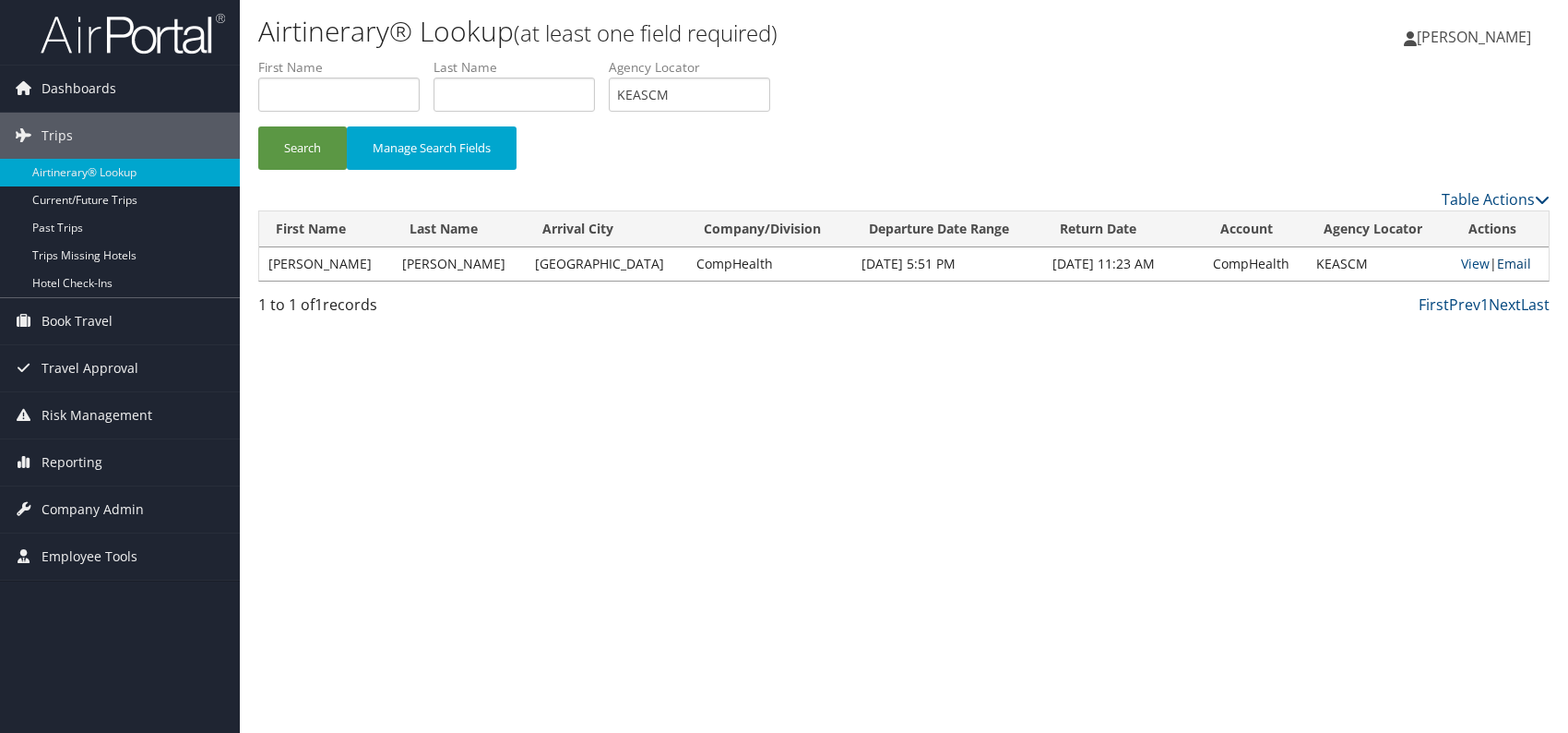
click at [1497, 260] on link "Email" at bounding box center [1514, 263] width 34 height 17
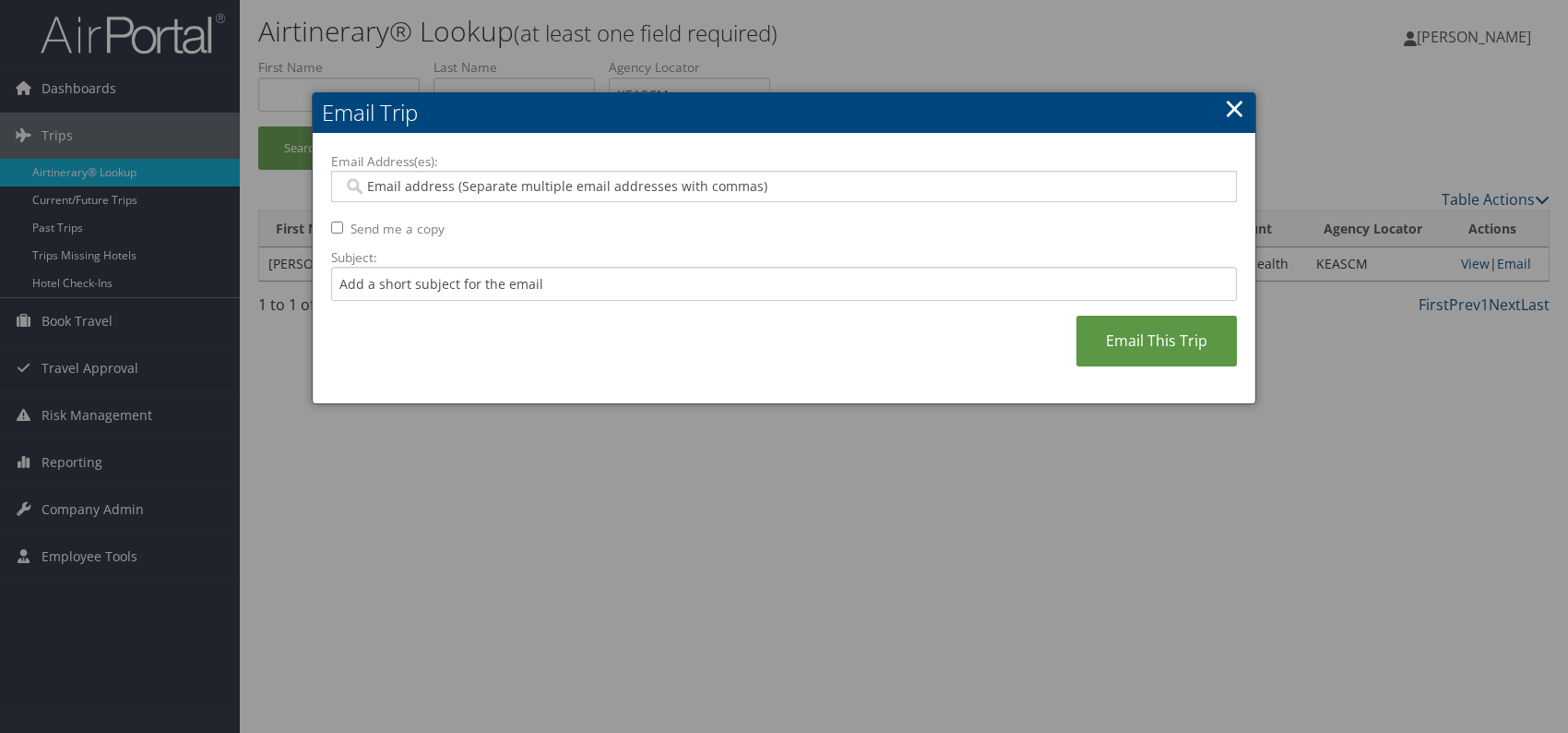
paste input "[PERSON_NAME][EMAIL_ADDRESS][PERSON_NAME][DOMAIN_NAME]"
type input "[PERSON_NAME][EMAIL_ADDRESS][PERSON_NAME][DOMAIN_NAME]"
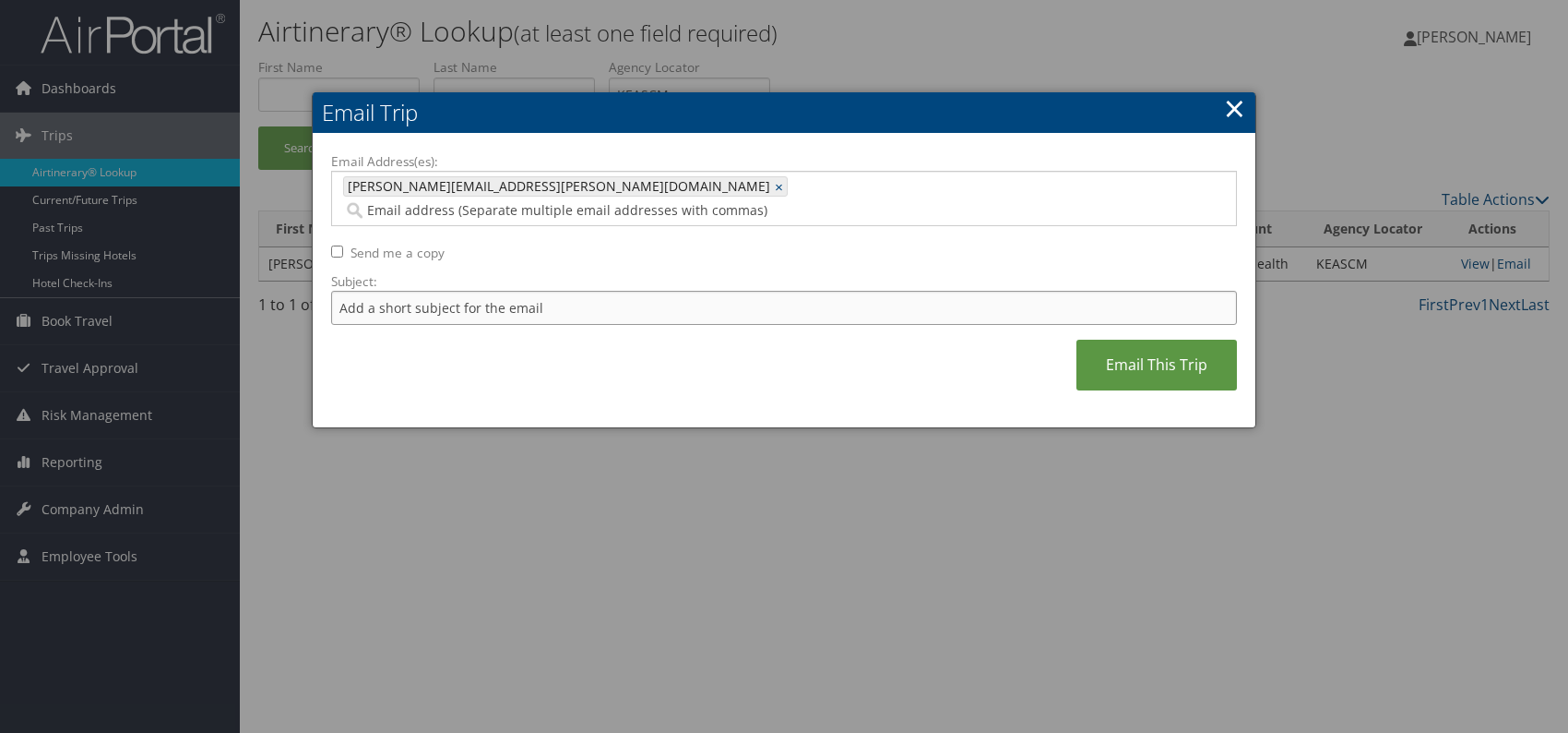
drag, startPoint x: 482, startPoint y: 285, endPoint x: 497, endPoint y: 300, distance: 21.2
click at [482, 291] on input "Subject:" at bounding box center [784, 308] width 906 height 34
click at [598, 291] on input "Itinerary change. Please see notes in TR-756070" at bounding box center [784, 308] width 906 height 34
paste input "6526"
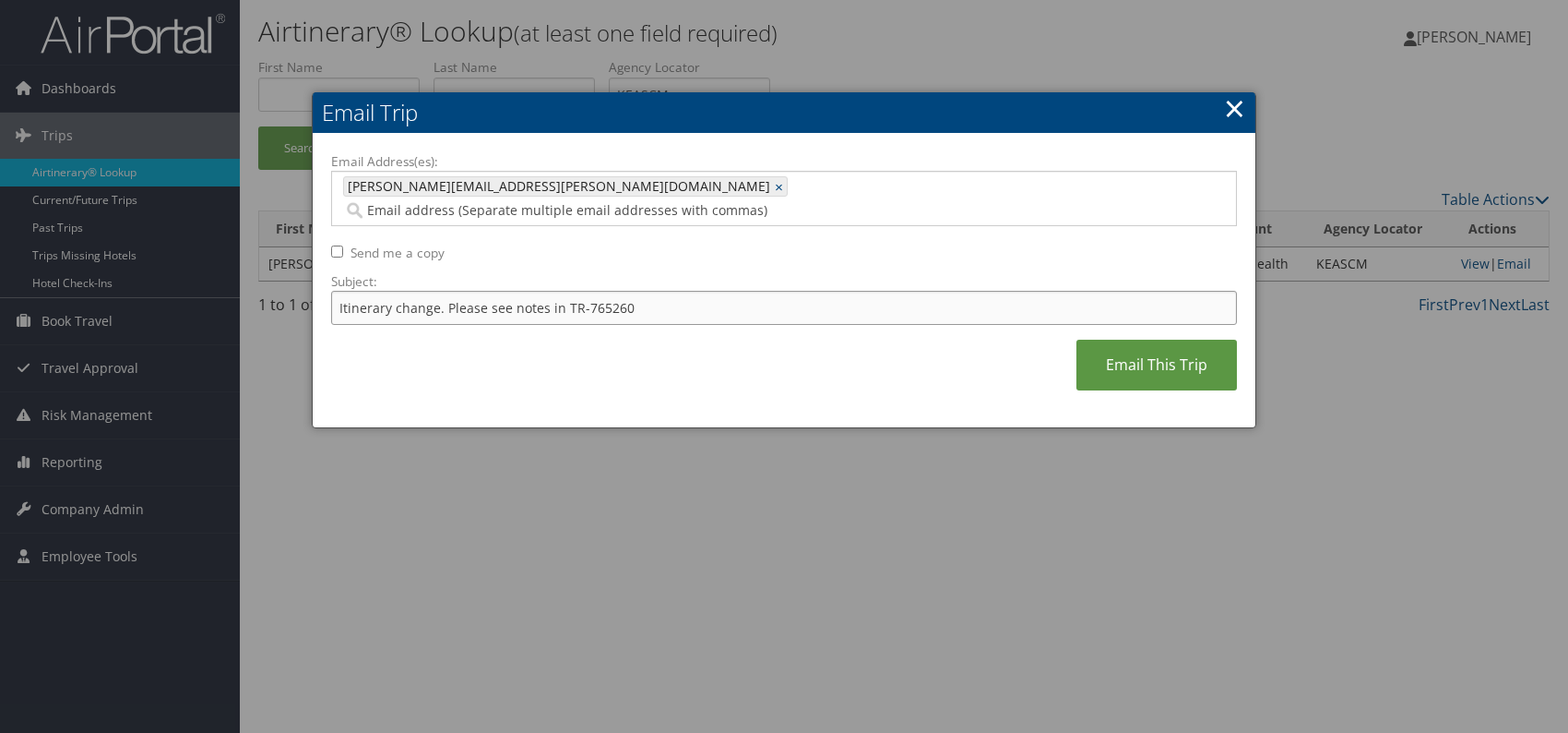
type input "Itinerary change. Please see notes in TR-765260"
click at [795, 365] on div "Email Address(es): [PERSON_NAME][EMAIL_ADDRESS][PERSON_NAME][DOMAIN_NAME] [PERS…" at bounding box center [784, 280] width 906 height 257
click at [1145, 350] on link "Email This Trip" at bounding box center [1157, 364] width 161 height 51
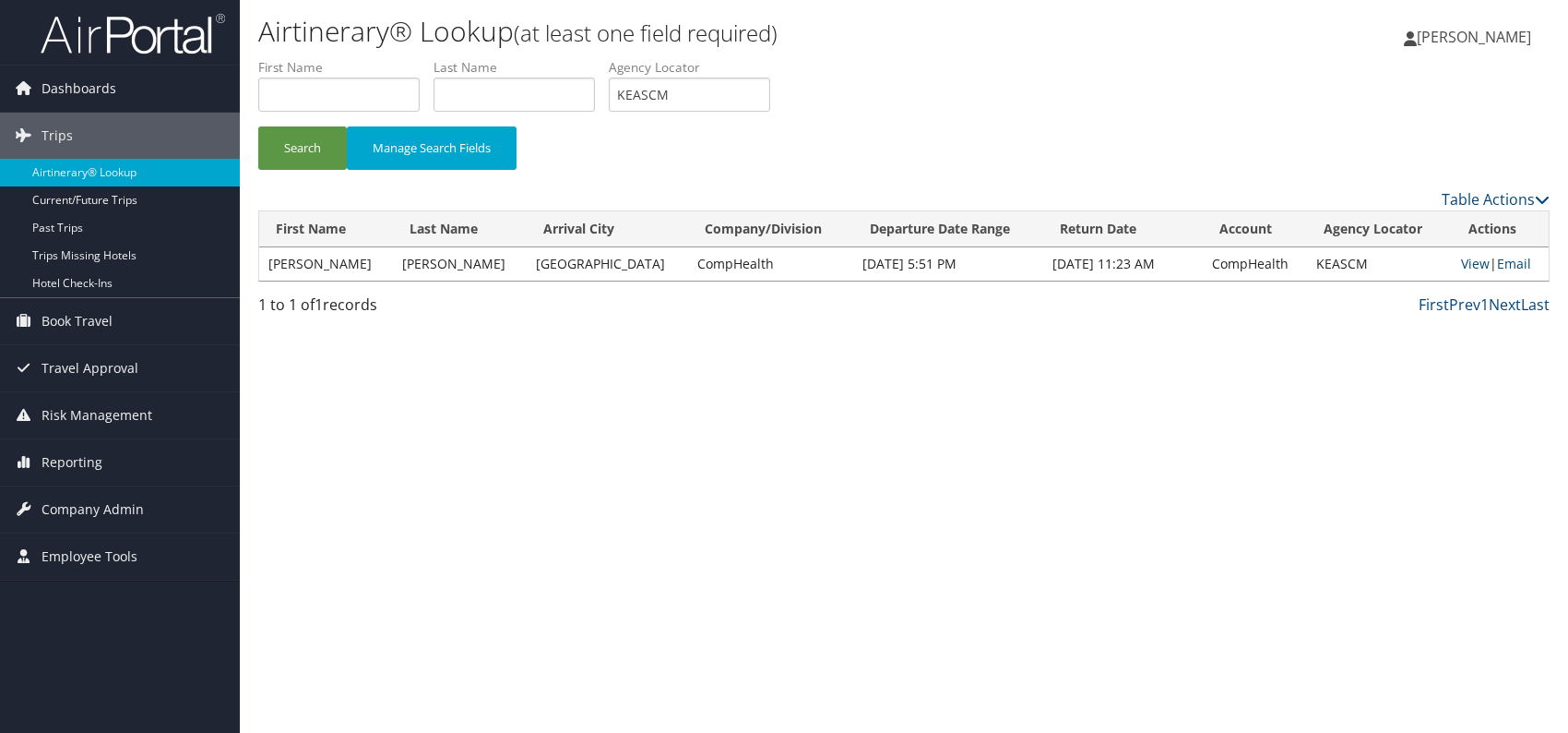
drag, startPoint x: 768, startPoint y: 380, endPoint x: 722, endPoint y: 344, distance: 58.4
click at [760, 384] on div "Airtinerary® Lookup (at least one field required) [PERSON_NAME] [PERSON_NAME] M…" at bounding box center [904, 366] width 1328 height 733
drag, startPoint x: 676, startPoint y: 88, endPoint x: 602, endPoint y: 92, distance: 74.1
click at [602, 58] on ul "First Name Last Name Departure City Arrival City Company/Division Airport/City …" at bounding box center [904, 58] width 1292 height 0
paste input "WIKCAB"
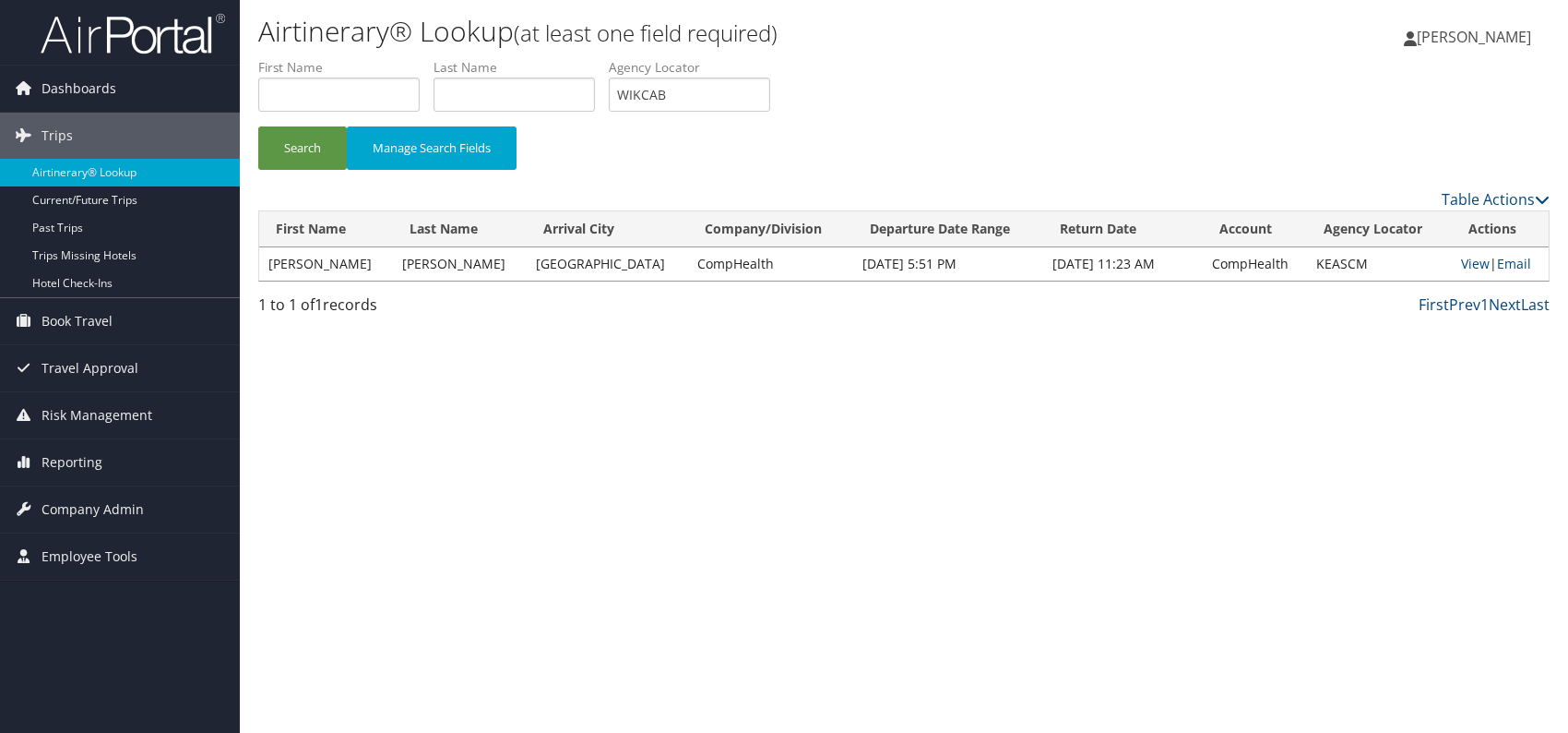
click at [475, 415] on div "Airtinerary® Lookup (at least one field required) [PERSON_NAME] [PERSON_NAME] M…" at bounding box center [904, 366] width 1328 height 733
click at [305, 146] on button "Search" at bounding box center [302, 147] width 89 height 43
drag, startPoint x: 646, startPoint y: 103, endPoint x: 612, endPoint y: 100, distance: 34.1
click at [612, 58] on ul "First Name Last Name Departure City Arrival City Company/Division Airport/City …" at bounding box center [904, 58] width 1292 height 0
drag, startPoint x: 668, startPoint y: 100, endPoint x: 622, endPoint y: 105, distance: 46.3
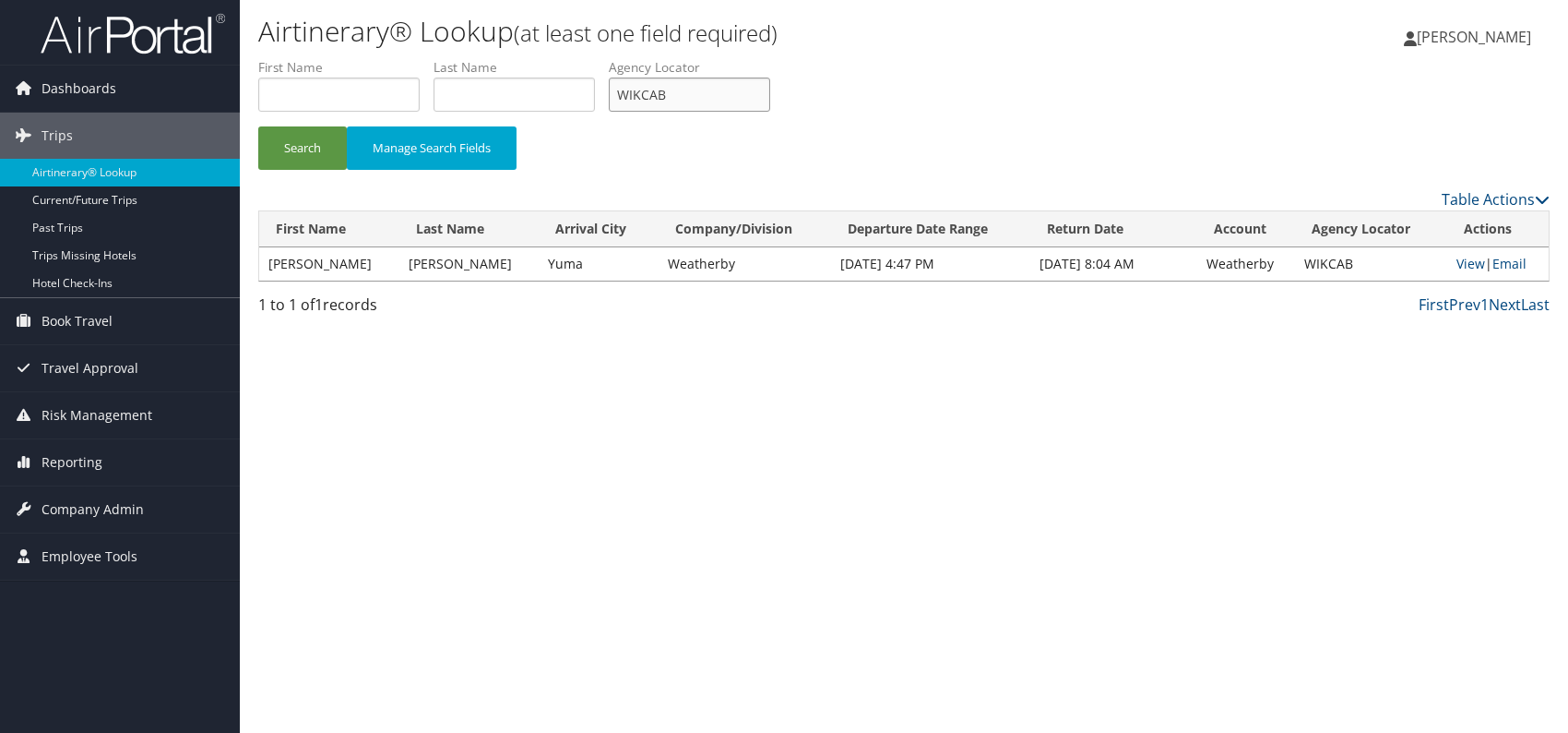
click at [622, 105] on input "WIKCAB" at bounding box center [689, 95] width 161 height 34
paste input "GNYXHX"
type input "GNYXHX"
drag, startPoint x: 504, startPoint y: 363, endPoint x: 336, endPoint y: 258, distance: 198.1
click at [501, 363] on div "Airtinerary® Lookup (at least one field required) [PERSON_NAME] [PERSON_NAME] M…" at bounding box center [904, 366] width 1328 height 733
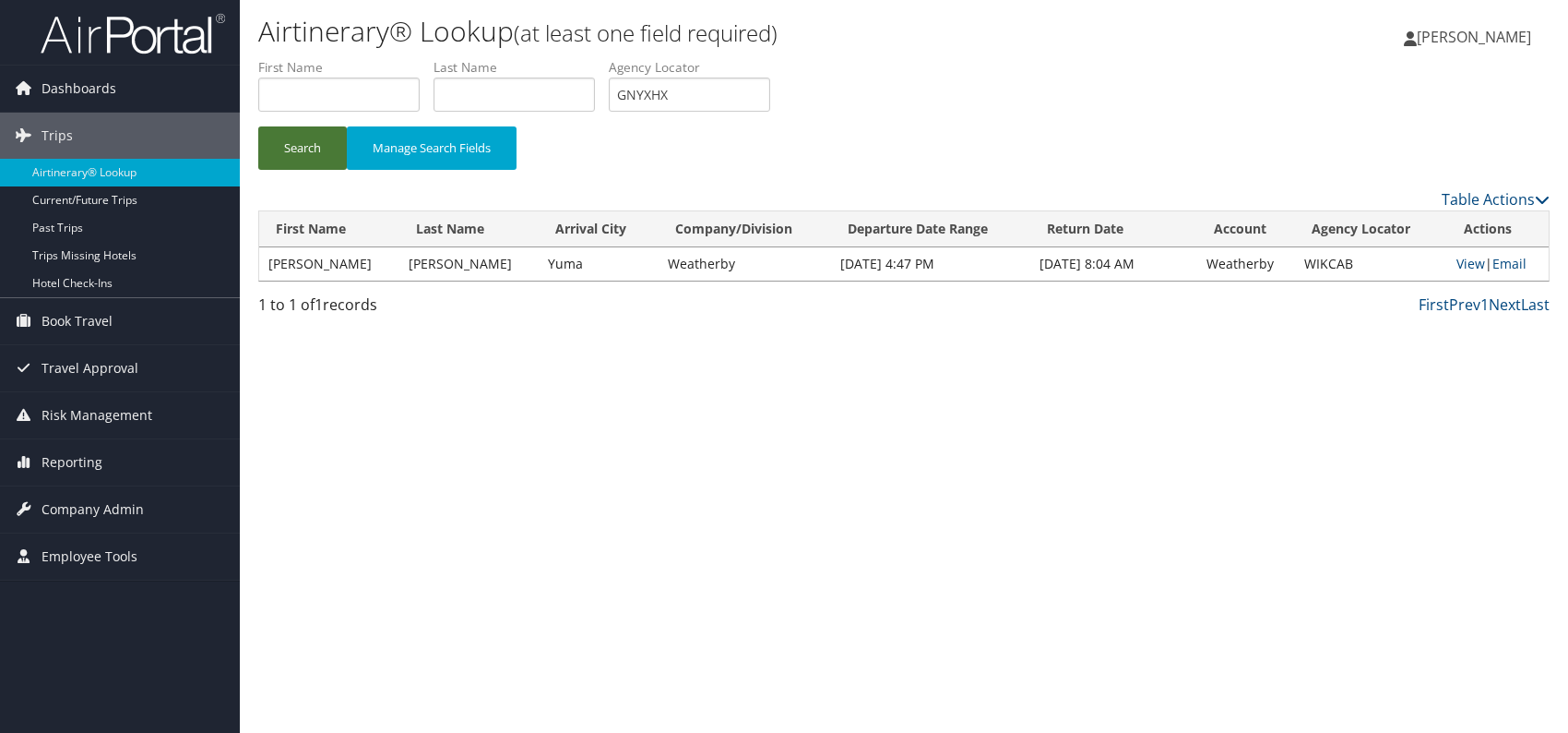
click at [298, 142] on button "Search" at bounding box center [302, 147] width 89 height 43
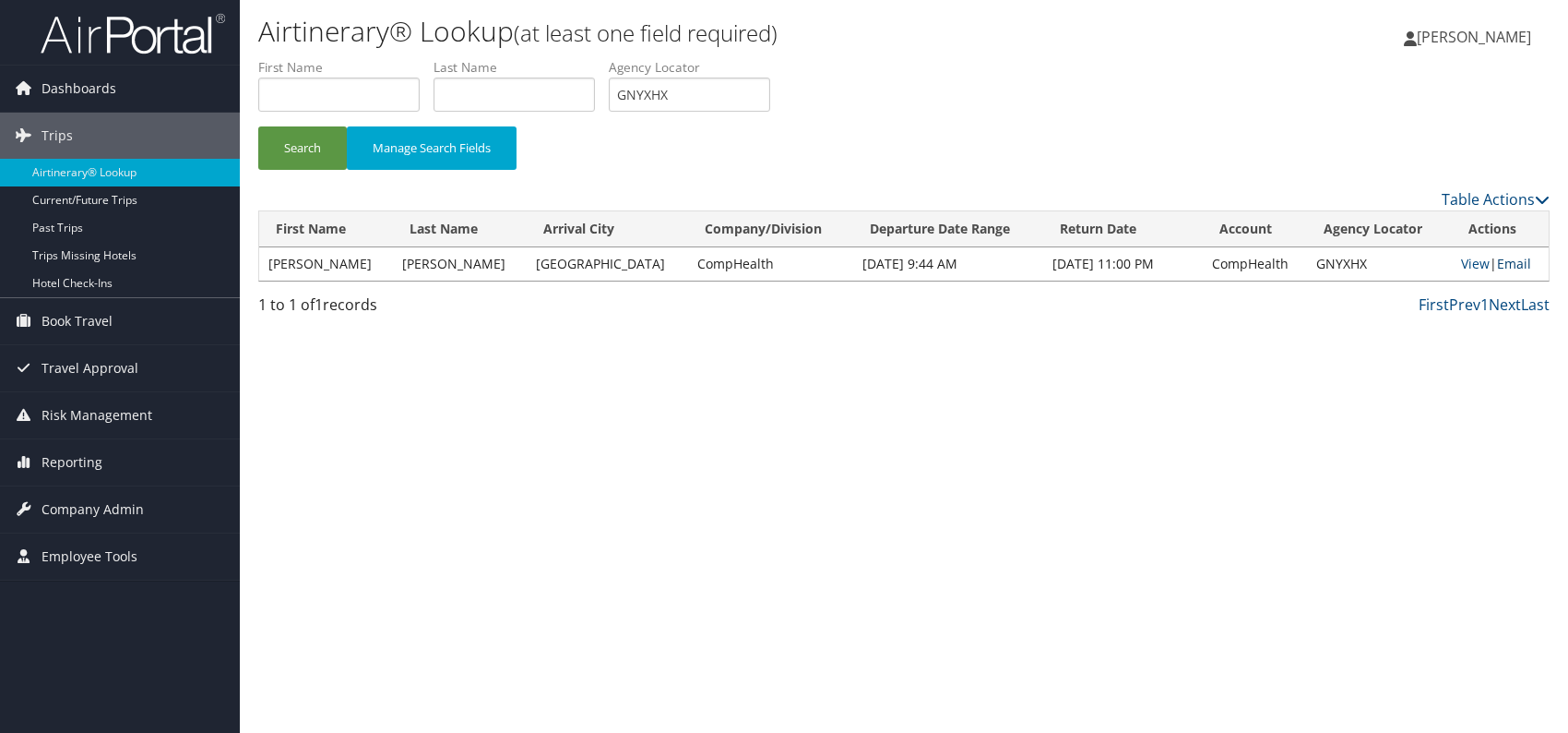
click at [1510, 264] on link "Email" at bounding box center [1514, 263] width 34 height 17
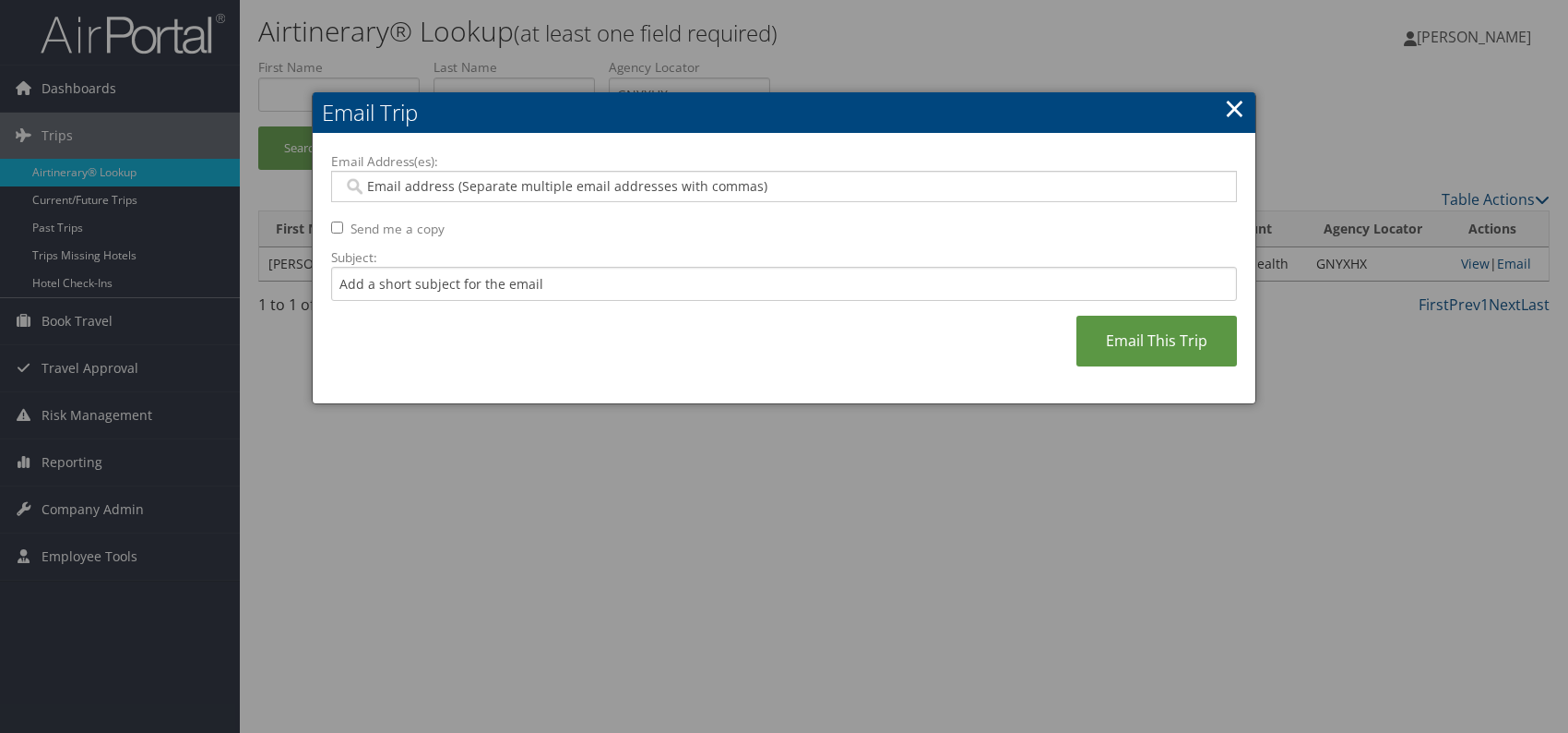
paste input "[PERSON_NAME][EMAIL_ADDRESS][PERSON_NAME][DOMAIN_NAME]"
type input "[PERSON_NAME][EMAIL_ADDRESS][PERSON_NAME][DOMAIN_NAME]"
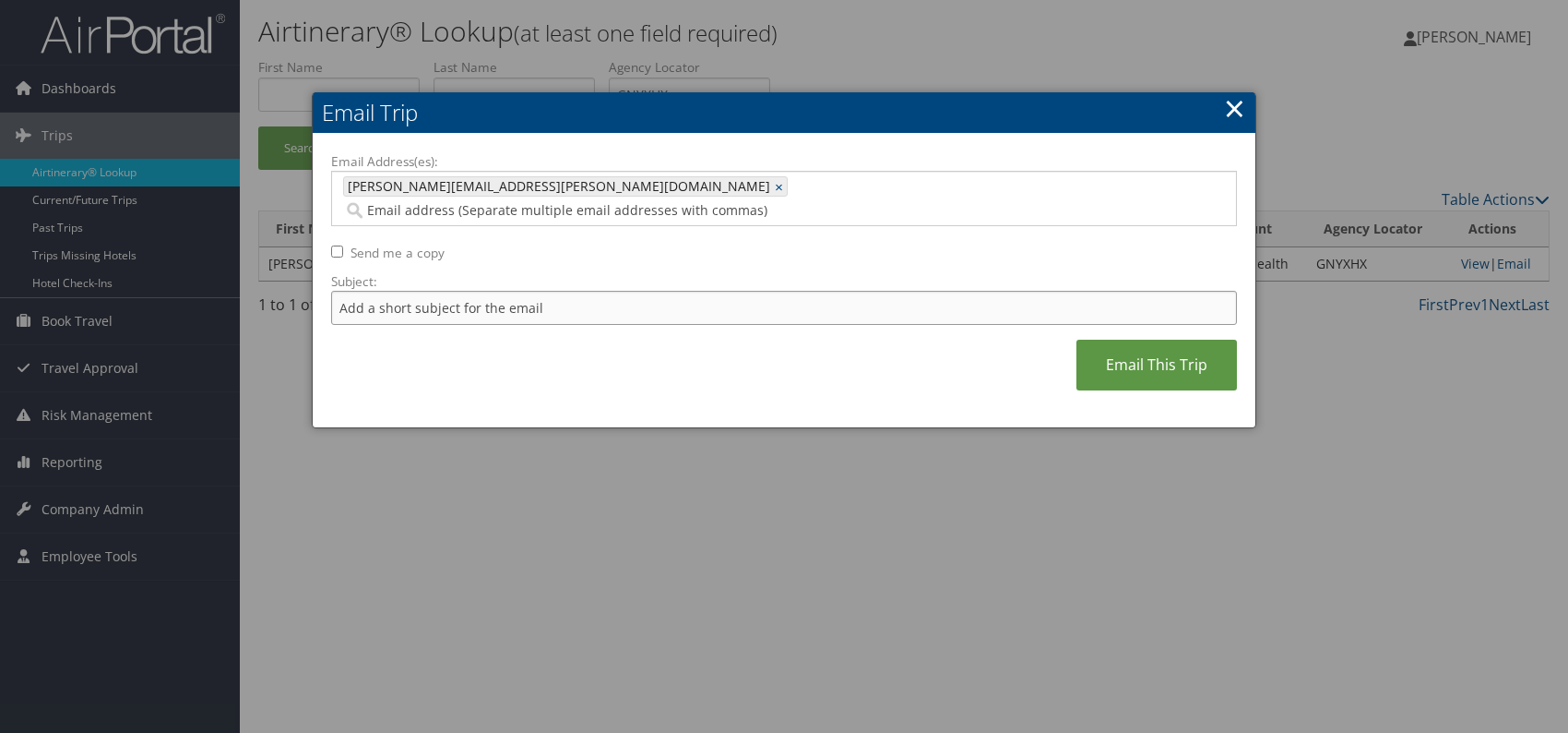
drag, startPoint x: 430, startPoint y: 283, endPoint x: 438, endPoint y: 299, distance: 17.9
click at [430, 291] on input "Subject:" at bounding box center [784, 308] width 906 height 34
click at [578, 345] on div "Email Address(es): [PERSON_NAME][EMAIL_ADDRESS][PERSON_NAME][DOMAIN_NAME] [PERS…" at bounding box center [784, 280] width 906 height 257
click at [617, 291] on input "Itinerary change. Please see notes in TR-756070" at bounding box center [784, 308] width 906 height 34
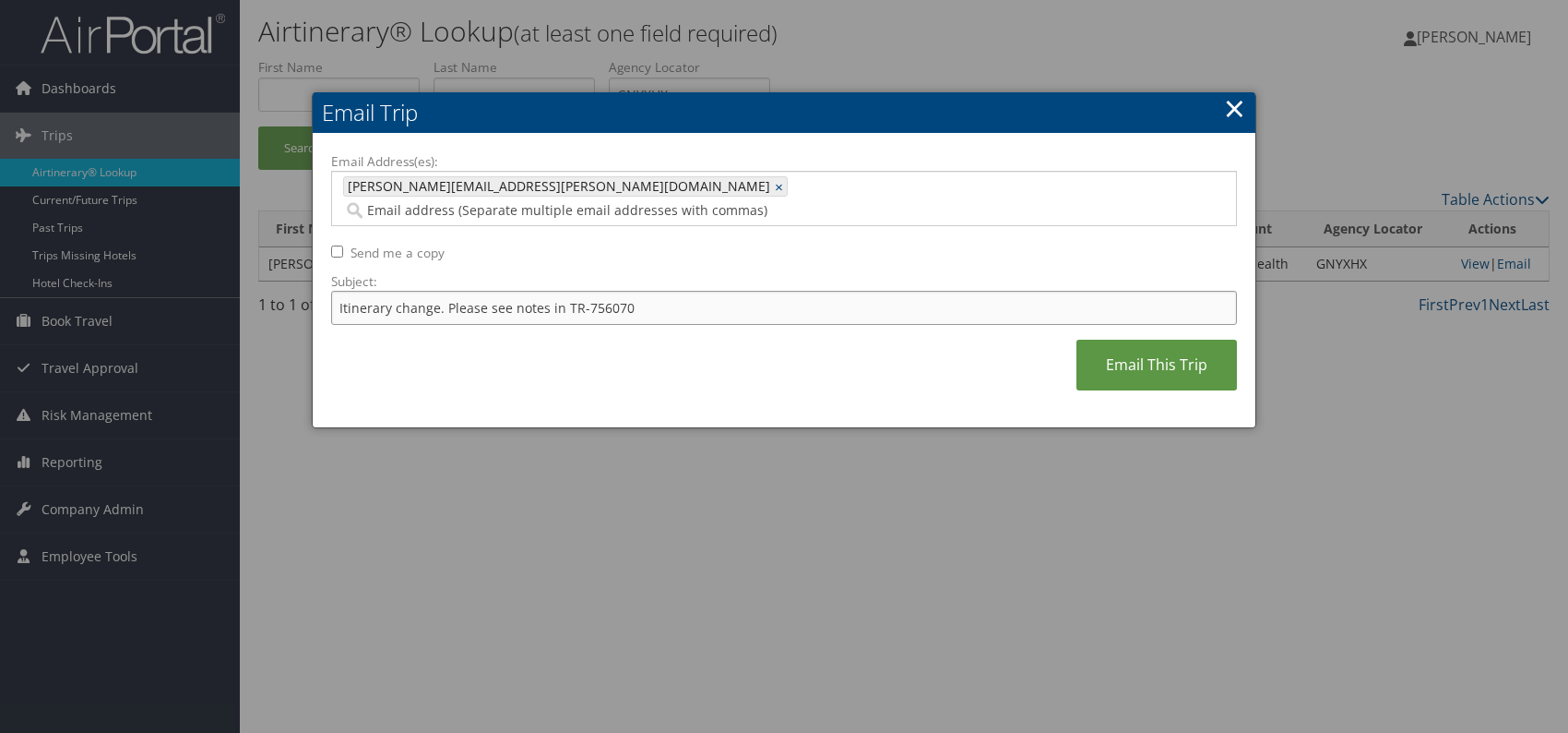
paste input "66779"
type input "Itinerary change. Please see notes in TR-766779"
click at [726, 343] on div "Email Address(es): [PERSON_NAME][EMAIL_ADDRESS][PERSON_NAME][DOMAIN_NAME] [PERS…" at bounding box center [784, 280] width 906 height 257
click at [1166, 342] on link "Email This Trip" at bounding box center [1157, 364] width 161 height 51
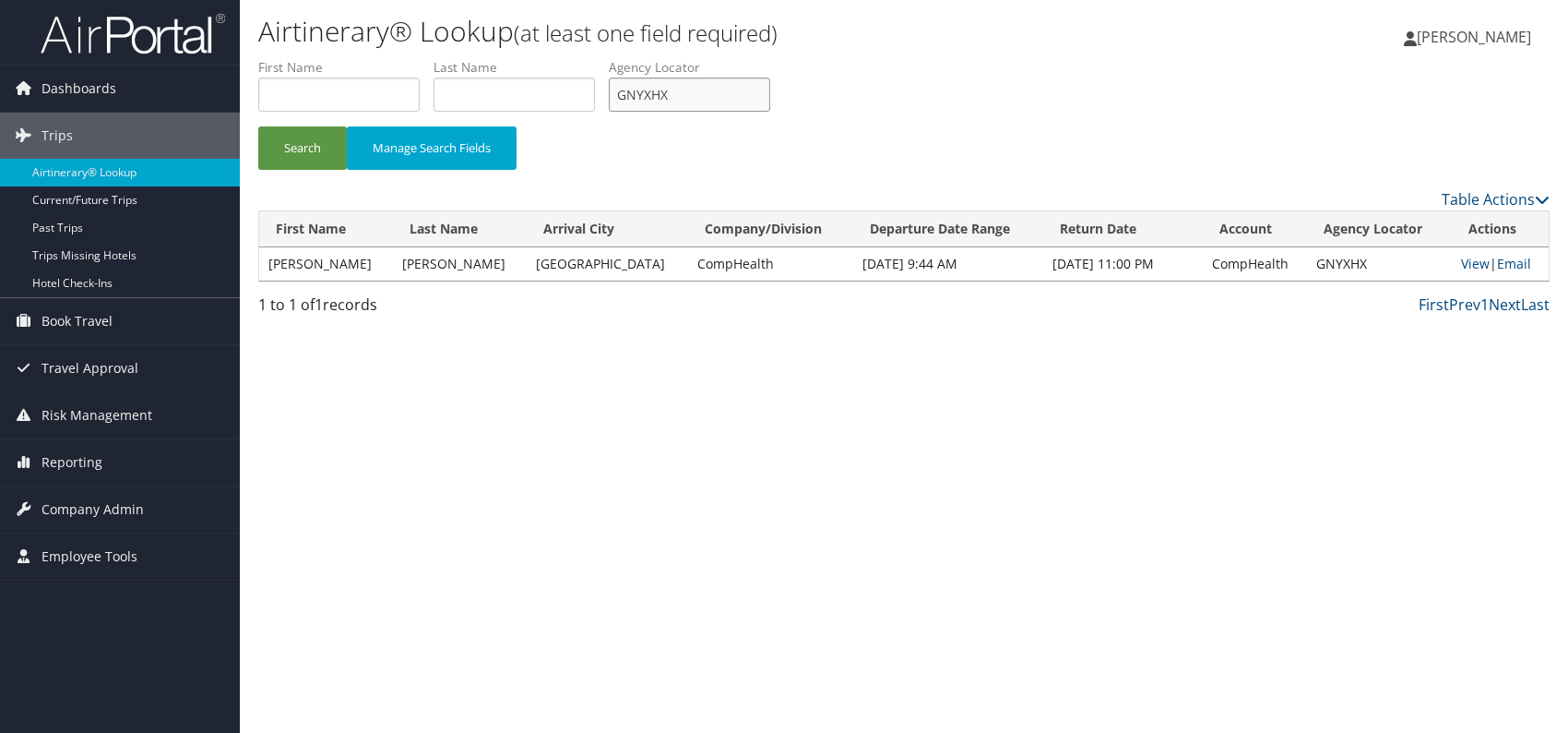
drag, startPoint x: 683, startPoint y: 98, endPoint x: 610, endPoint y: 97, distance: 73.0
click at [610, 58] on ul "First Name Last Name Departure City Arrival City Company/Division Airport/City …" at bounding box center [904, 58] width 1292 height 0
paste input "OGLADH"
type input "OGLADH"
click at [298, 153] on button "Search" at bounding box center [302, 147] width 89 height 43
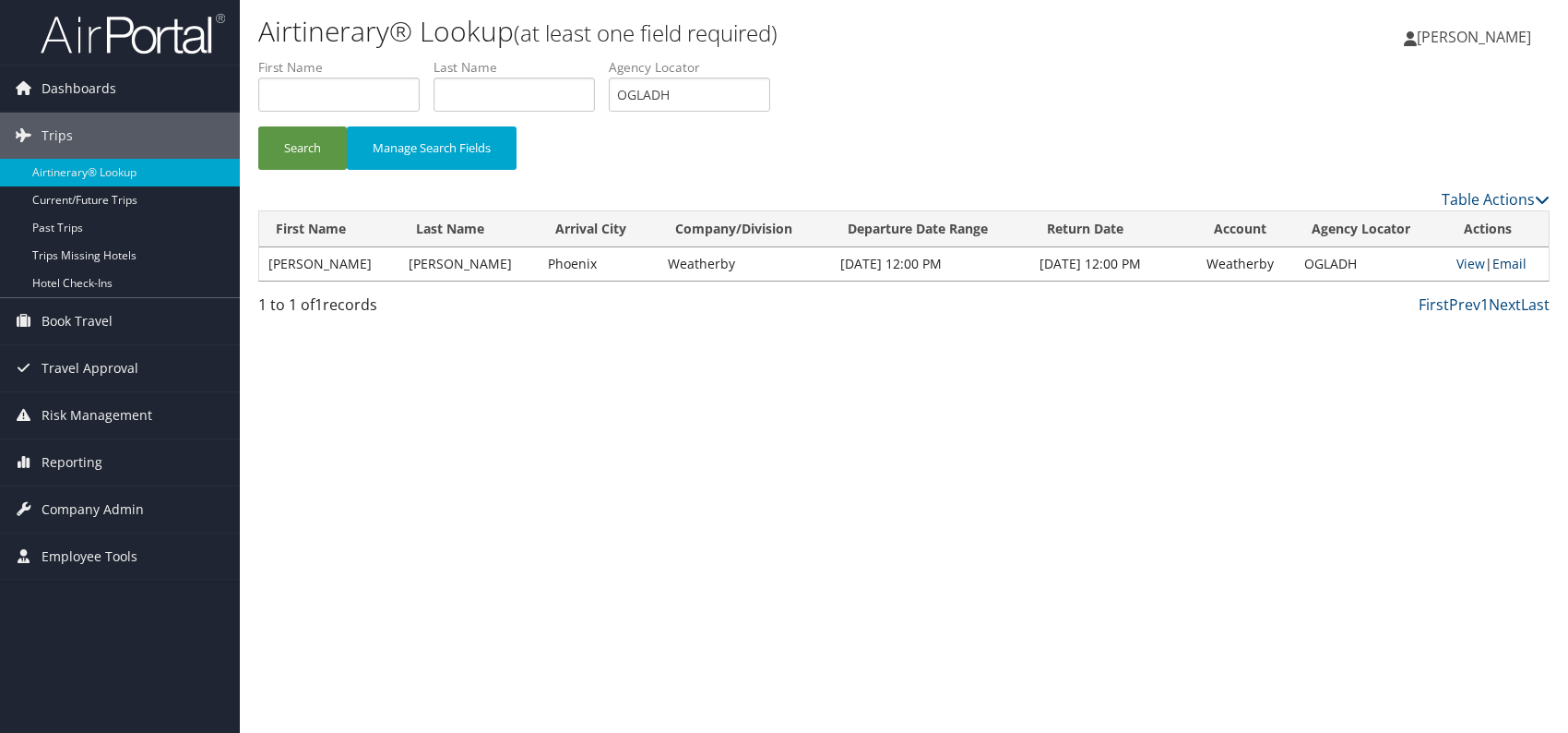
click at [1496, 264] on link "Email" at bounding box center [1510, 263] width 34 height 17
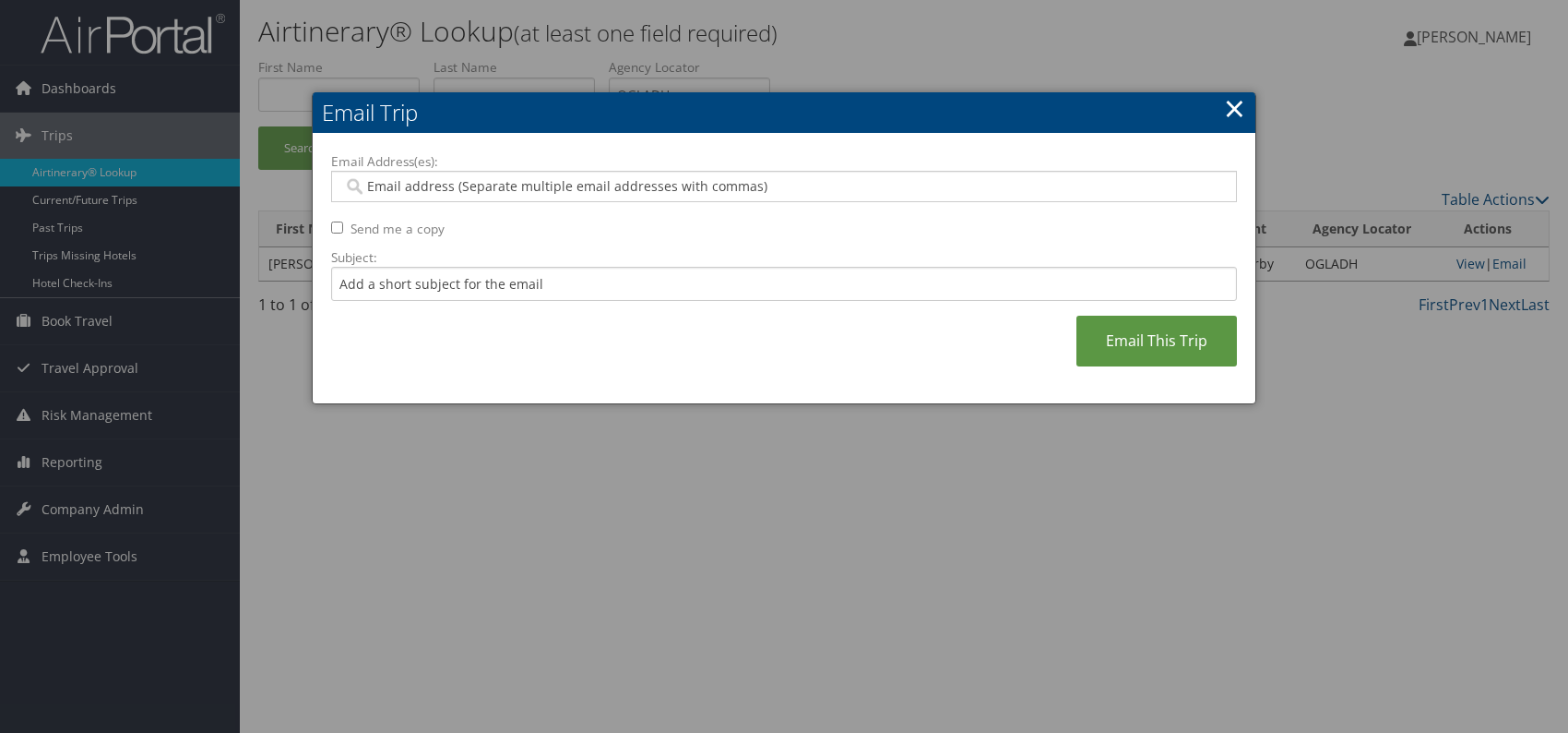
paste input "[PERSON_NAME][EMAIL_ADDRESS][PERSON_NAME][DOMAIN_NAME]"
type input "[PERSON_NAME][EMAIL_ADDRESS][PERSON_NAME][DOMAIN_NAME]"
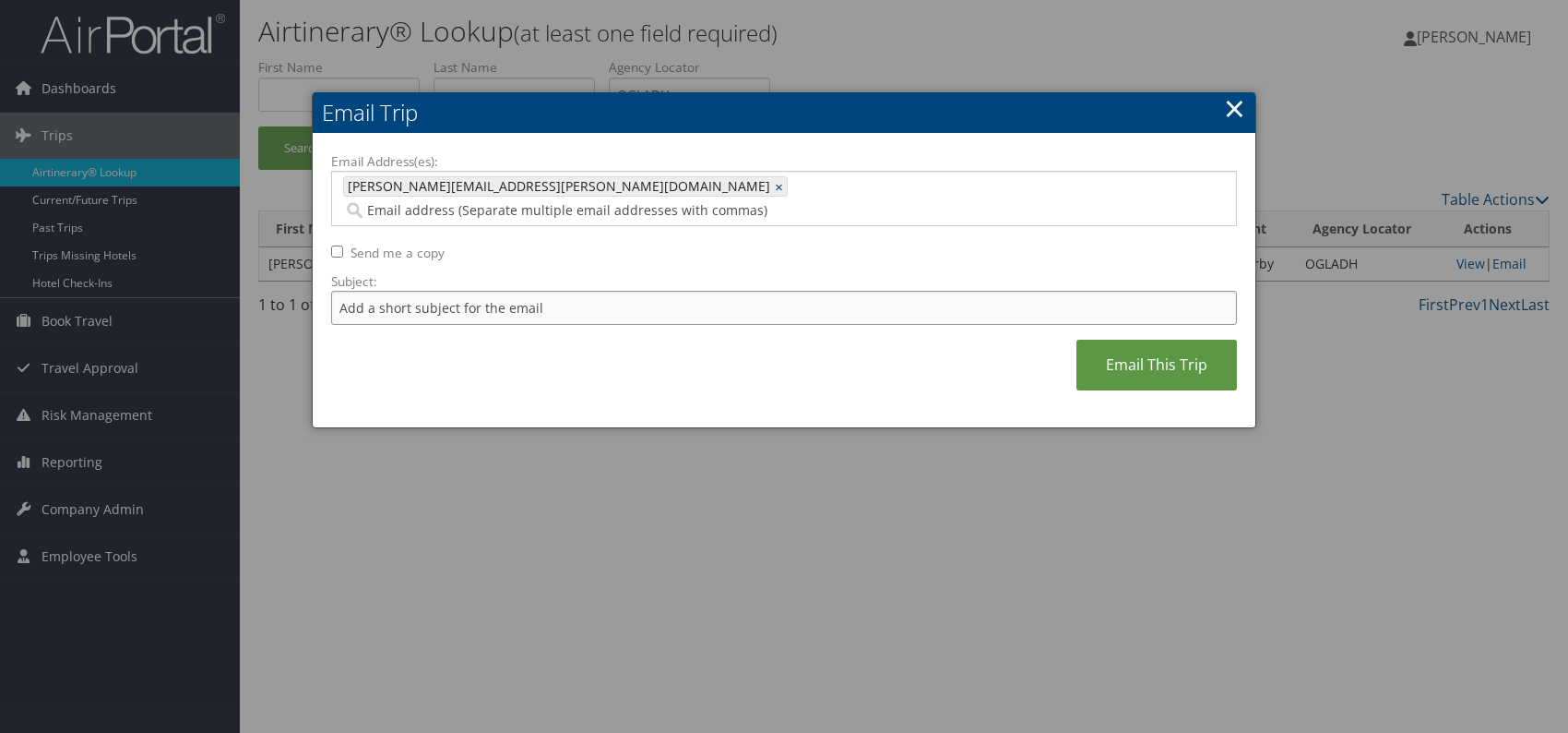
click at [493, 291] on input "Subject:" at bounding box center [784, 308] width 906 height 34
click at [708, 336] on div "Email Address(es): [PERSON_NAME][EMAIL_ADDRESS][PERSON_NAME][DOMAIN_NAME] [PERS…" at bounding box center [784, 280] width 906 height 257
click at [597, 291] on input "Itinerary change. Please see notes in TR-756070" at bounding box center [784, 308] width 906 height 34
paste input "5669"
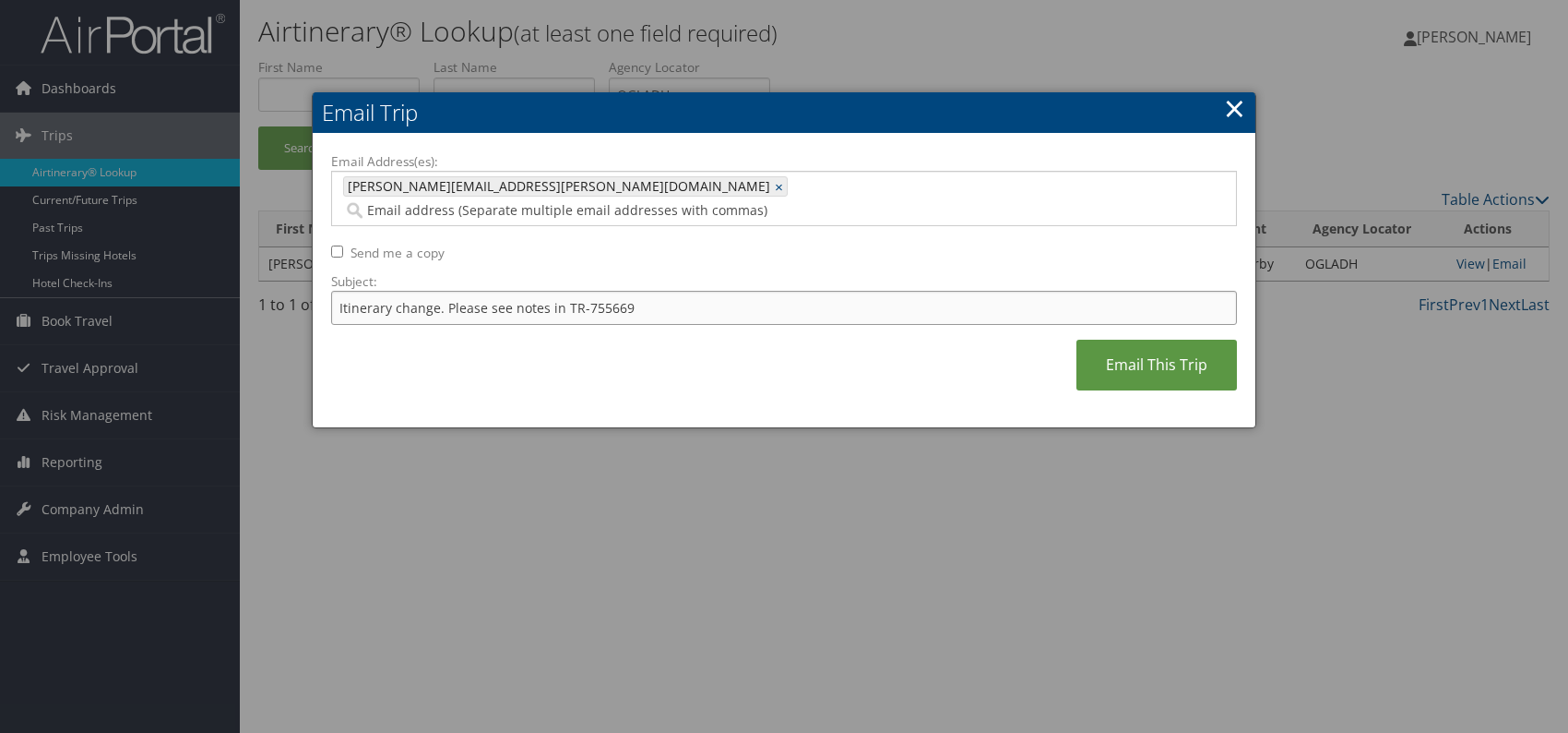
type input "Itinerary change. Please see notes in TR-755669"
click at [742, 344] on div "Email Address(es): [PERSON_NAME][EMAIL_ADDRESS][PERSON_NAME][DOMAIN_NAME] [PERS…" at bounding box center [784, 280] width 906 height 257
drag, startPoint x: 1138, startPoint y: 348, endPoint x: 1161, endPoint y: 357, distance: 24.7
click at [1139, 347] on link "Email This Trip" at bounding box center [1157, 364] width 161 height 51
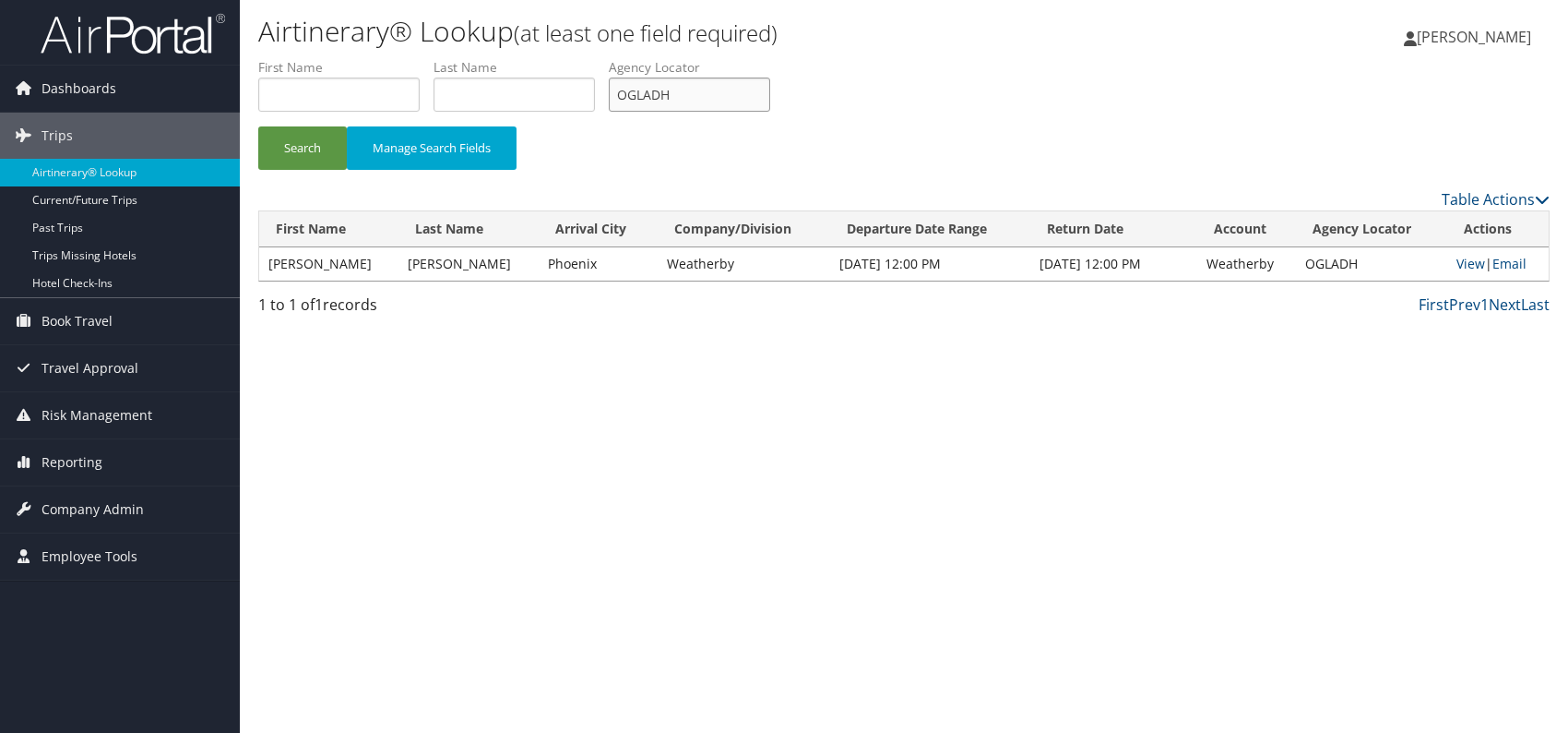
drag, startPoint x: 683, startPoint y: 91, endPoint x: 612, endPoint y: 91, distance: 71.0
click at [608, 58] on ul "First Name Last Name Departure City Arrival City Company/Division Airport/City …" at bounding box center [904, 58] width 1292 height 0
paste input "YWBJSG"
drag, startPoint x: 476, startPoint y: 422, endPoint x: 375, endPoint y: 262, distance: 189.2
click at [473, 419] on div "Airtinerary® Lookup (at least one field required) [PERSON_NAME] [PERSON_NAME] M…" at bounding box center [904, 366] width 1328 height 733
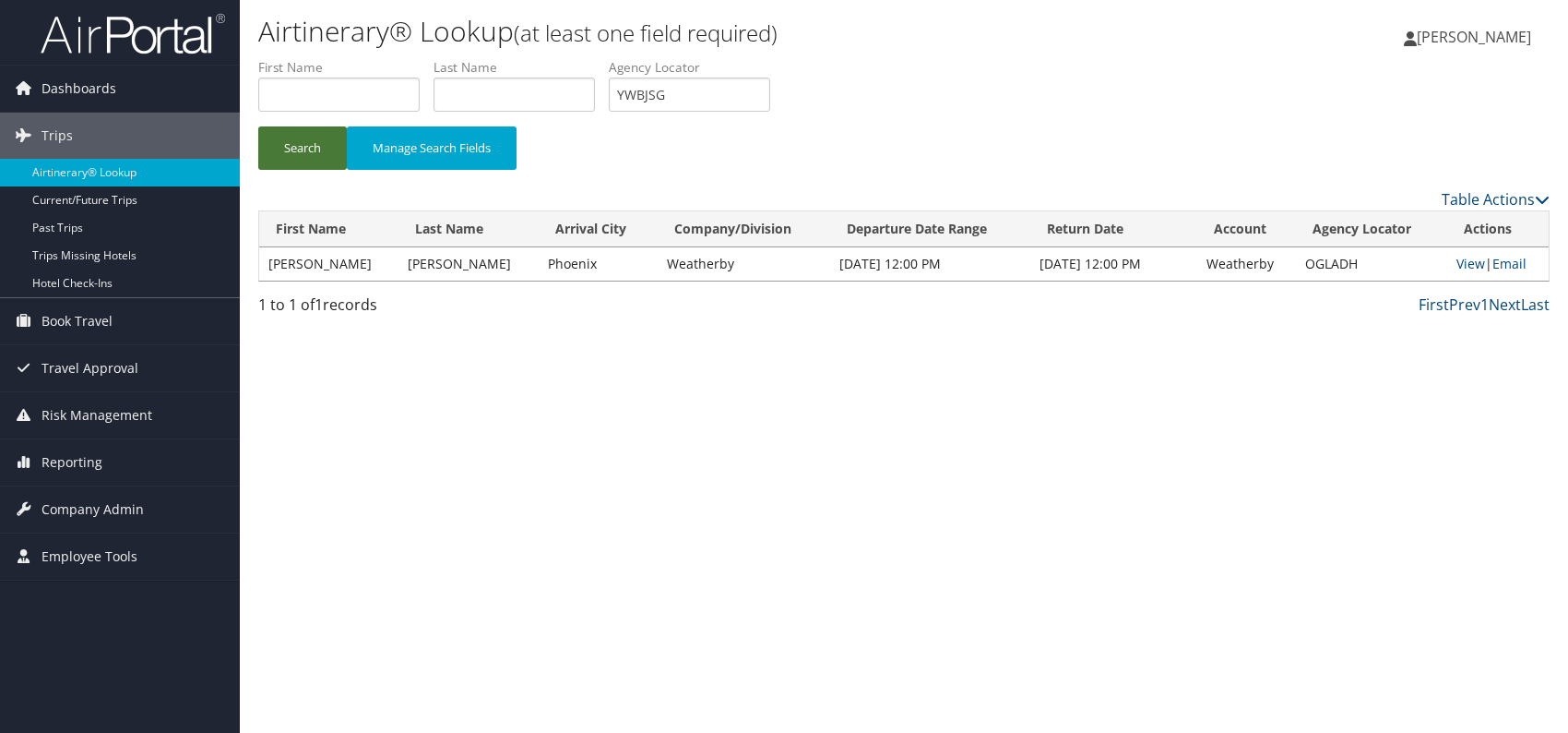
click at [305, 155] on button "Search" at bounding box center [302, 147] width 89 height 43
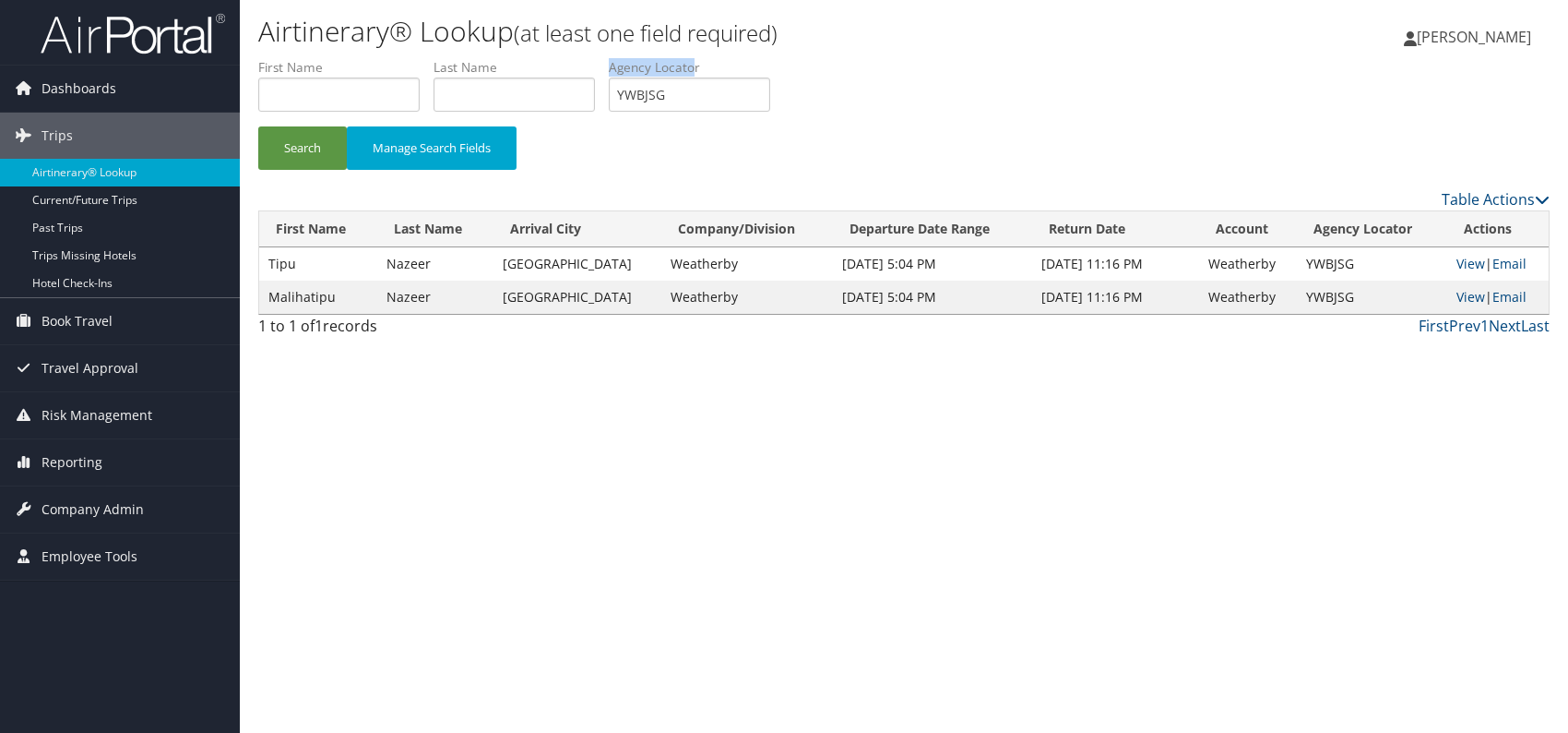
drag, startPoint x: 682, startPoint y: 78, endPoint x: 618, endPoint y: 90, distance: 65.1
click at [618, 90] on li "Agency Locator YWBJSG" at bounding box center [696, 92] width 175 height 67
drag, startPoint x: 688, startPoint y: 104, endPoint x: 613, endPoint y: 103, distance: 75.0
click at [612, 58] on ul "First Name Last Name Departure City Arrival City Company/Division Airport/City …" at bounding box center [904, 58] width 1292 height 0
paste input "WDHPMH"
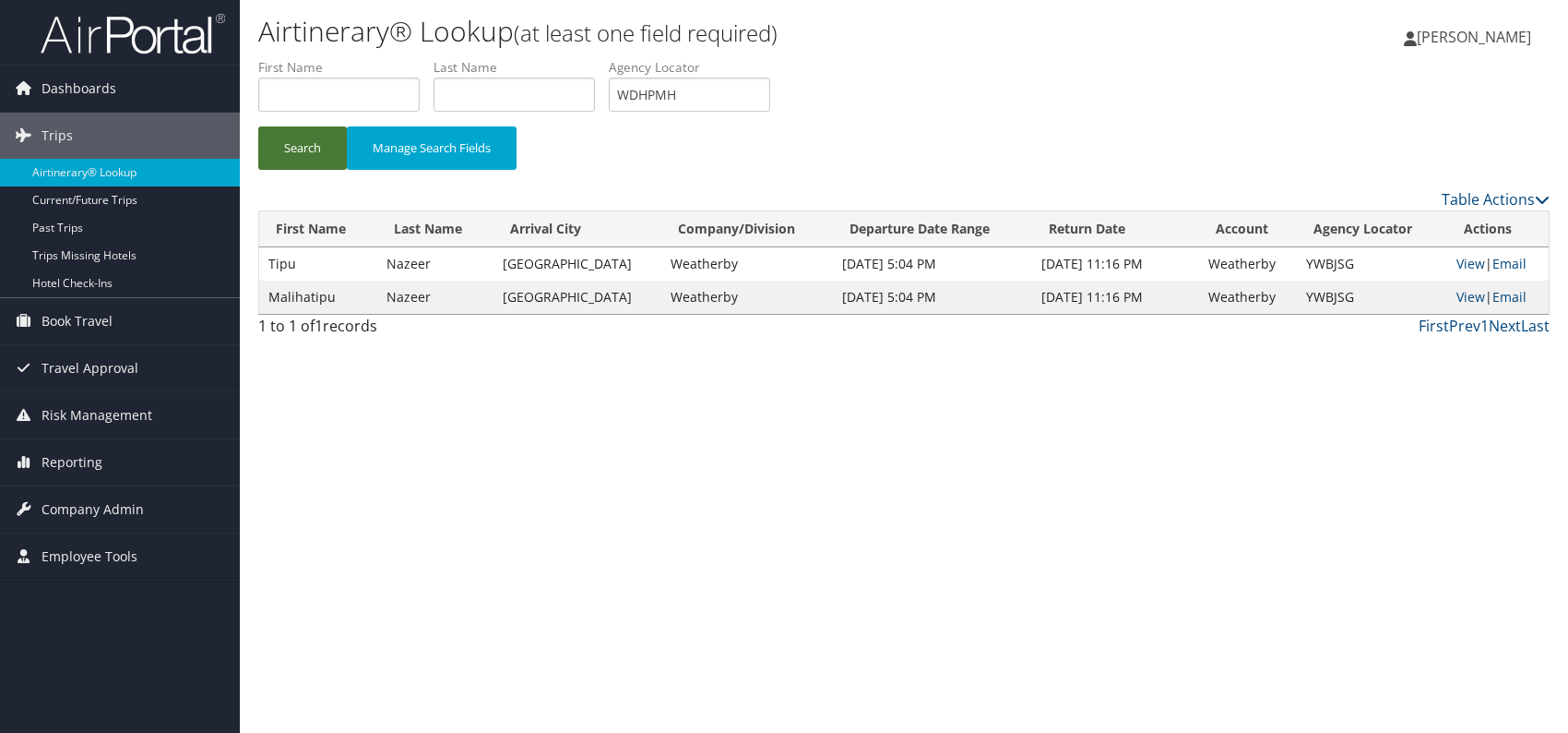
drag, startPoint x: 303, startPoint y: 141, endPoint x: 343, endPoint y: 4, distance: 142.7
click at [304, 140] on button "Search" at bounding box center [302, 147] width 89 height 43
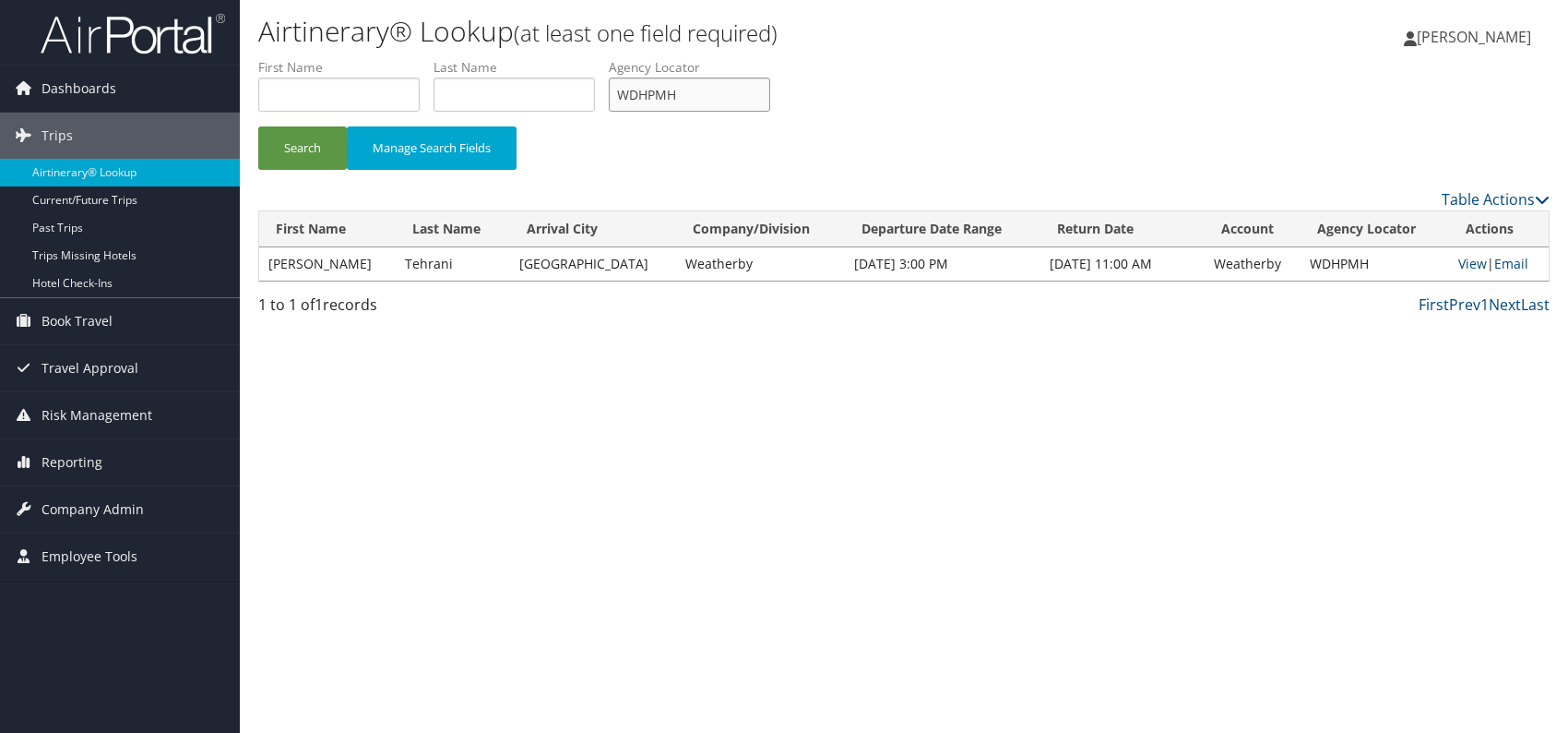
drag, startPoint x: 689, startPoint y: 87, endPoint x: 617, endPoint y: 94, distance: 72.3
click at [617, 94] on input "WDHPMH" at bounding box center [689, 95] width 161 height 34
paste input "NDQWMF"
type input "NDQWMF"
click at [269, 140] on button "Search" at bounding box center [302, 147] width 89 height 43
